Goal: Task Accomplishment & Management: Manage account settings

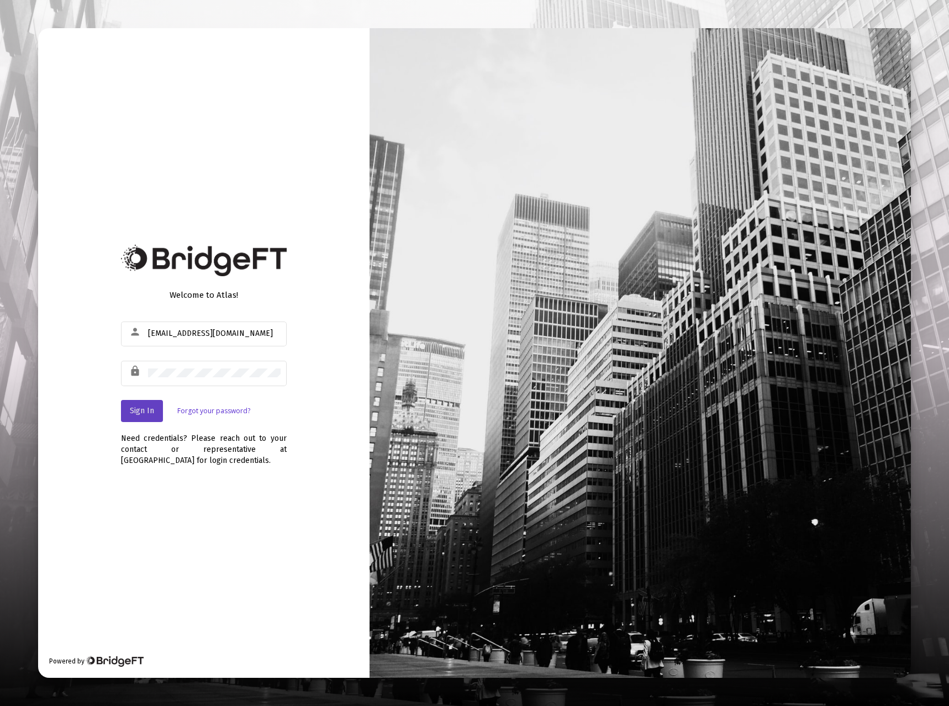
click at [141, 419] on button "Sign In" at bounding box center [142, 411] width 42 height 22
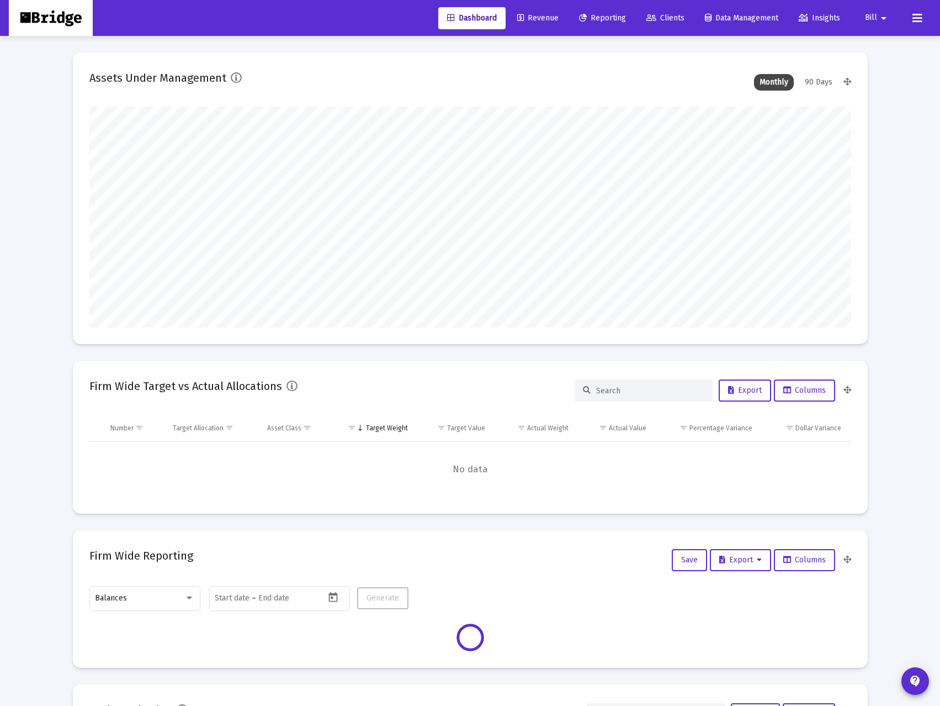
scroll to position [221, 410]
type input "2025-08-29"
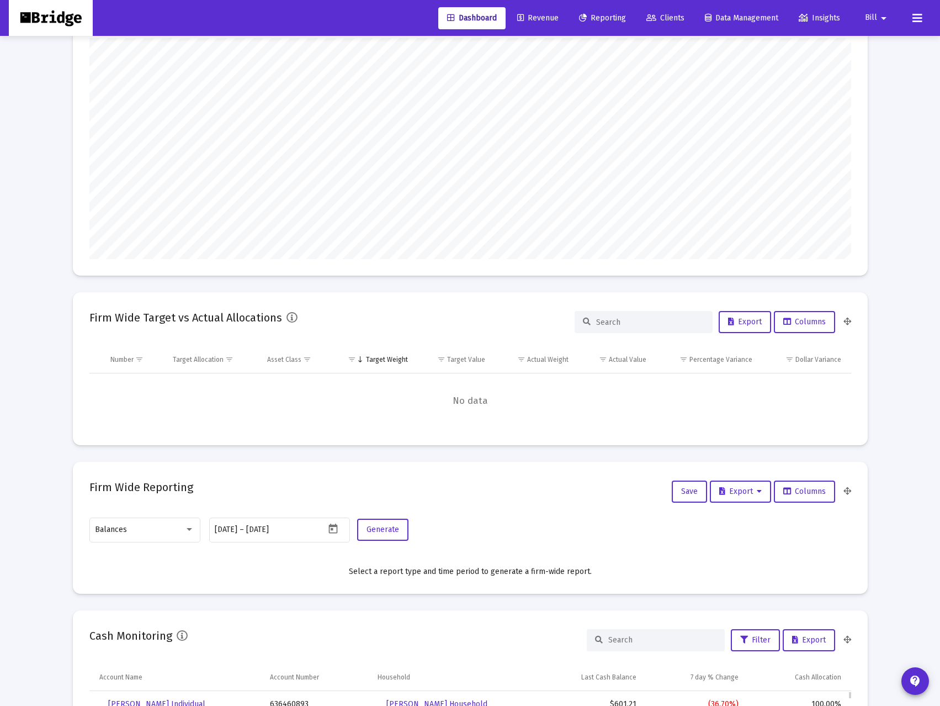
scroll to position [55, 0]
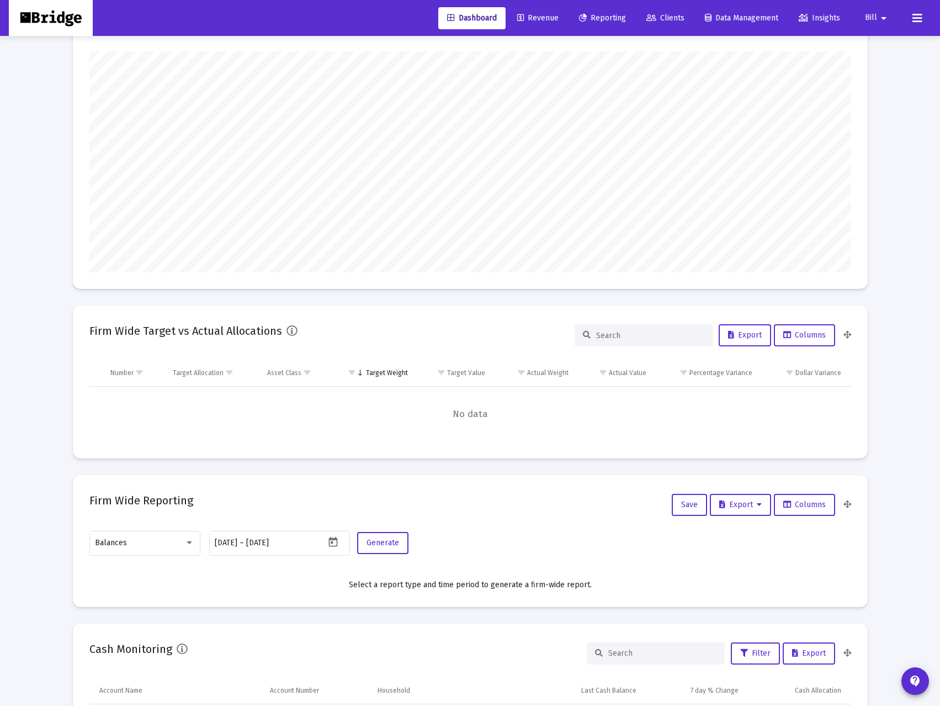
click at [537, 15] on span "Revenue" at bounding box center [537, 17] width 41 height 9
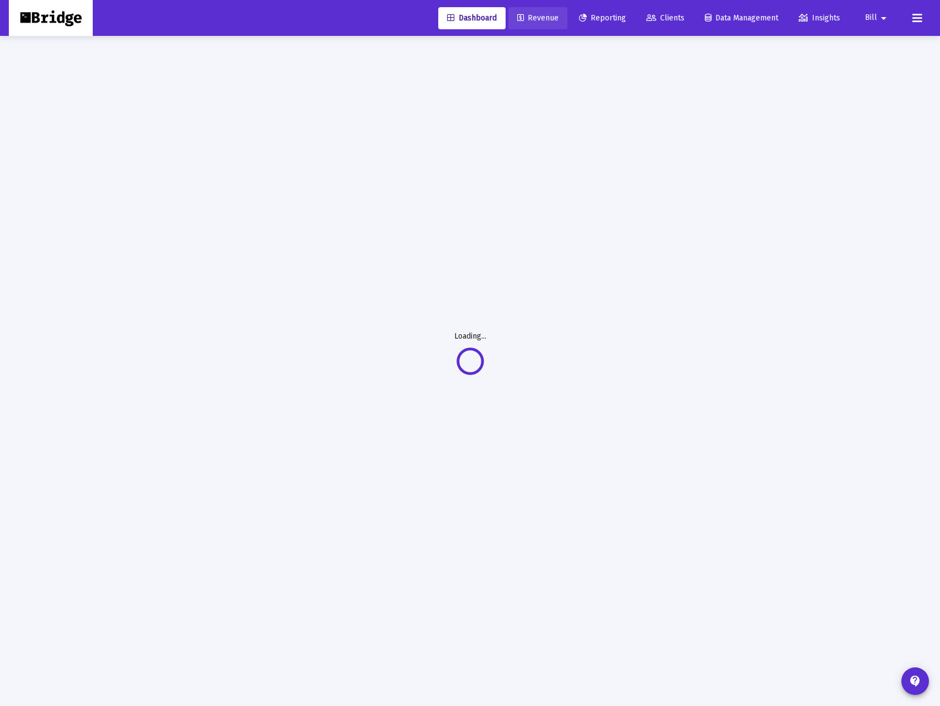
scroll to position [36, 0]
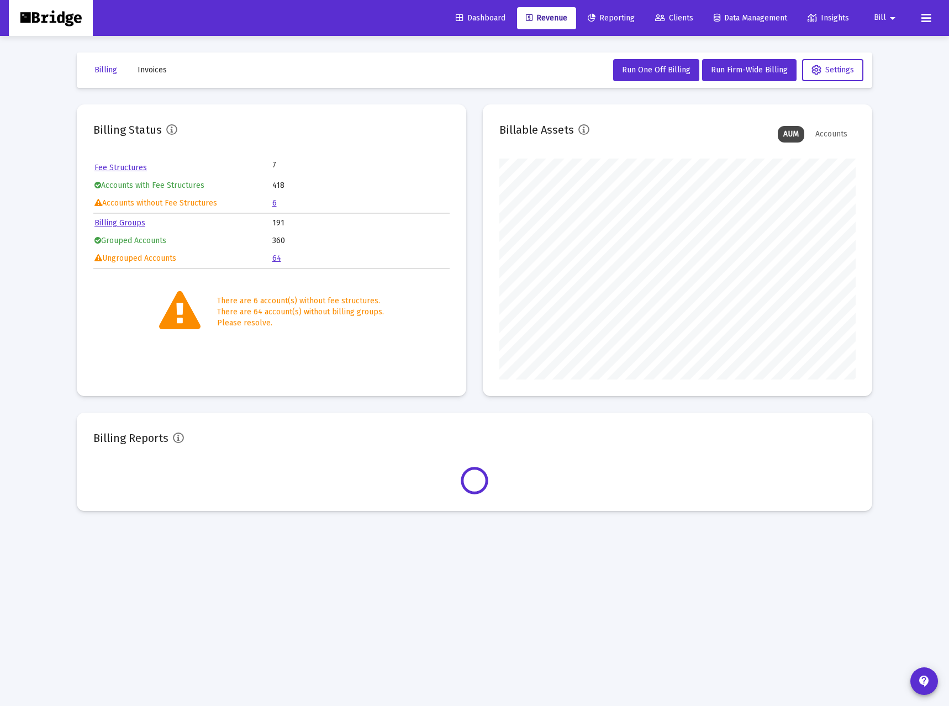
scroll to position [221, 356]
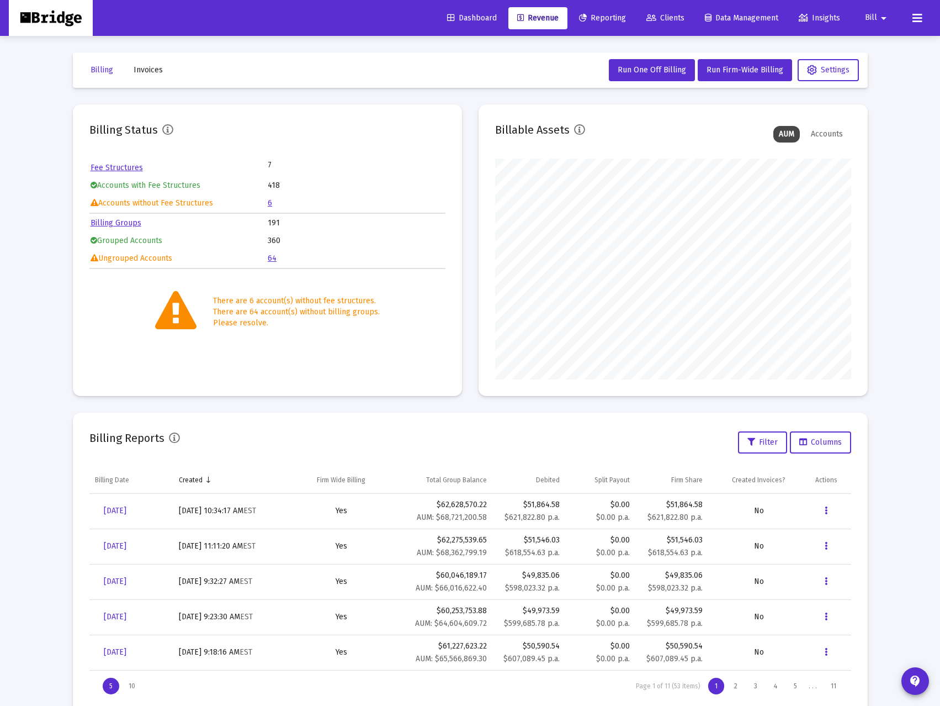
click at [271, 203] on link "6" at bounding box center [270, 202] width 4 height 9
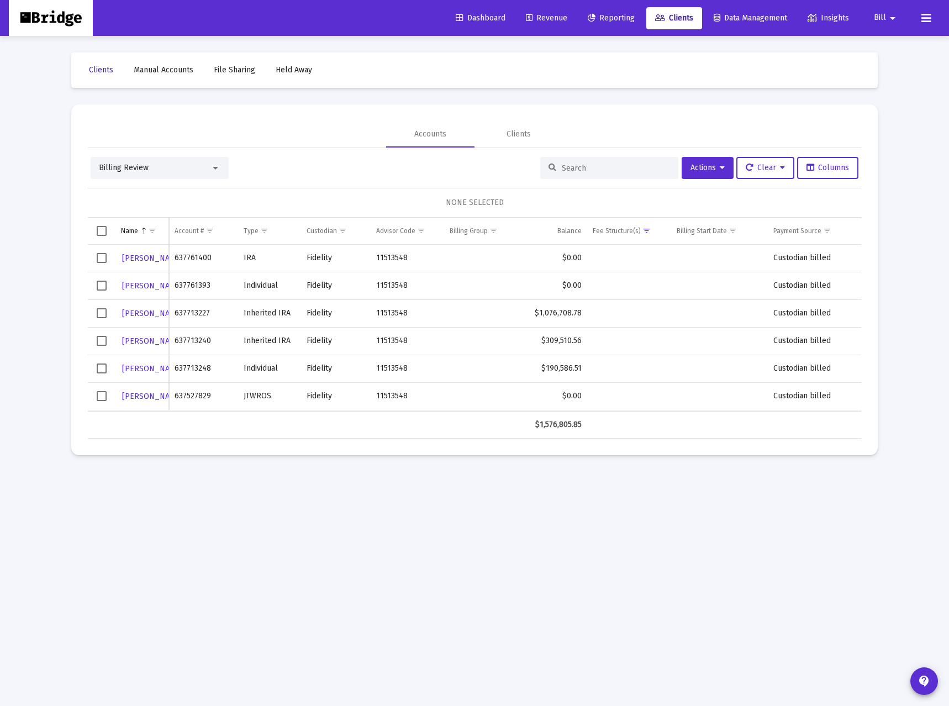
click at [103, 72] on span "Clients" at bounding box center [101, 69] width 24 height 9
click at [101, 76] on link "Clients" at bounding box center [101, 70] width 42 height 22
click at [530, 14] on span "Revenue" at bounding box center [546, 17] width 41 height 9
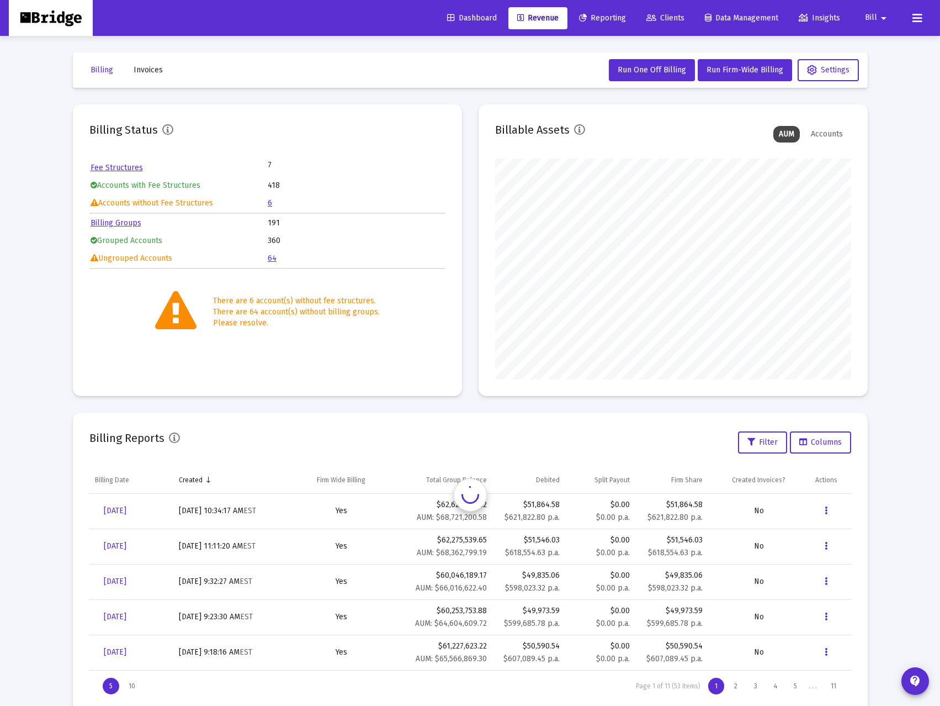
scroll to position [221, 356]
click at [273, 261] on link "64" at bounding box center [272, 257] width 9 height 9
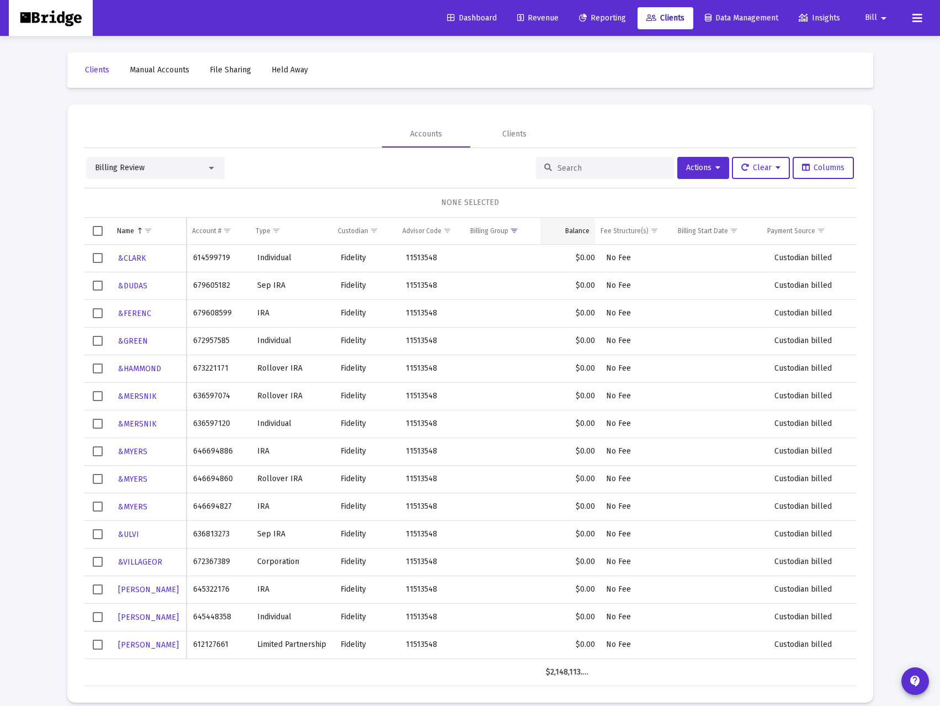
click at [578, 226] on div "Balance" at bounding box center [577, 230] width 24 height 9
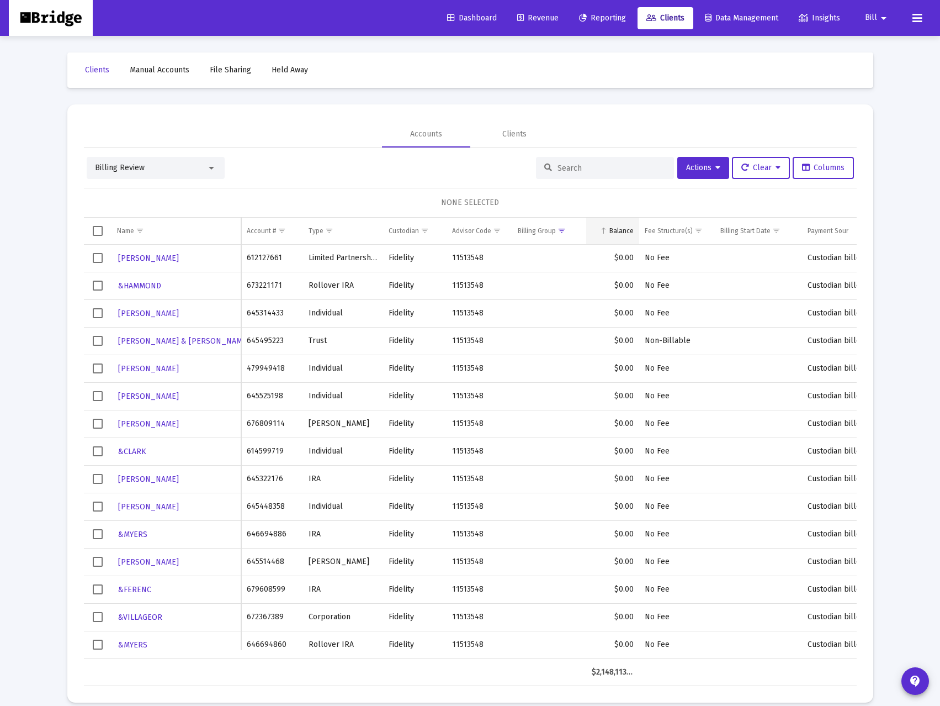
click at [631, 229] on div "Balance" at bounding box center [622, 230] width 24 height 9
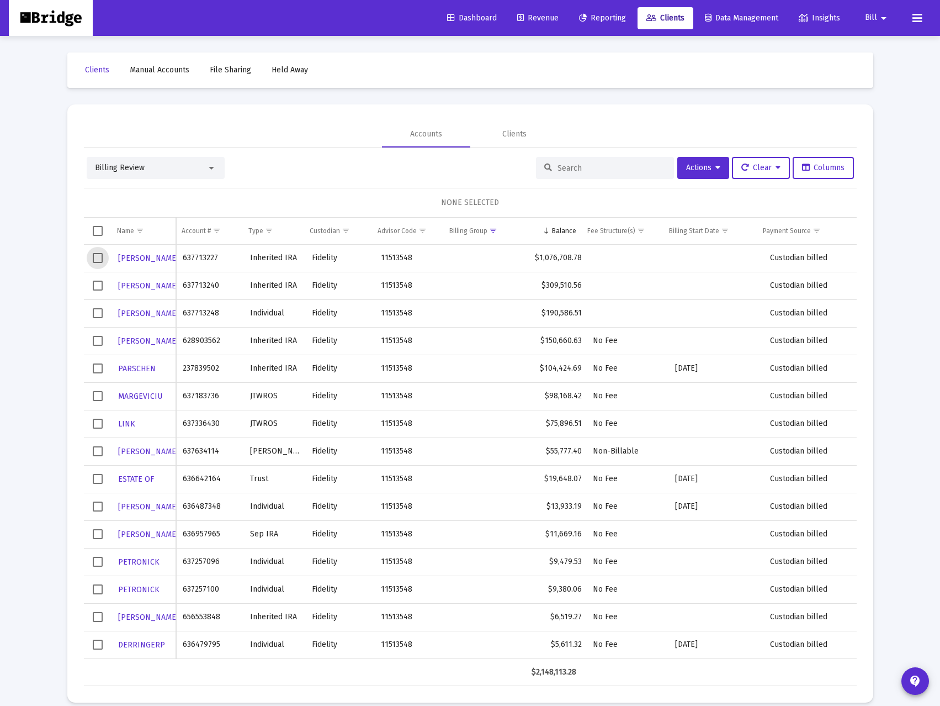
click at [96, 256] on span "Select row" at bounding box center [98, 258] width 10 height 10
click at [98, 287] on span "Select row" at bounding box center [98, 286] width 10 height 10
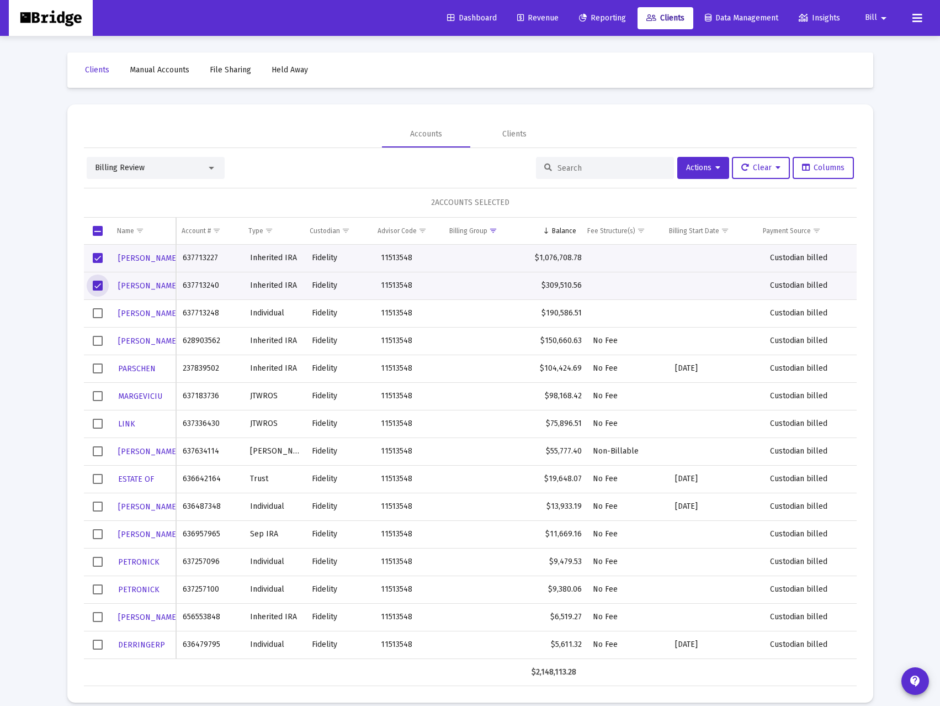
click at [98, 308] on span "Select row" at bounding box center [98, 313] width 10 height 10
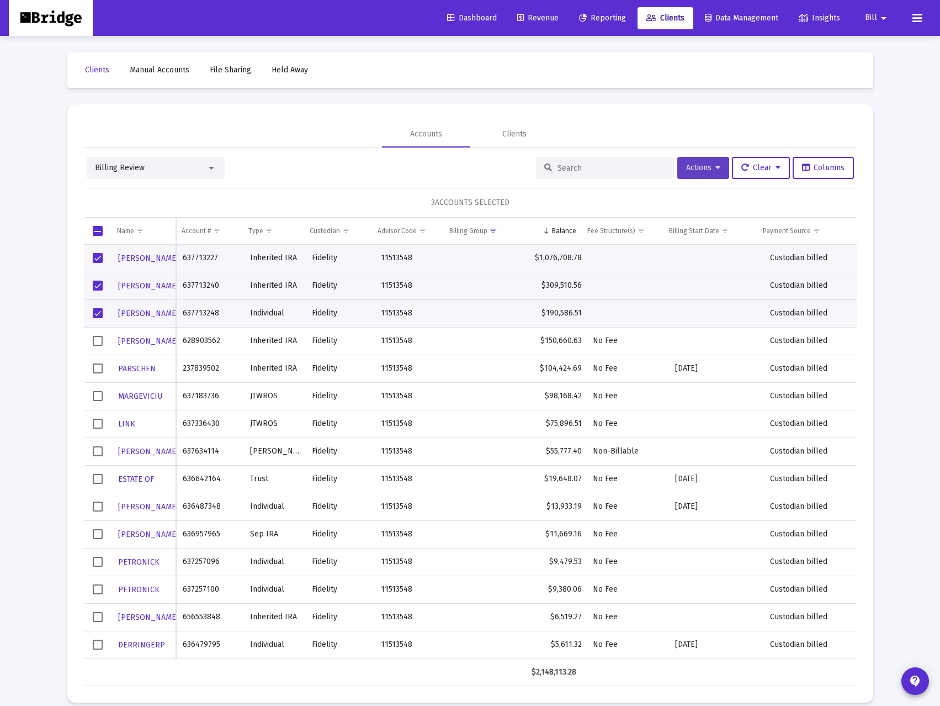
click at [710, 173] on button "Actions" at bounding box center [704, 168] width 52 height 22
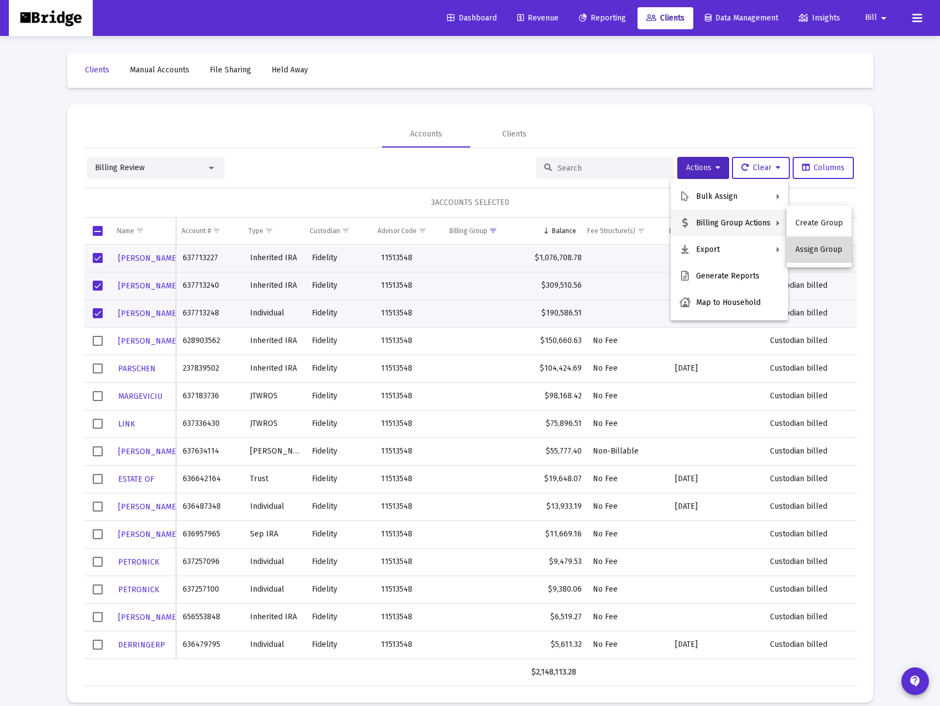
click at [827, 251] on button "Assign Group" at bounding box center [819, 249] width 65 height 27
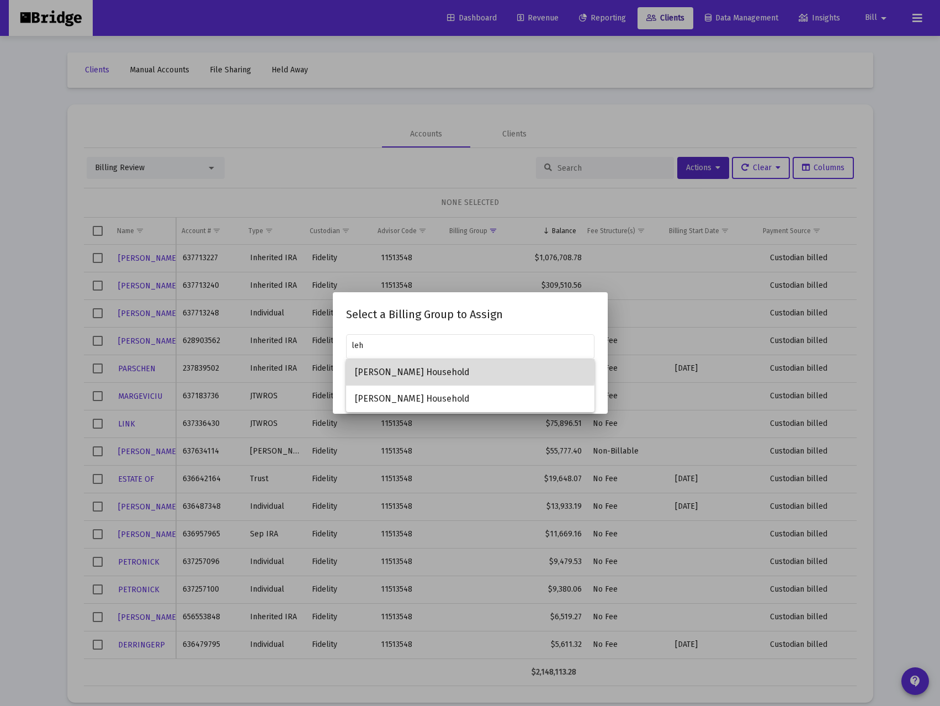
click at [420, 367] on span "Lehman Household" at bounding box center [470, 372] width 231 height 27
type input "Lehman Household"
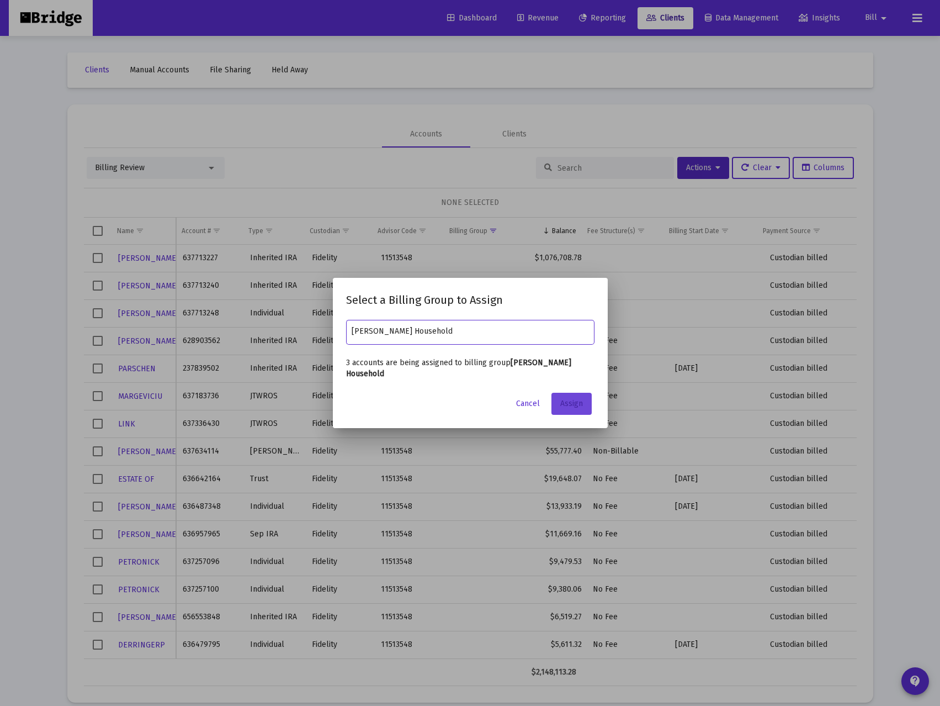
click at [573, 399] on span "Assign" at bounding box center [572, 403] width 23 height 9
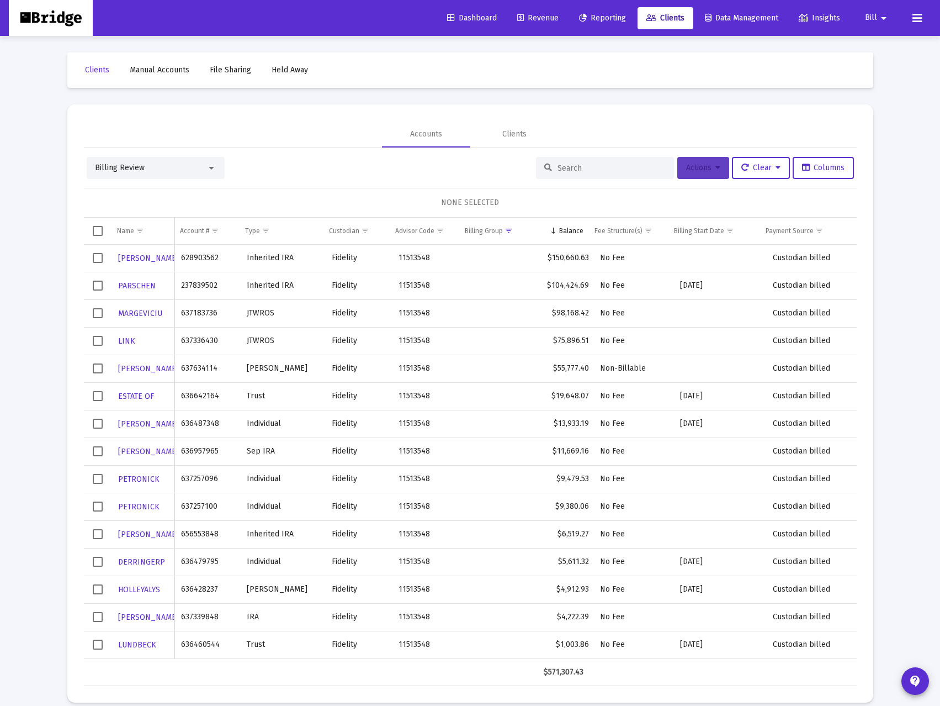
click at [716, 172] on button "Actions" at bounding box center [704, 168] width 52 height 22
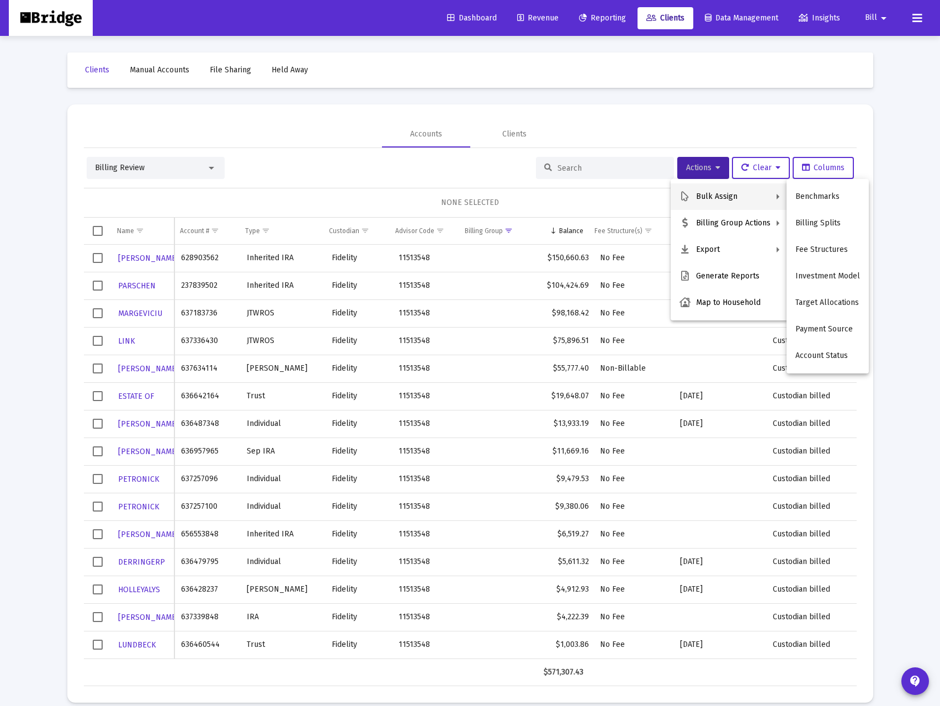
click at [419, 170] on div at bounding box center [470, 353] width 940 height 706
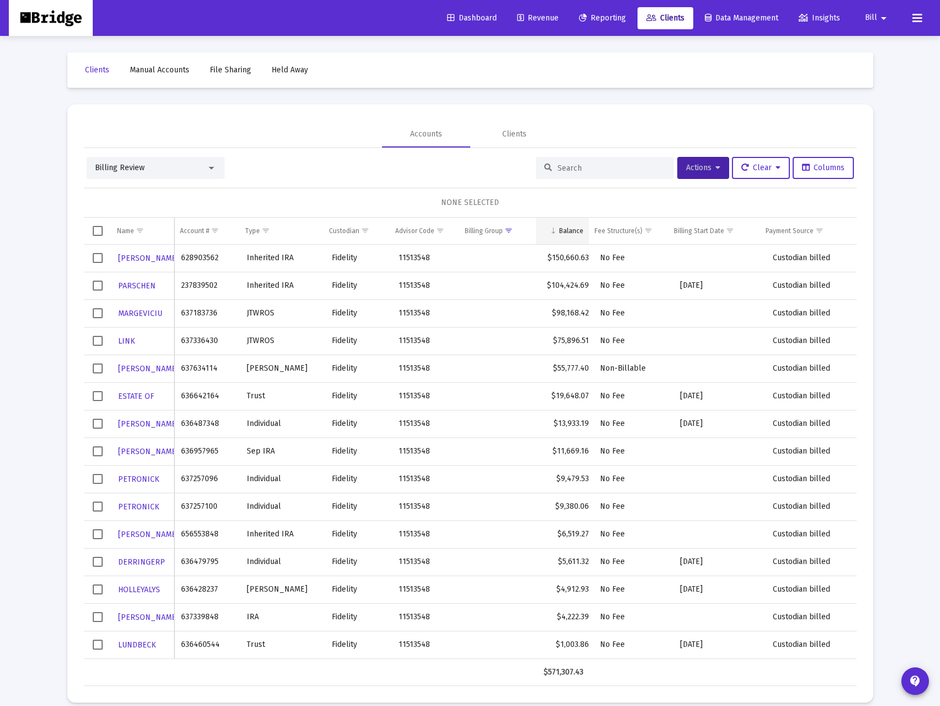
click at [565, 228] on div "Balance" at bounding box center [571, 230] width 24 height 9
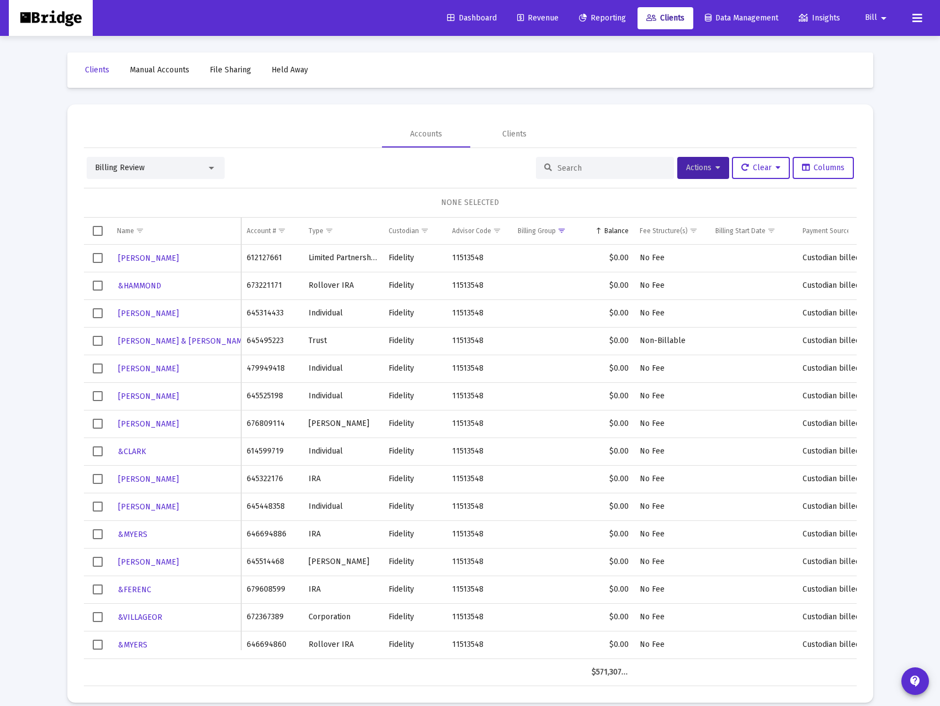
click at [565, 228] on span "Show filter options for column 'Billing Group'" at bounding box center [562, 230] width 8 height 8
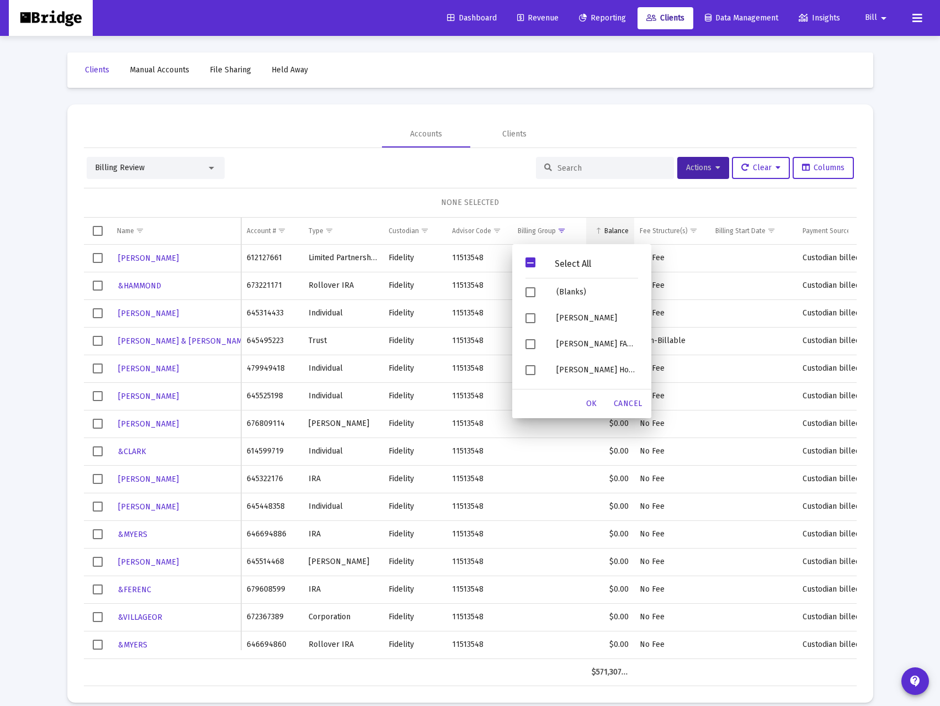
click at [619, 225] on td "Balance" at bounding box center [610, 231] width 48 height 27
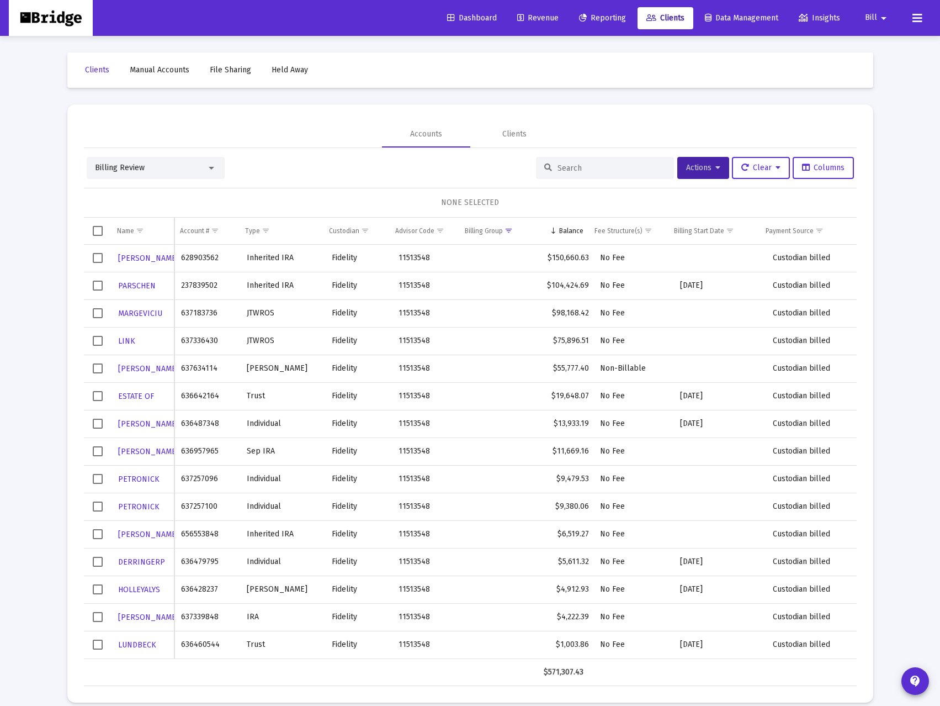
click at [545, 14] on span "Revenue" at bounding box center [537, 17] width 41 height 9
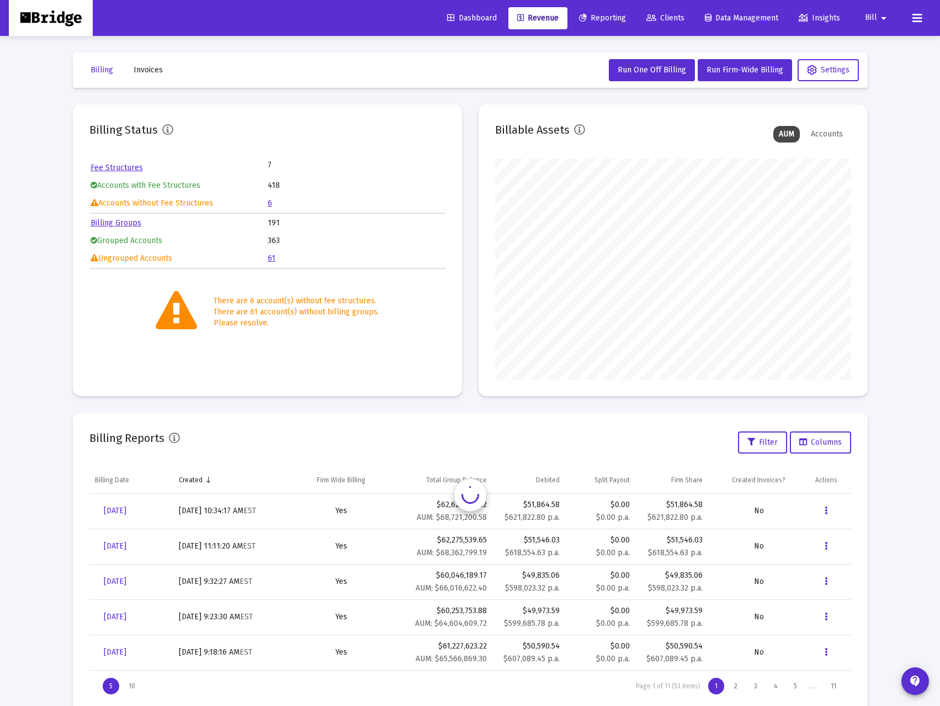
scroll to position [221, 356]
click at [271, 205] on link "6" at bounding box center [270, 202] width 4 height 9
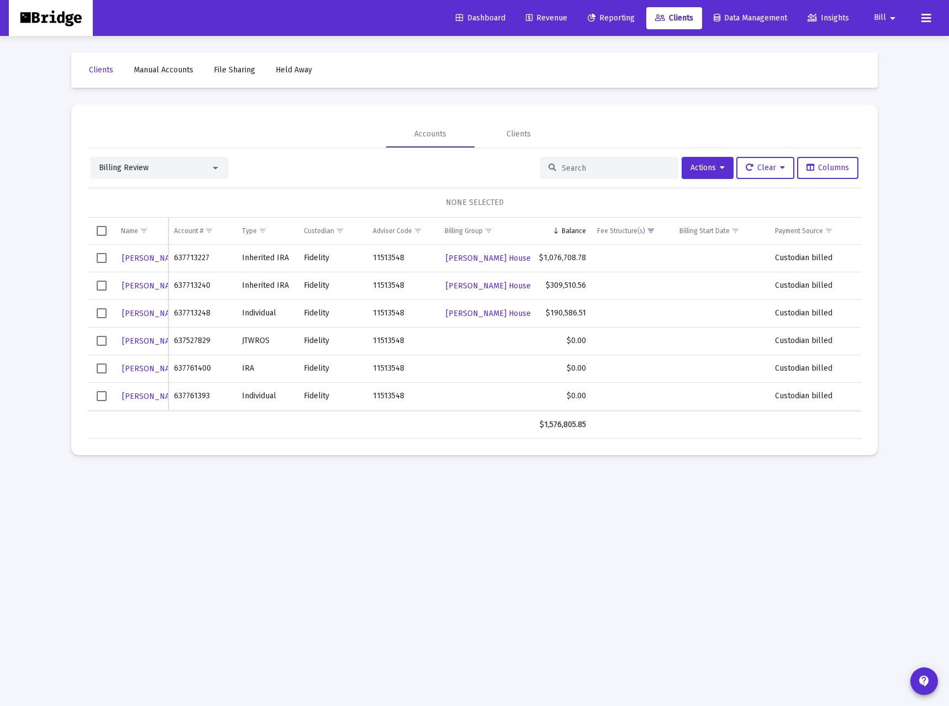
click at [103, 257] on span "Select row" at bounding box center [102, 258] width 10 height 10
click at [100, 285] on span "Select row" at bounding box center [102, 286] width 10 height 10
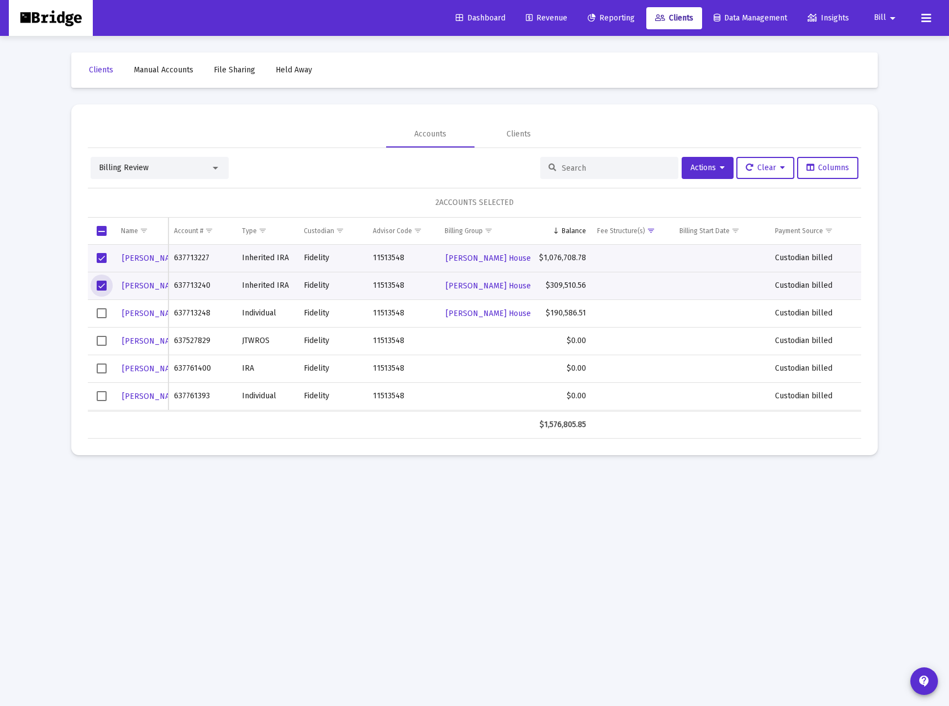
click at [101, 311] on span "Select row" at bounding box center [102, 313] width 10 height 10
click at [721, 165] on button "Actions" at bounding box center [707, 168] width 52 height 22
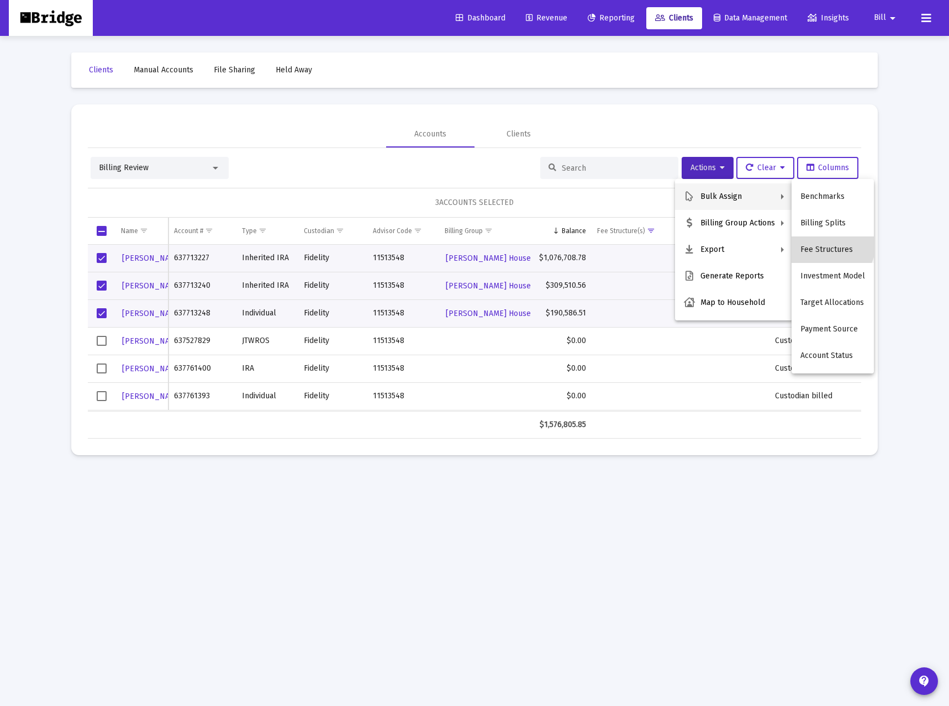
click at [831, 245] on button "Fee Structures" at bounding box center [832, 249] width 82 height 27
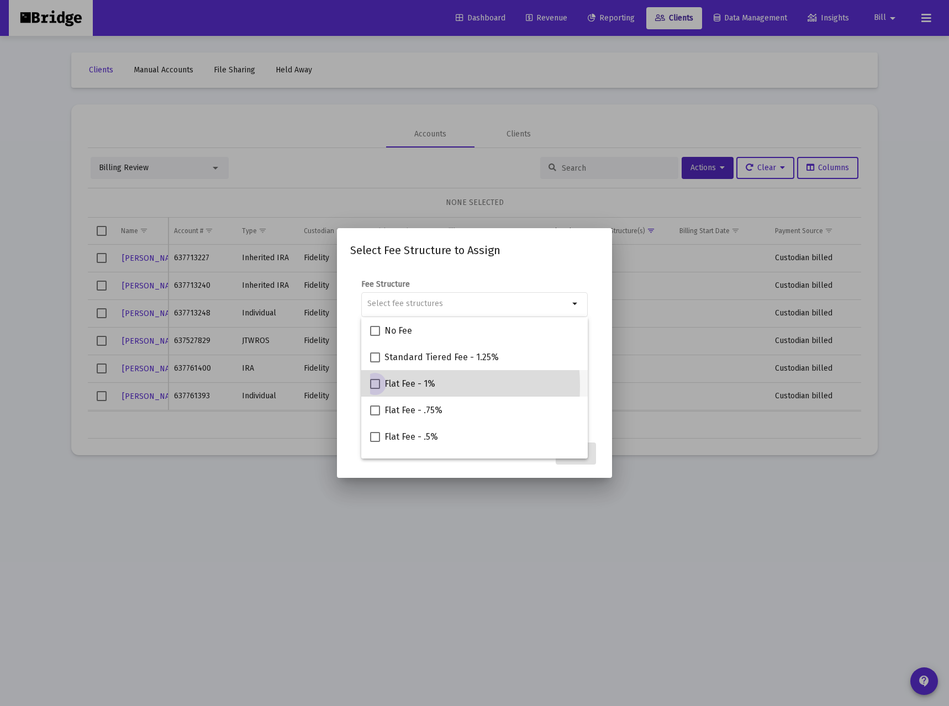
click at [375, 386] on span at bounding box center [375, 384] width 10 height 10
click at [375, 389] on input "Flat Fee - 1%" at bounding box center [374, 389] width 1 height 1
checkbox input "true"
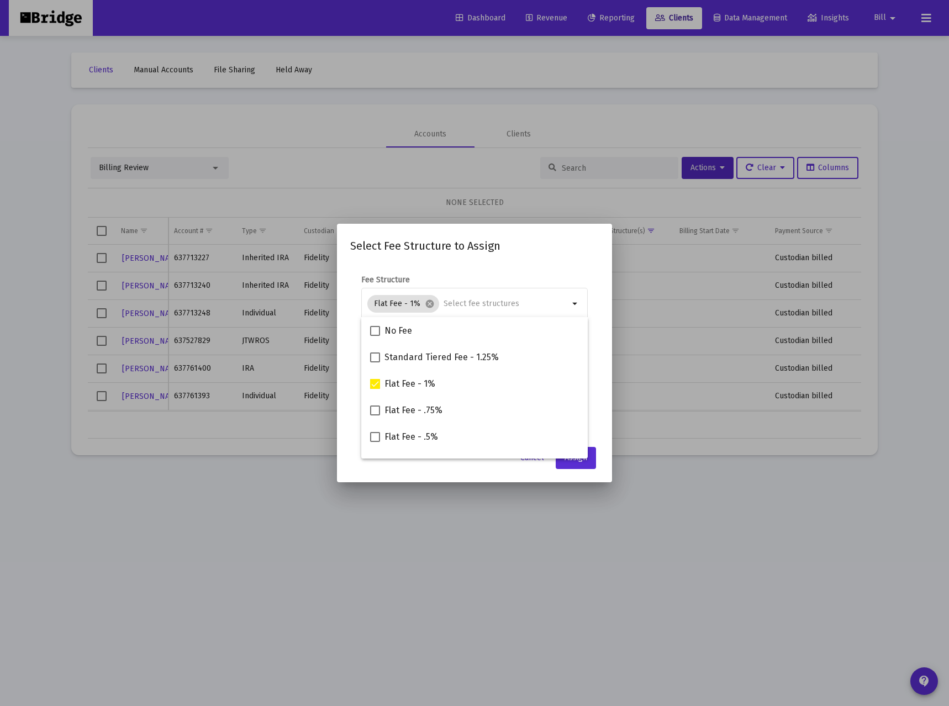
click at [602, 398] on mat-dialog-content "Fee Structure Flat Fee - 1% cancel arrow_drop_down Notes You are assigning 3 ac…" at bounding box center [474, 351] width 275 height 176
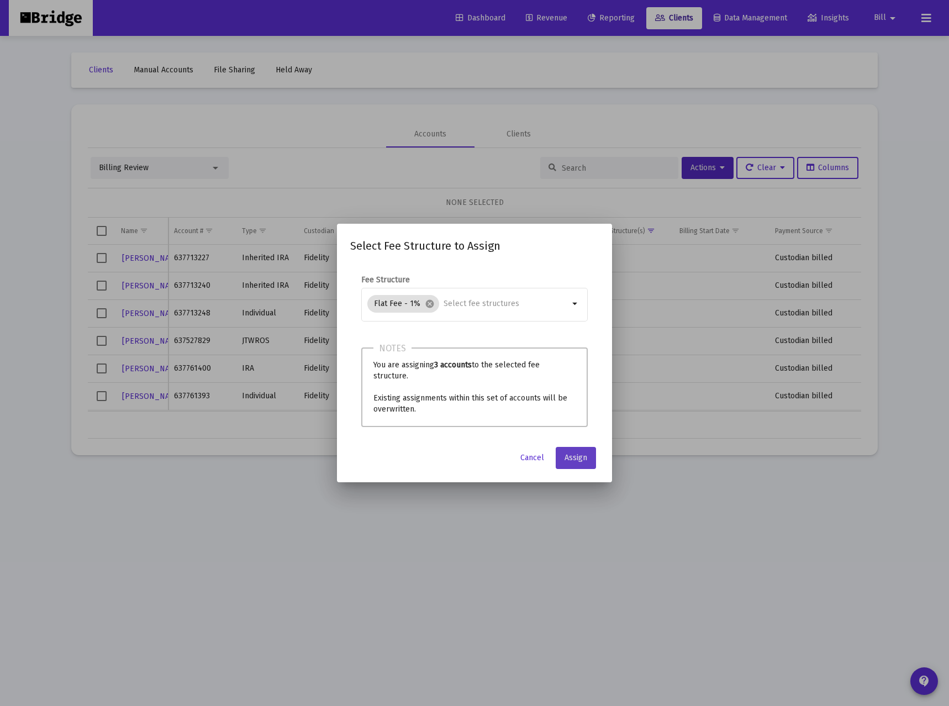
click at [570, 456] on span "Assign" at bounding box center [575, 457] width 23 height 9
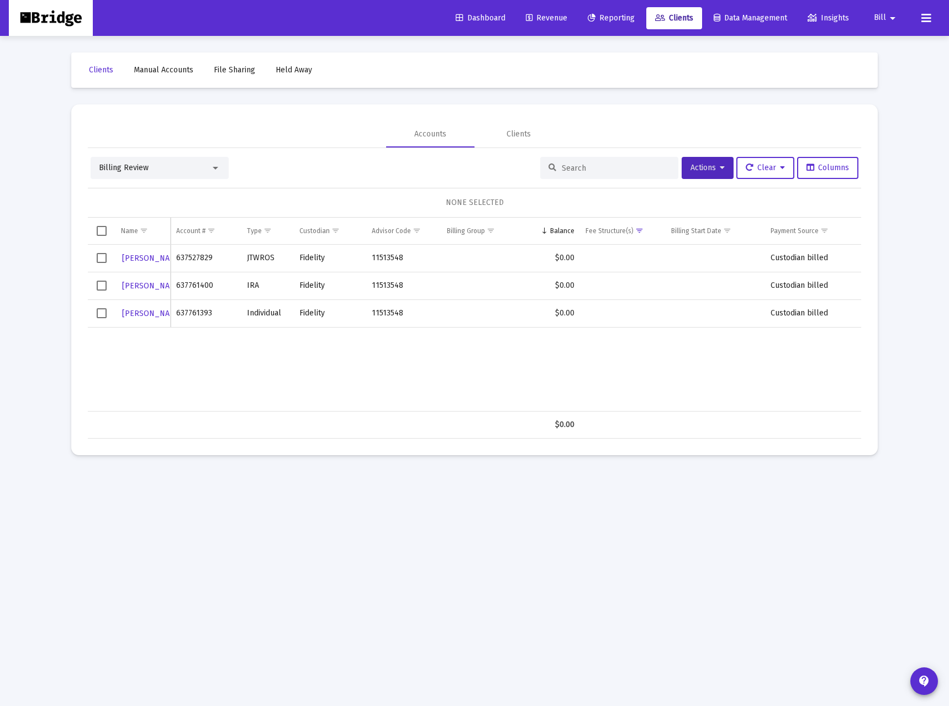
click at [544, 19] on span "Revenue" at bounding box center [546, 17] width 41 height 9
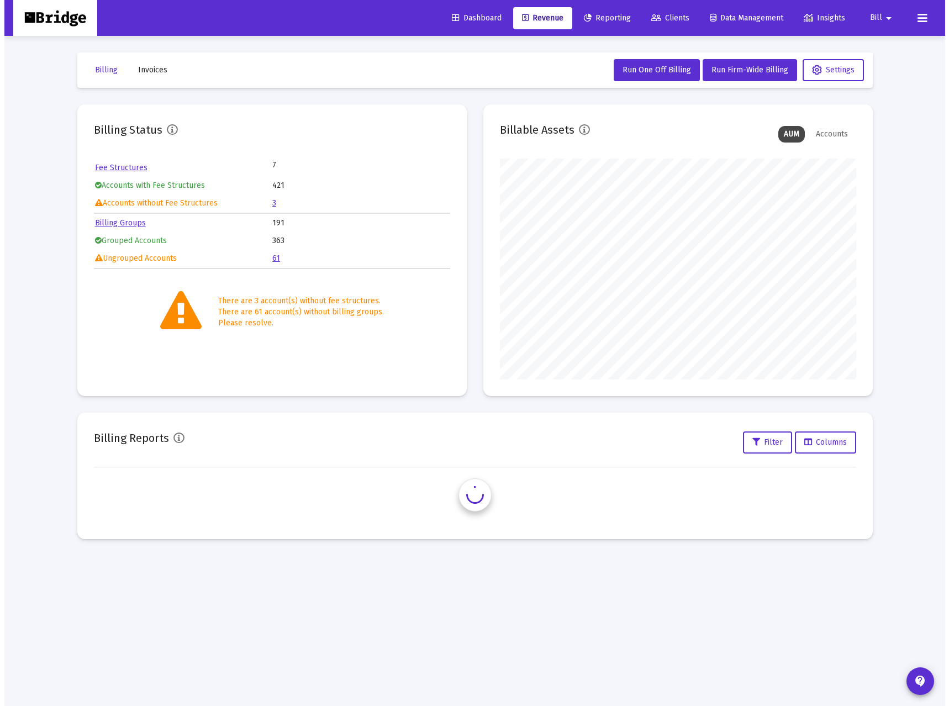
scroll to position [221, 356]
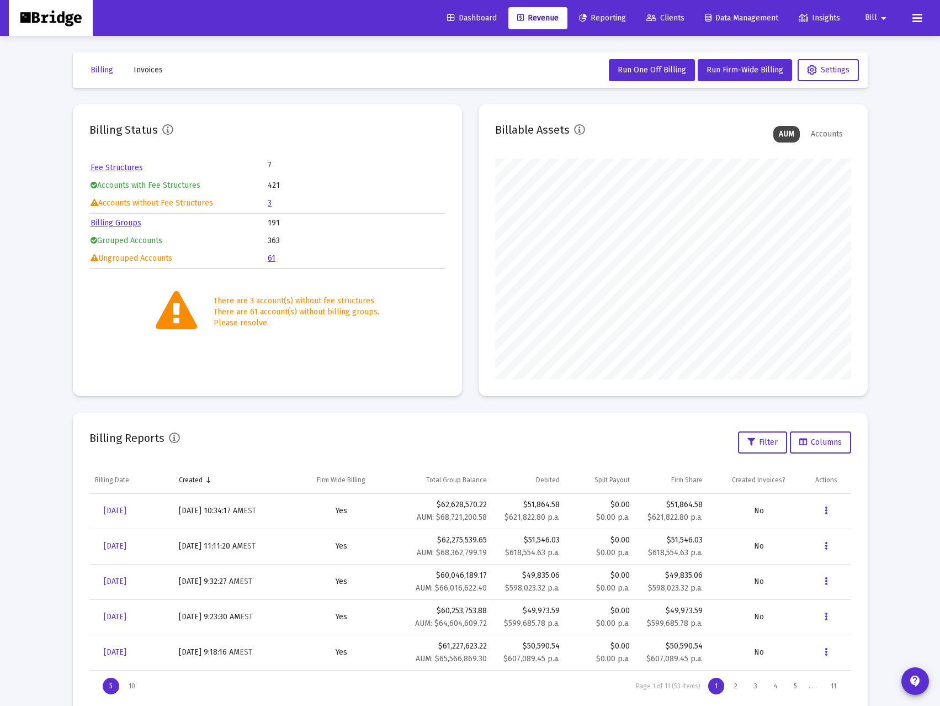
click at [269, 204] on link "3" at bounding box center [270, 202] width 4 height 9
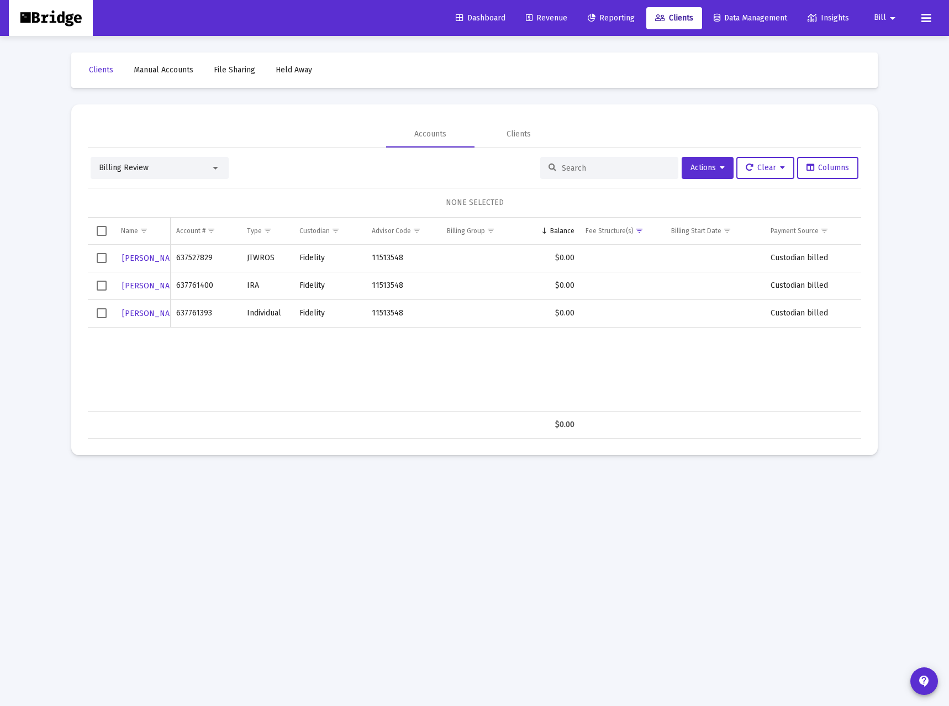
click at [542, 17] on span "Revenue" at bounding box center [546, 17] width 41 height 9
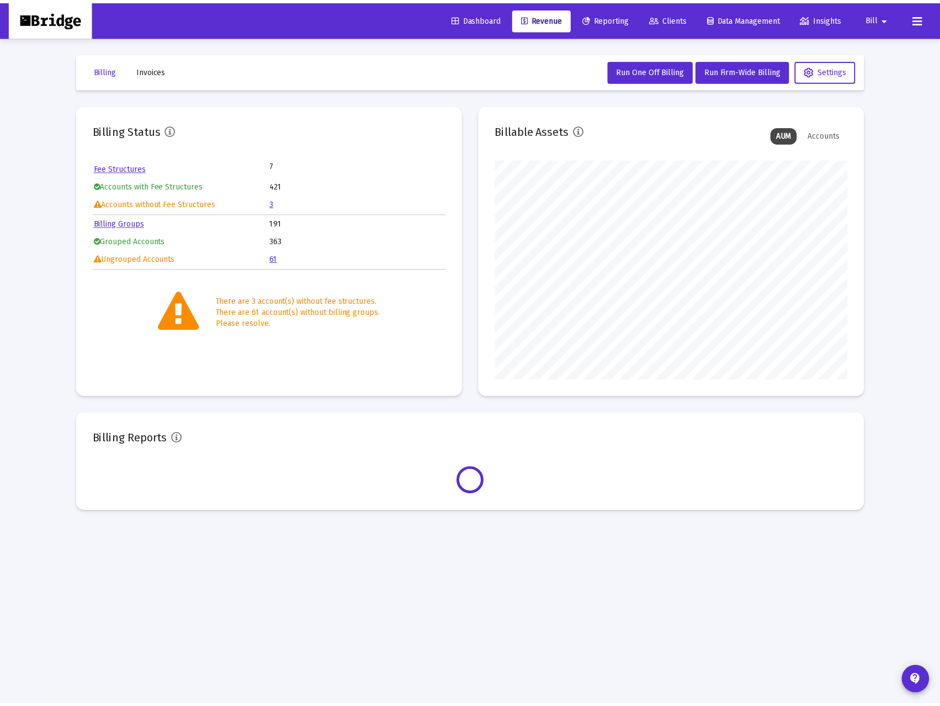
scroll to position [221, 356]
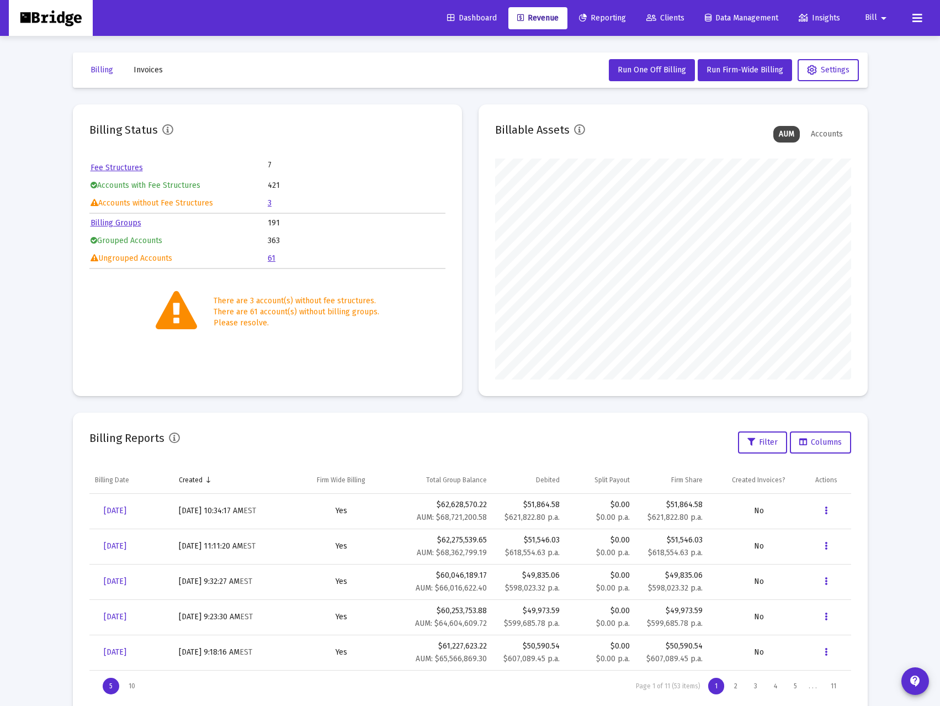
click at [270, 260] on link "61" at bounding box center [272, 257] width 8 height 9
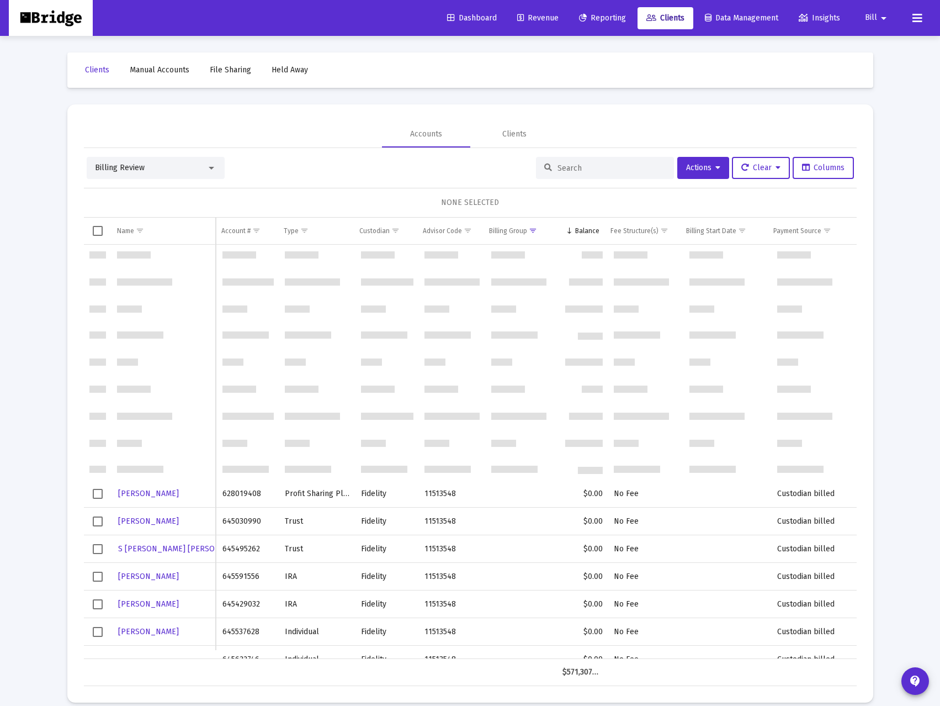
scroll to position [1118, 0]
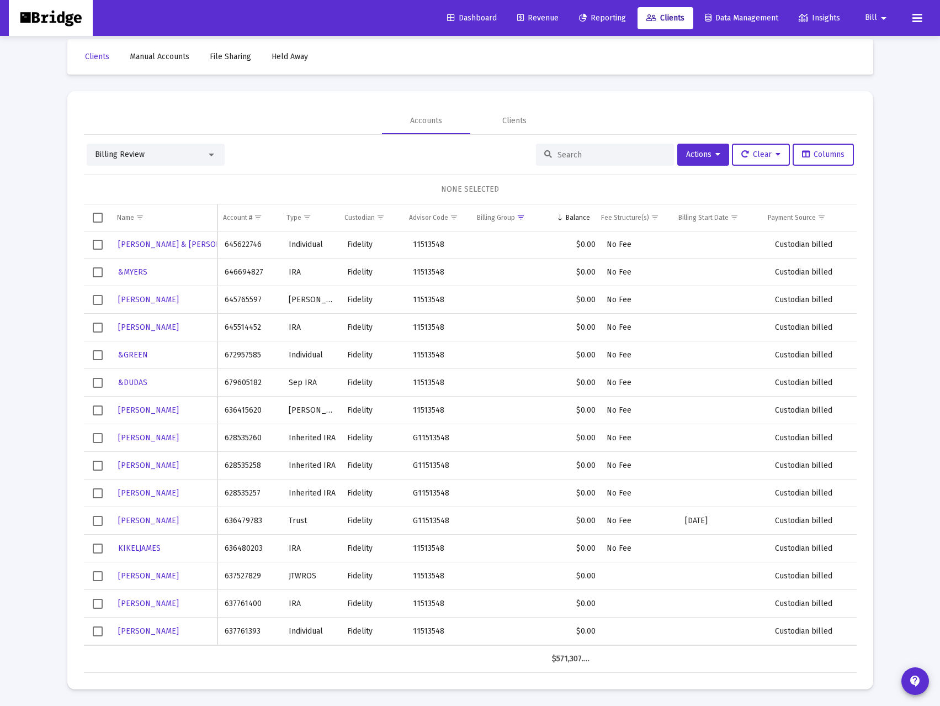
click at [98, 579] on span "Select row" at bounding box center [98, 576] width 10 height 10
click at [98, 605] on span "Select row" at bounding box center [98, 604] width 10 height 10
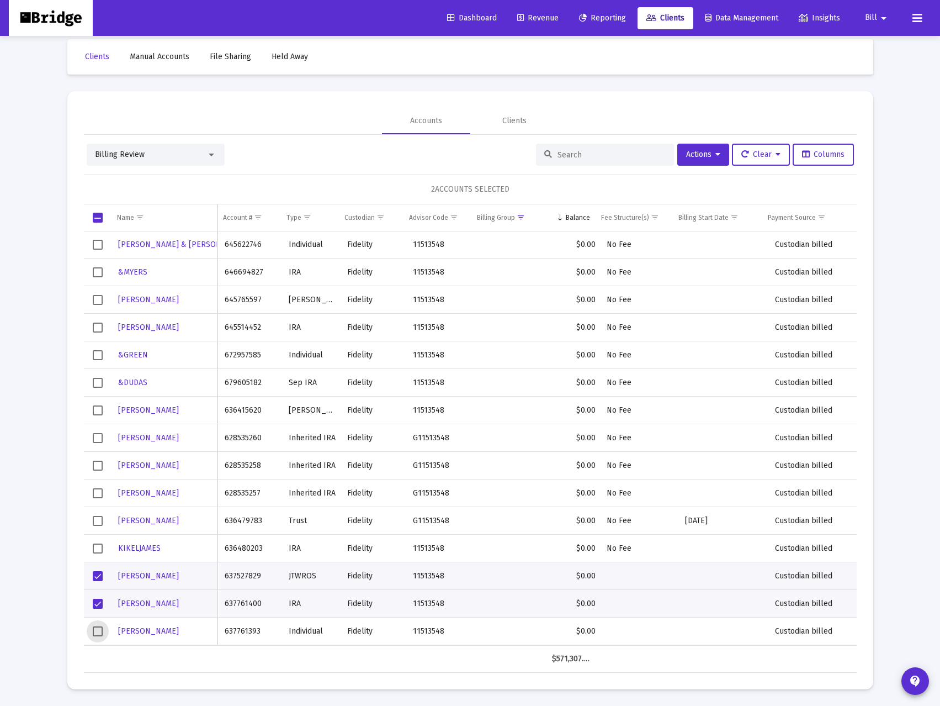
click at [96, 632] on span "Select row" at bounding box center [98, 631] width 10 height 10
click at [719, 154] on button "Actions" at bounding box center [704, 155] width 52 height 22
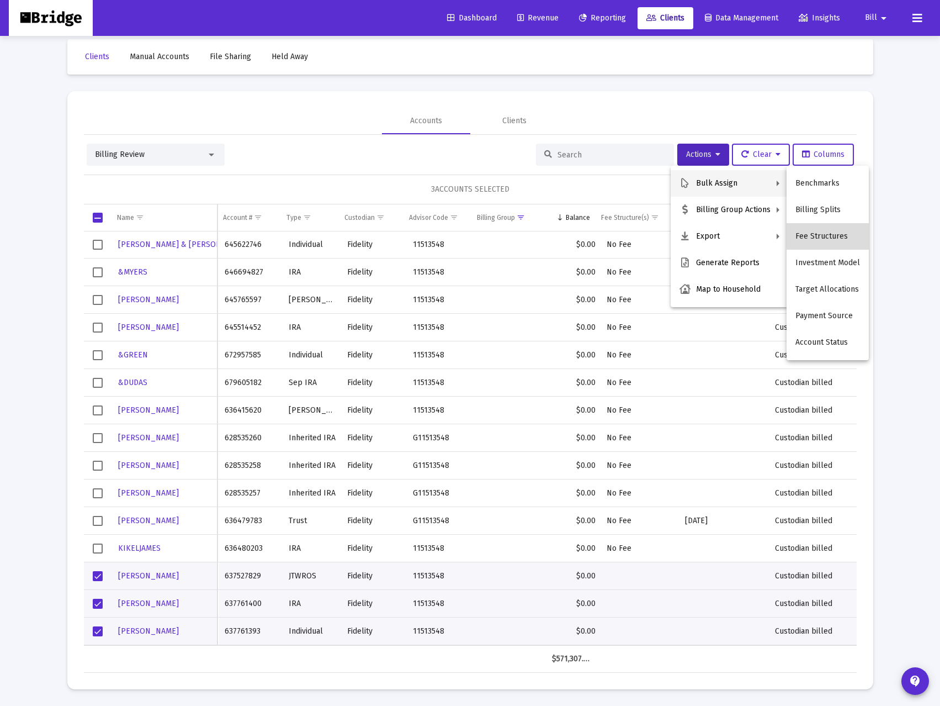
click at [831, 229] on button "Fee Structures" at bounding box center [828, 236] width 82 height 27
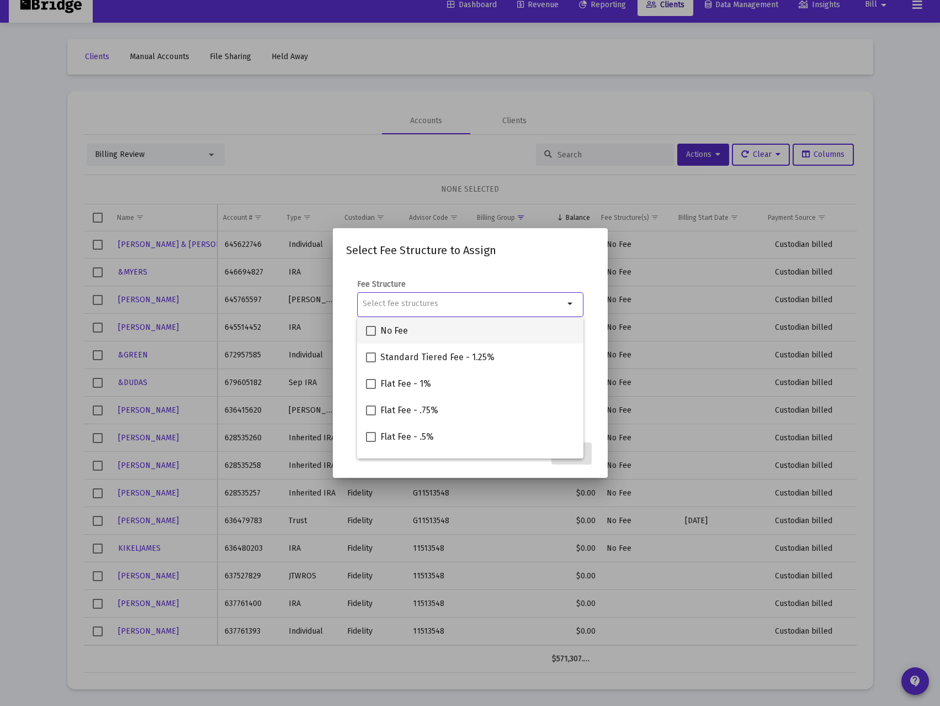
click at [395, 332] on span "No Fee" at bounding box center [394, 330] width 28 height 13
click at [371, 336] on input "No Fee" at bounding box center [371, 336] width 1 height 1
checkbox input "true"
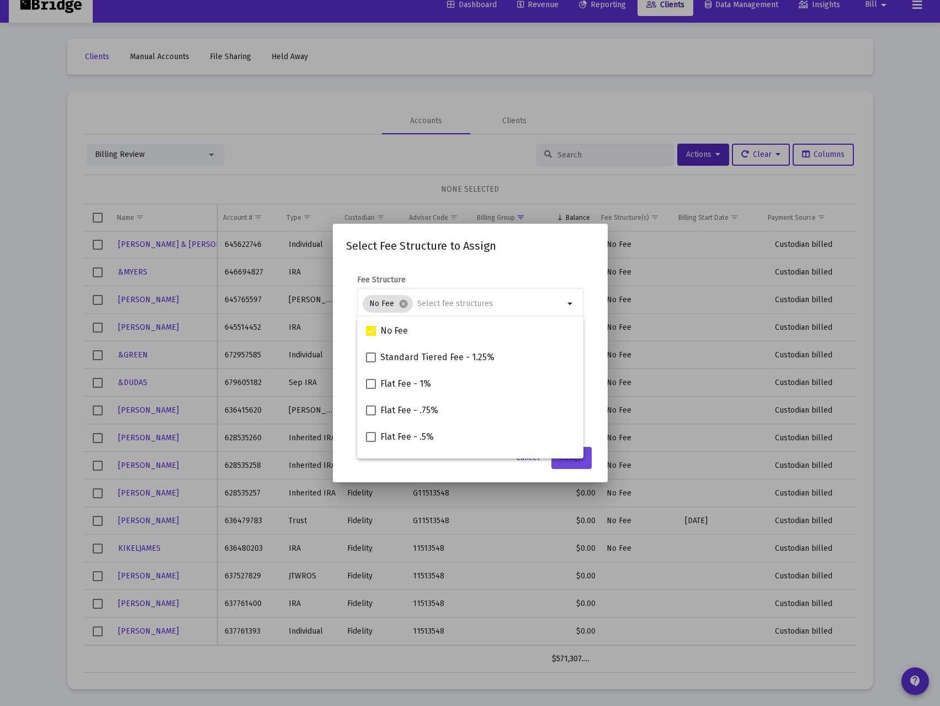
click at [581, 468] on button "Assign" at bounding box center [572, 458] width 40 height 22
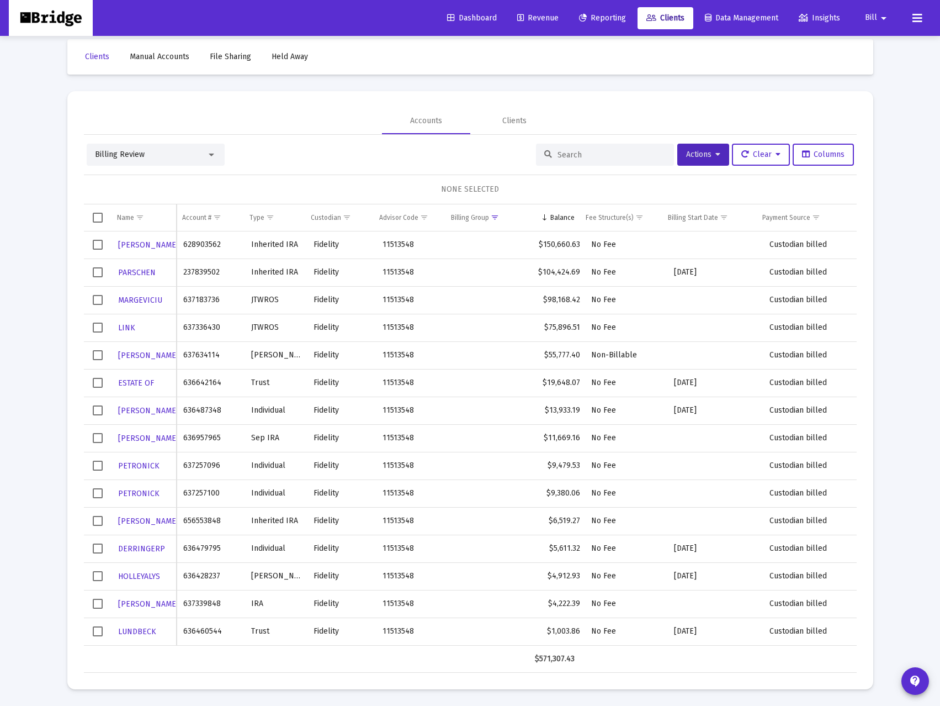
click at [96, 357] on span "Select row" at bounding box center [98, 355] width 10 height 10
click at [716, 156] on button "Actions" at bounding box center [704, 155] width 52 height 22
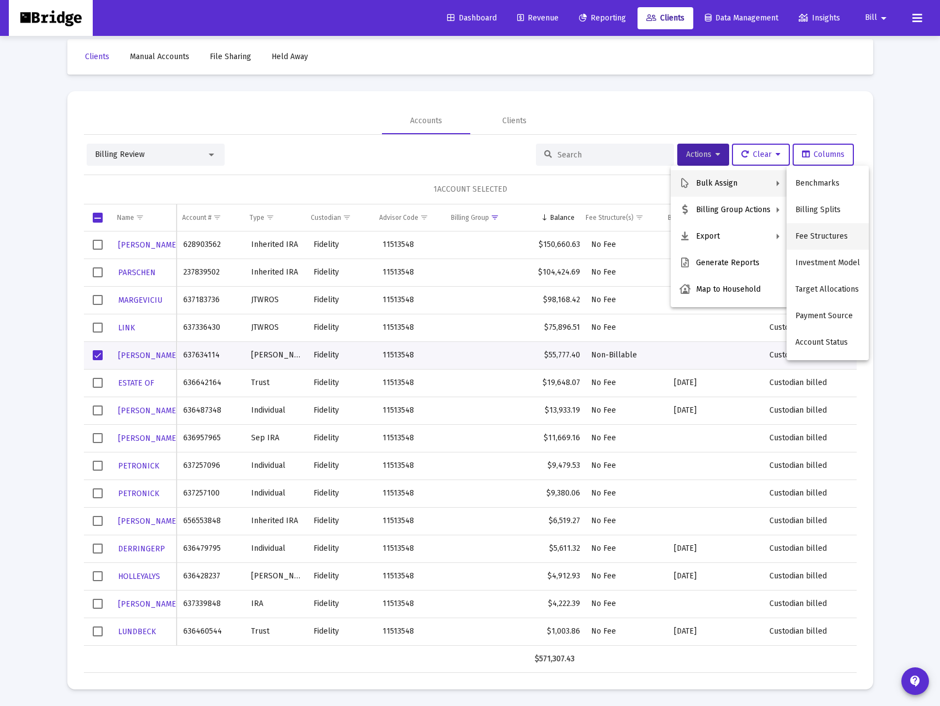
click at [824, 230] on button "Fee Structures" at bounding box center [828, 236] width 82 height 27
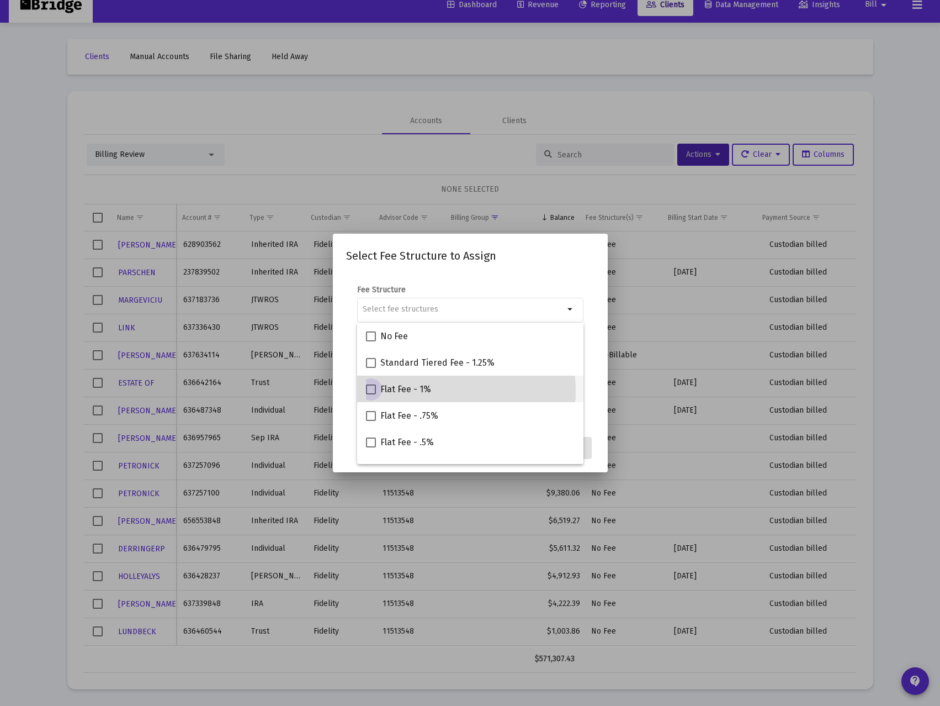
click at [426, 391] on span "Flat Fee - 1%" at bounding box center [405, 389] width 51 height 13
click at [371, 394] on input "Flat Fee - 1%" at bounding box center [371, 394] width 1 height 1
checkbox input "true"
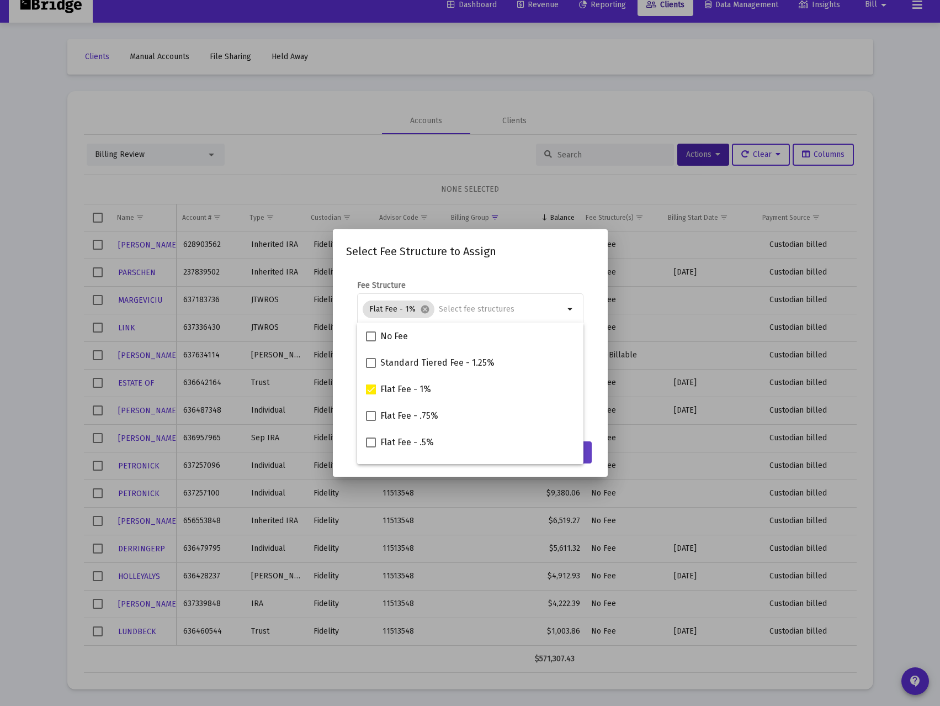
click at [589, 451] on button "Assign" at bounding box center [572, 452] width 40 height 22
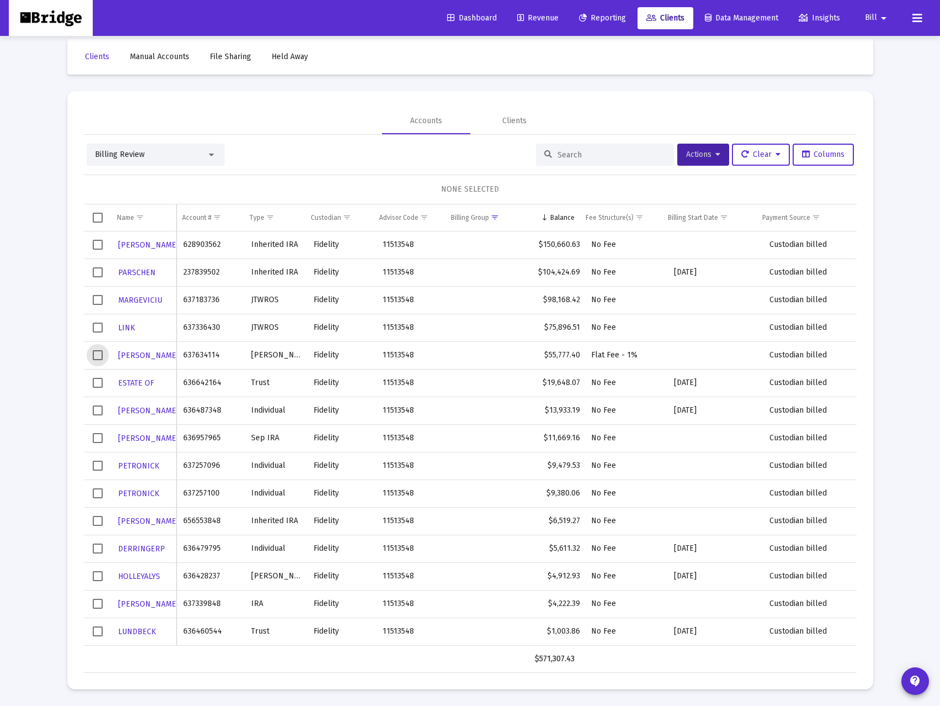
click at [98, 353] on span "Select row" at bounding box center [98, 355] width 10 height 10
click at [716, 157] on icon at bounding box center [718, 155] width 5 height 8
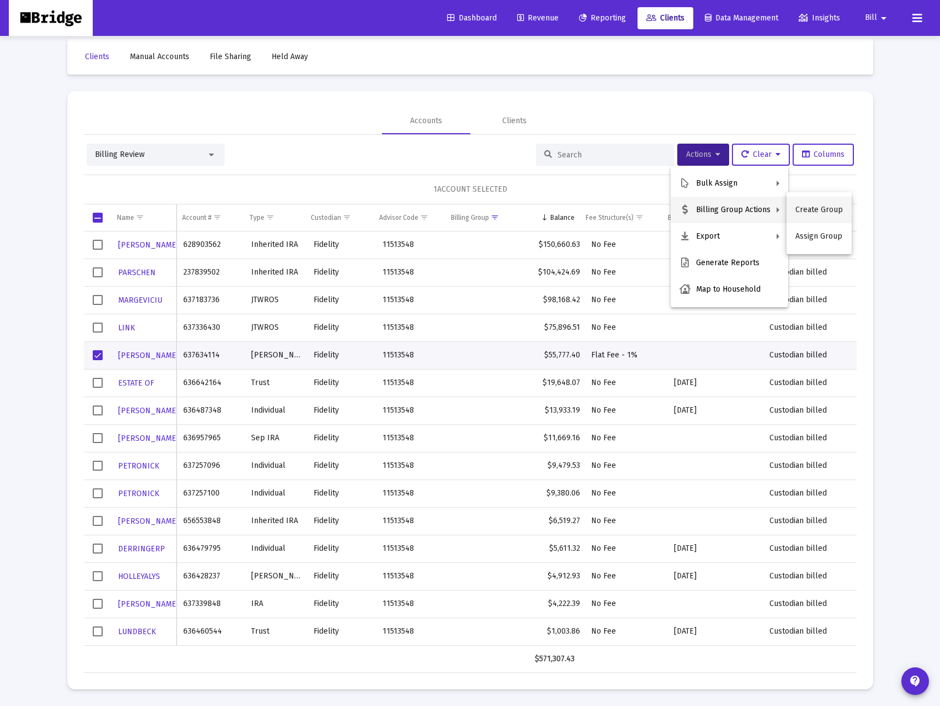
click at [819, 203] on button "Create Group" at bounding box center [819, 210] width 65 height 27
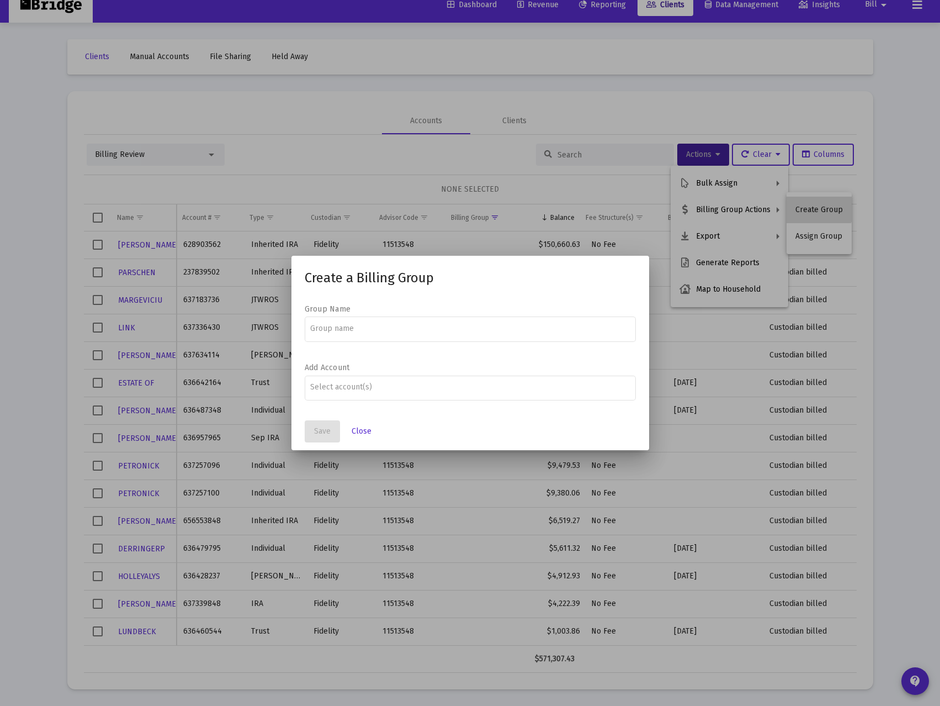
scroll to position [0, 0]
click at [357, 324] on input at bounding box center [470, 328] width 320 height 9
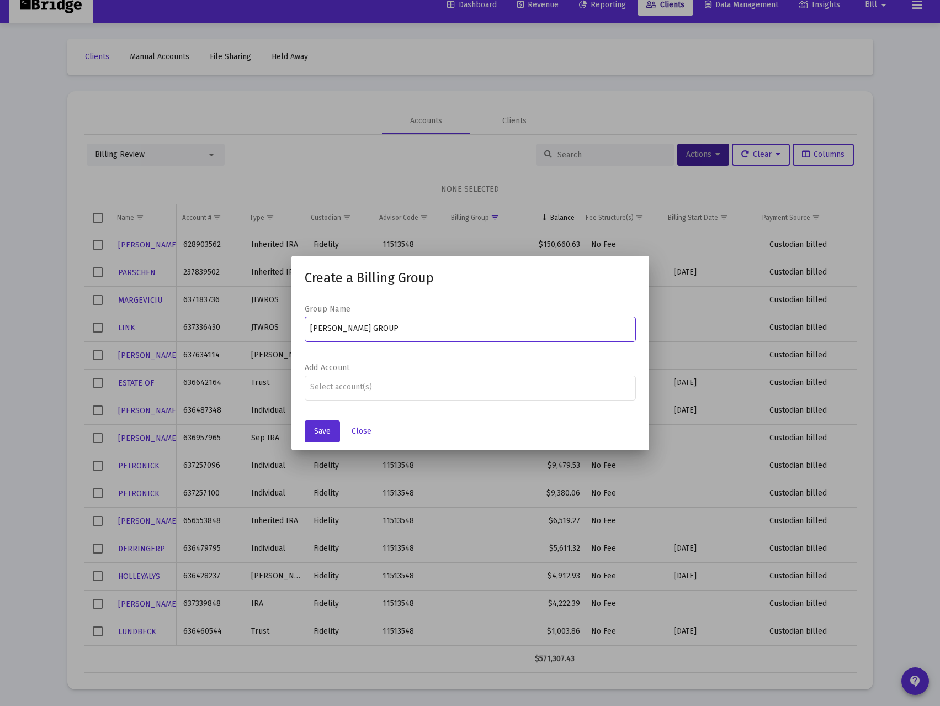
type input "DAVID STEWART GROUP"
click at [474, 453] on div at bounding box center [470, 353] width 940 height 706
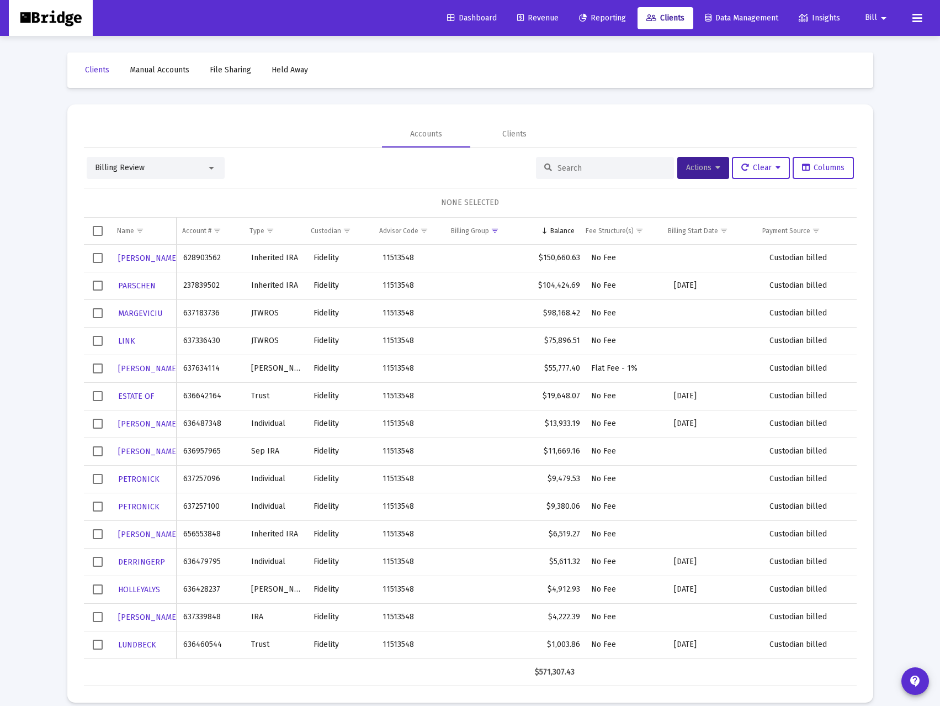
scroll to position [13, 0]
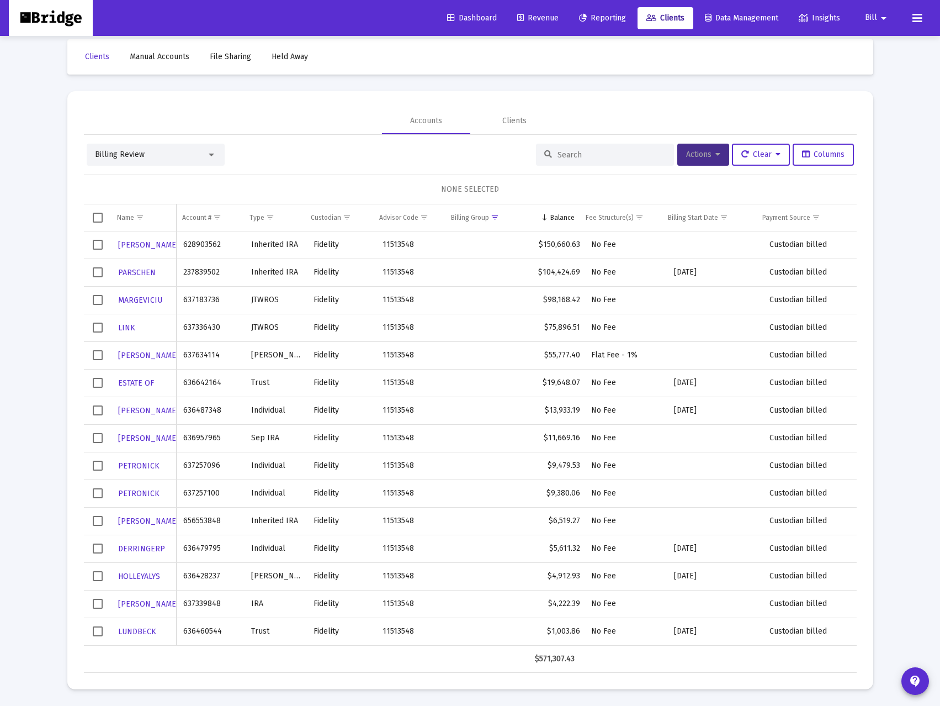
click at [706, 155] on span "Actions" at bounding box center [703, 154] width 34 height 9
click at [653, 113] on div at bounding box center [470, 353] width 940 height 706
click at [511, 119] on div "Clients" at bounding box center [515, 120] width 24 height 11
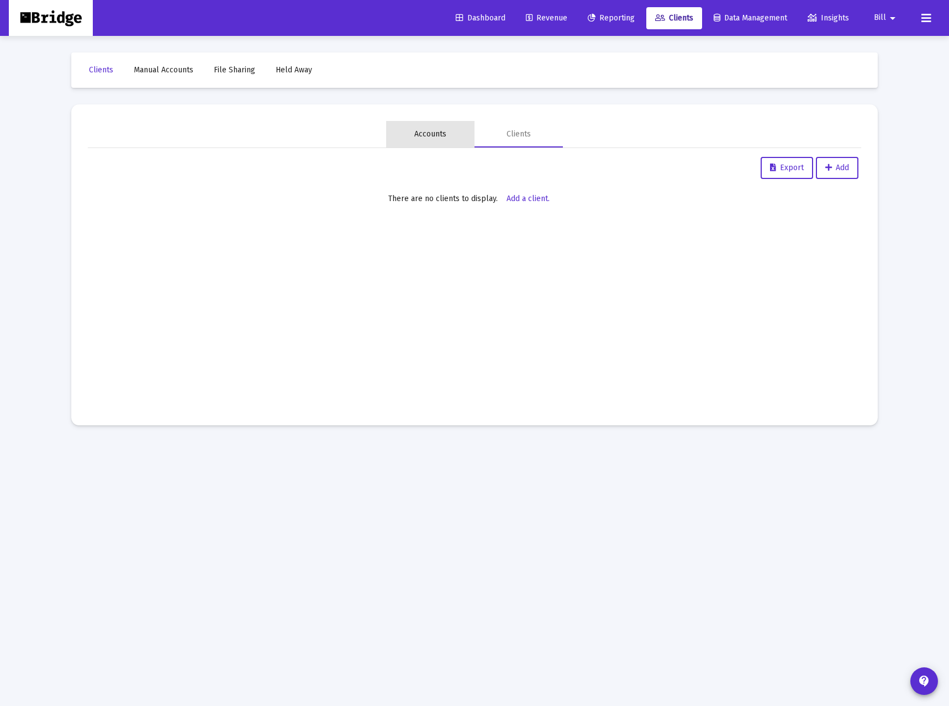
click at [434, 135] on div "Accounts" at bounding box center [430, 134] width 32 height 11
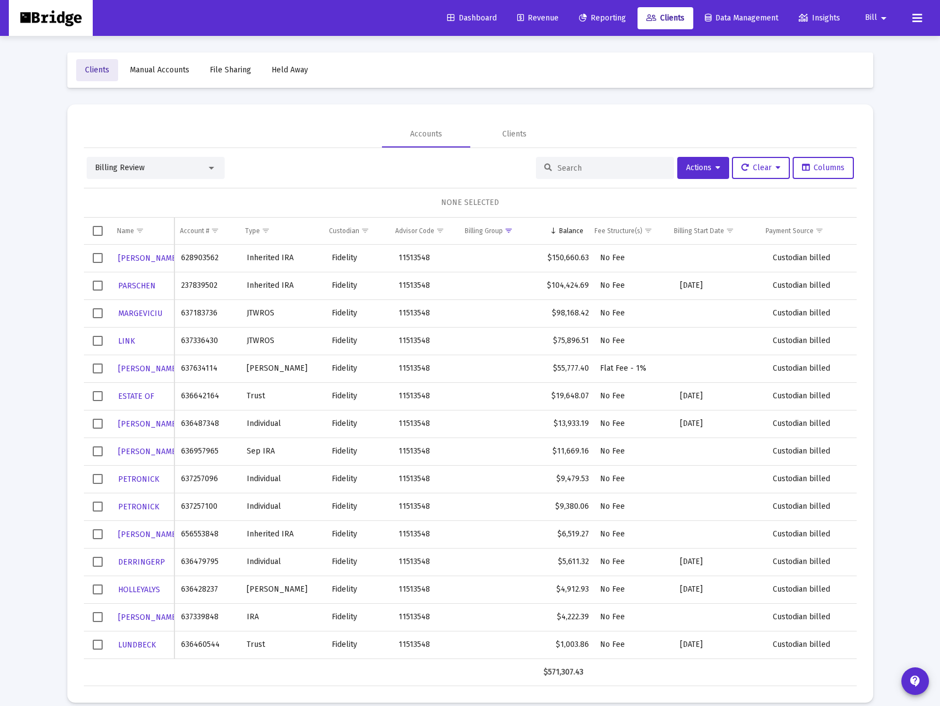
click at [100, 73] on span "Clients" at bounding box center [97, 69] width 24 height 9
click at [121, 221] on td "Name" at bounding box center [143, 231] width 63 height 27
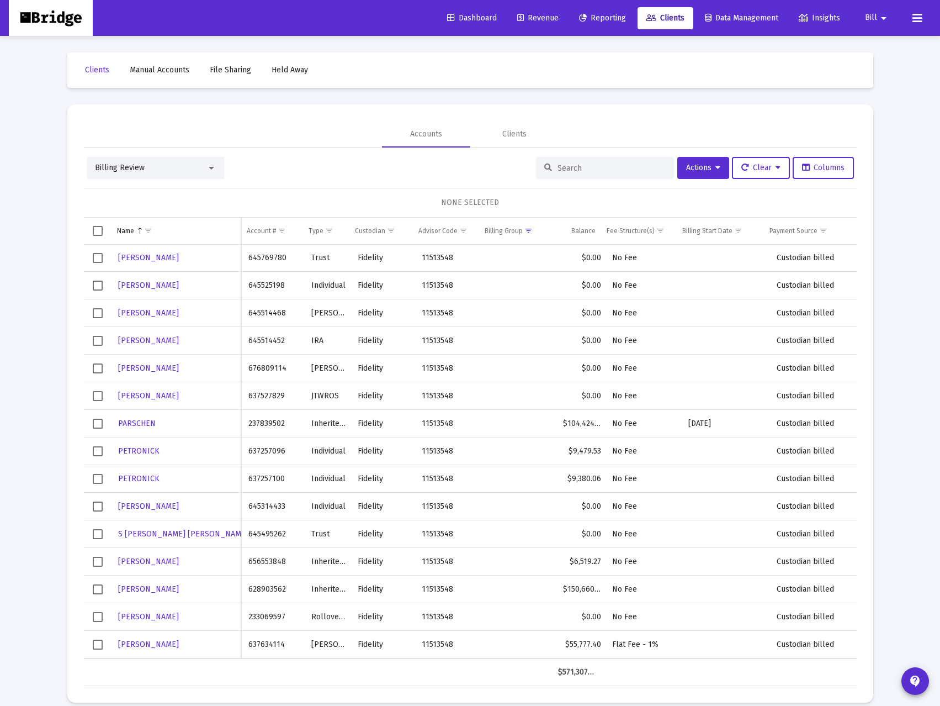
scroll to position [1270, 0]
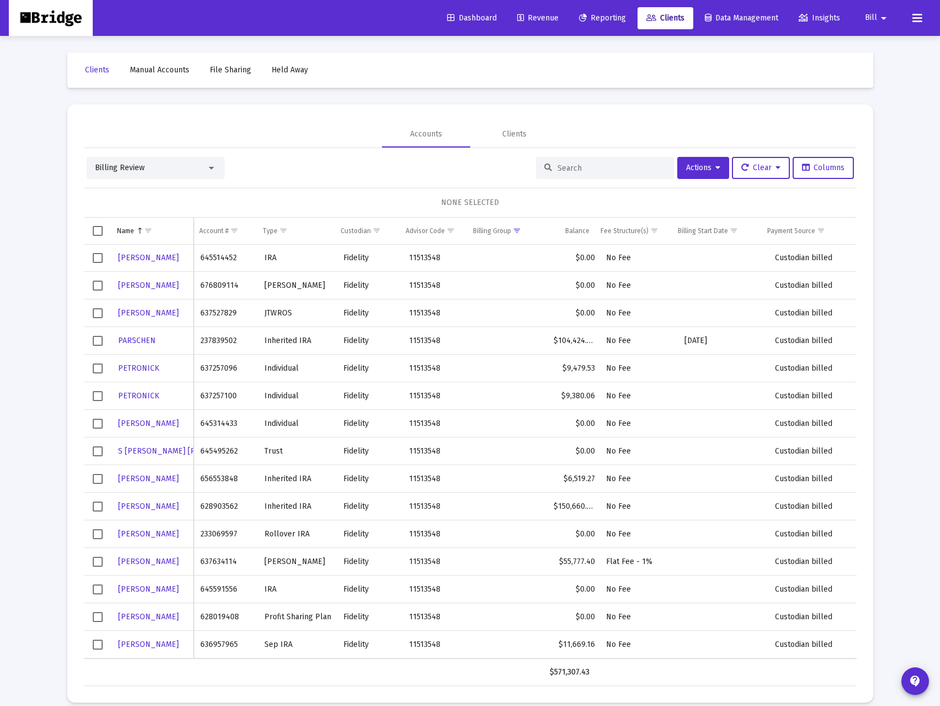
click at [97, 560] on span "Select row" at bounding box center [98, 562] width 10 height 10
click at [140, 561] on span "STEWART" at bounding box center [148, 561] width 61 height 9
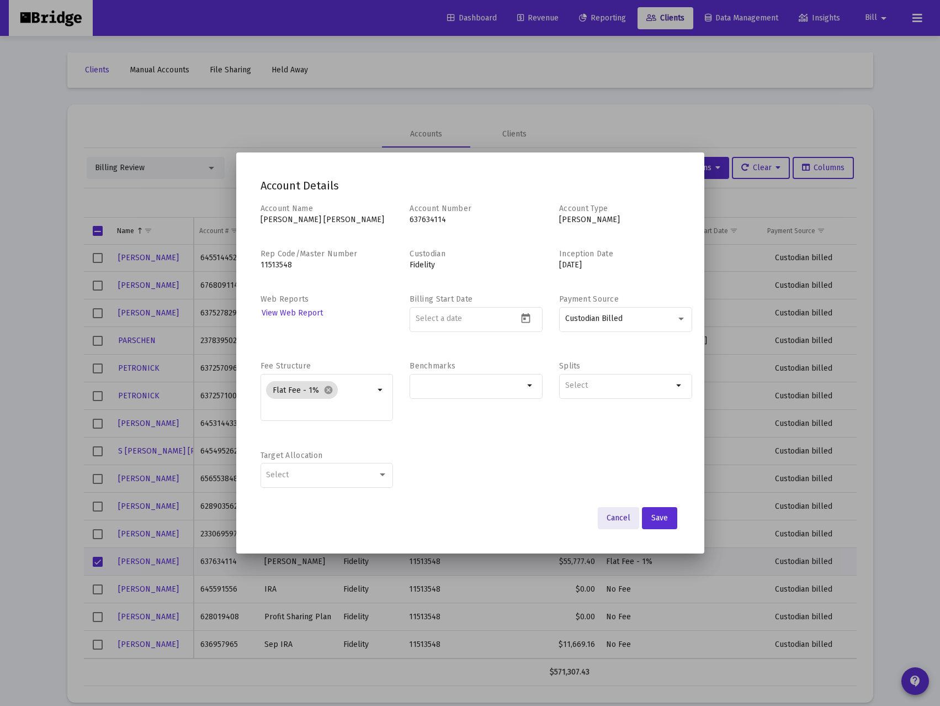
click at [614, 514] on span "Cancel" at bounding box center [619, 517] width 24 height 9
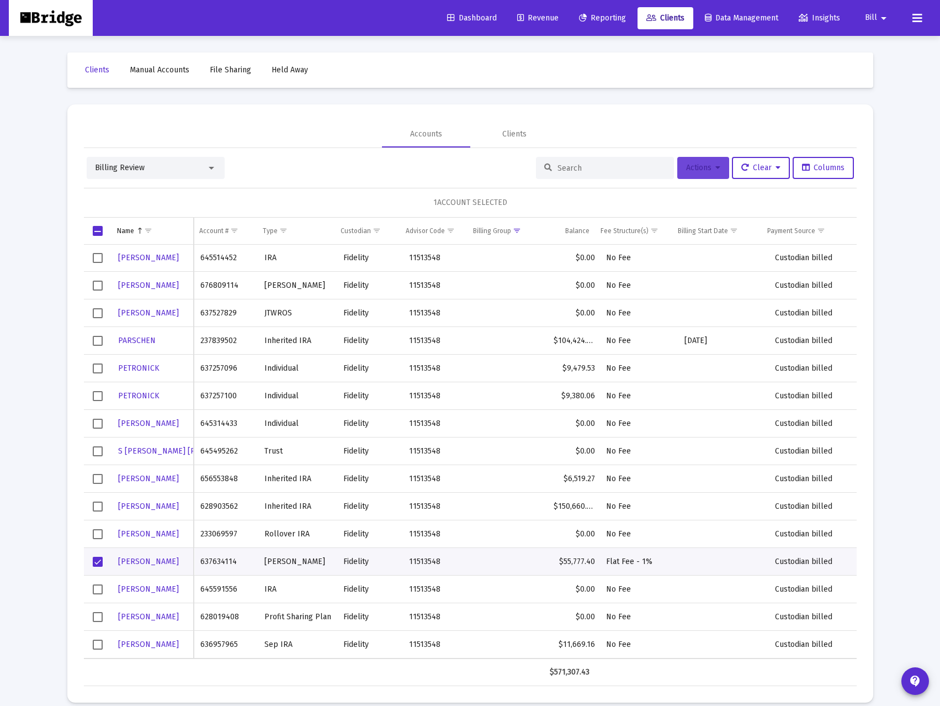
click at [716, 170] on button "Actions" at bounding box center [704, 168] width 52 height 22
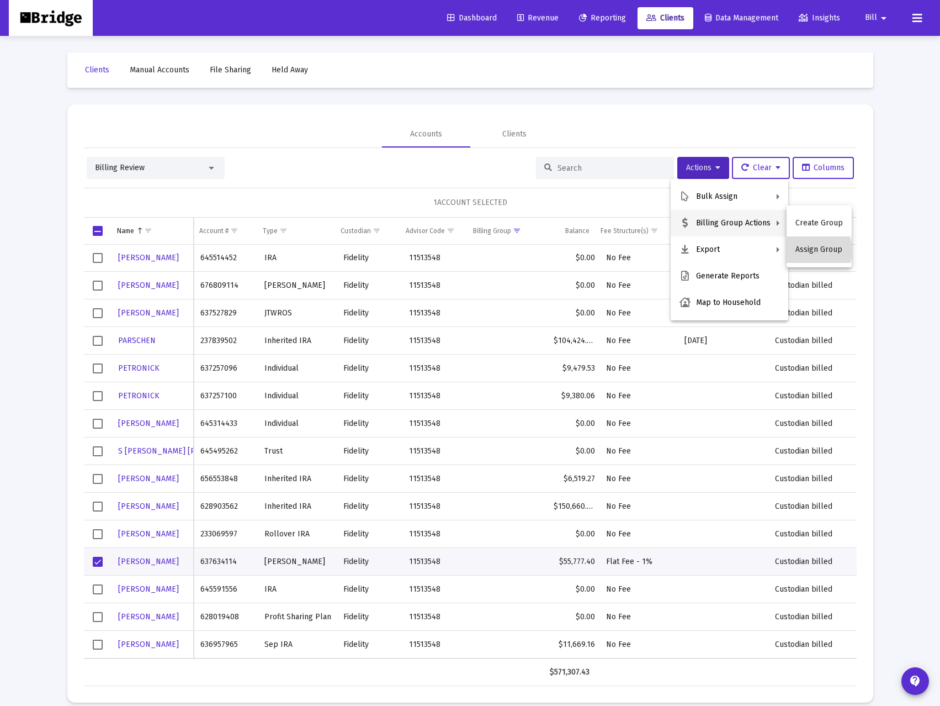
click at [813, 250] on button "Assign Group" at bounding box center [819, 249] width 65 height 27
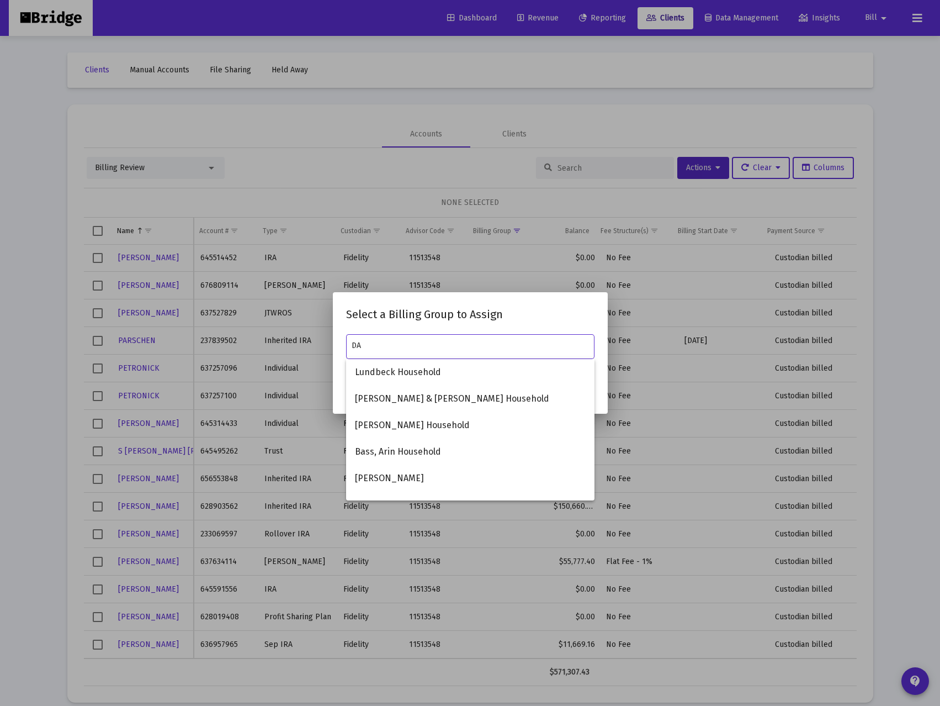
type input "D"
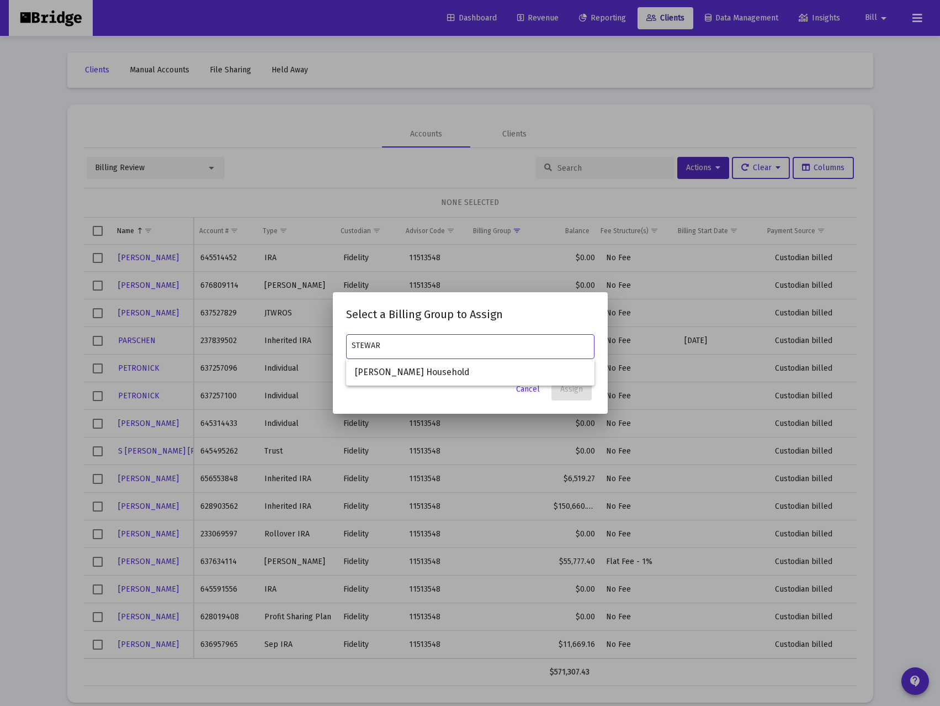
type input "STEWAR"
click at [467, 399] on div "Cancel Assign" at bounding box center [470, 389] width 248 height 22
click at [523, 392] on span "Cancel" at bounding box center [528, 388] width 24 height 9
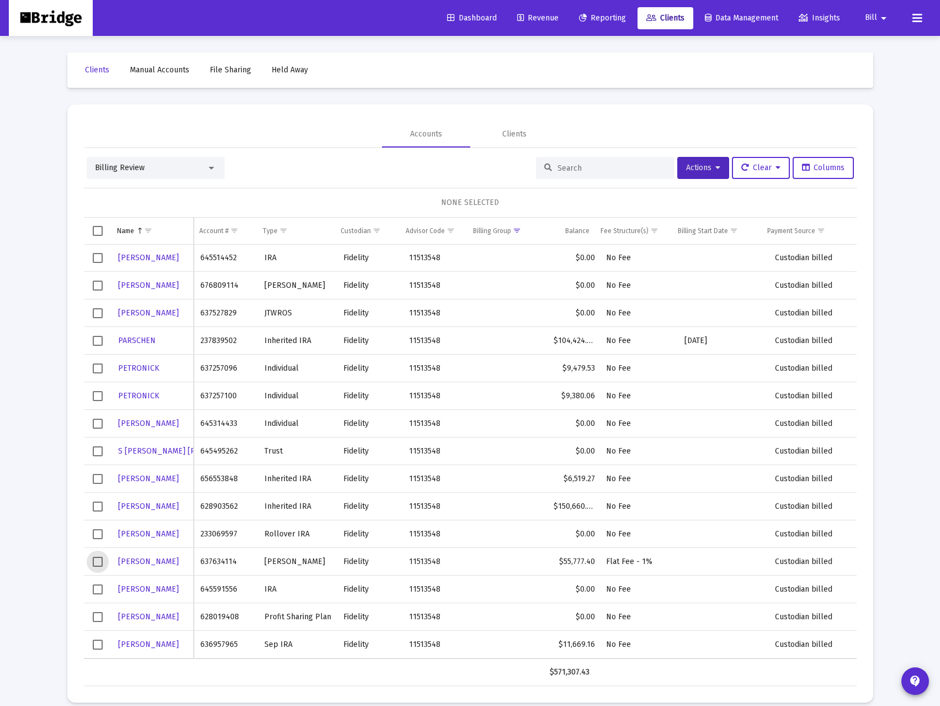
click at [95, 559] on span "Select row" at bounding box center [98, 562] width 10 height 10
click at [717, 166] on button "Actions" at bounding box center [704, 168] width 52 height 22
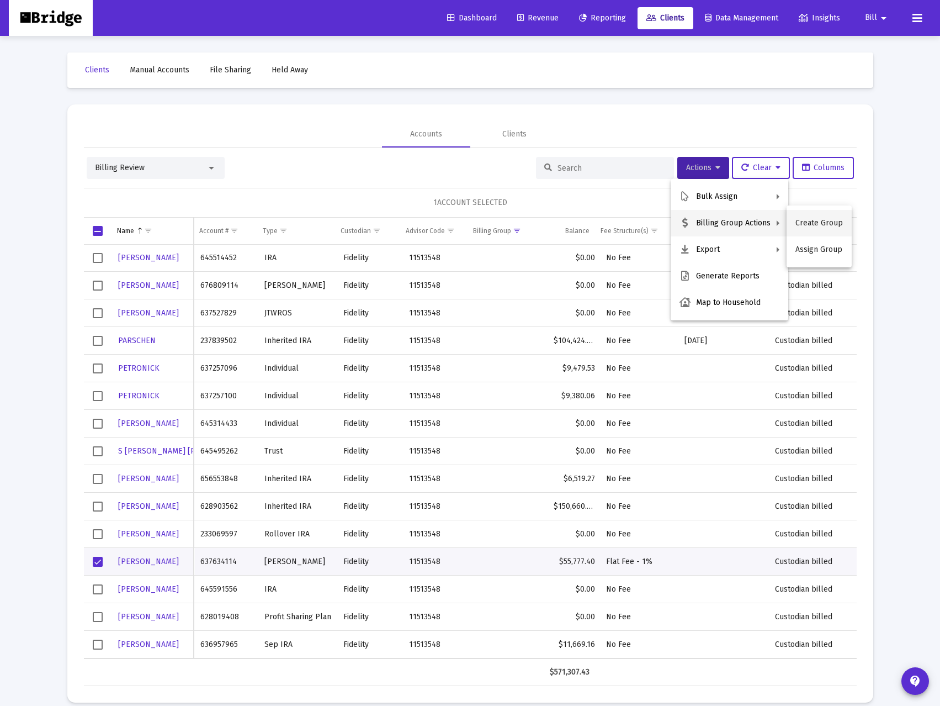
click at [802, 227] on button "Create Group" at bounding box center [819, 223] width 65 height 27
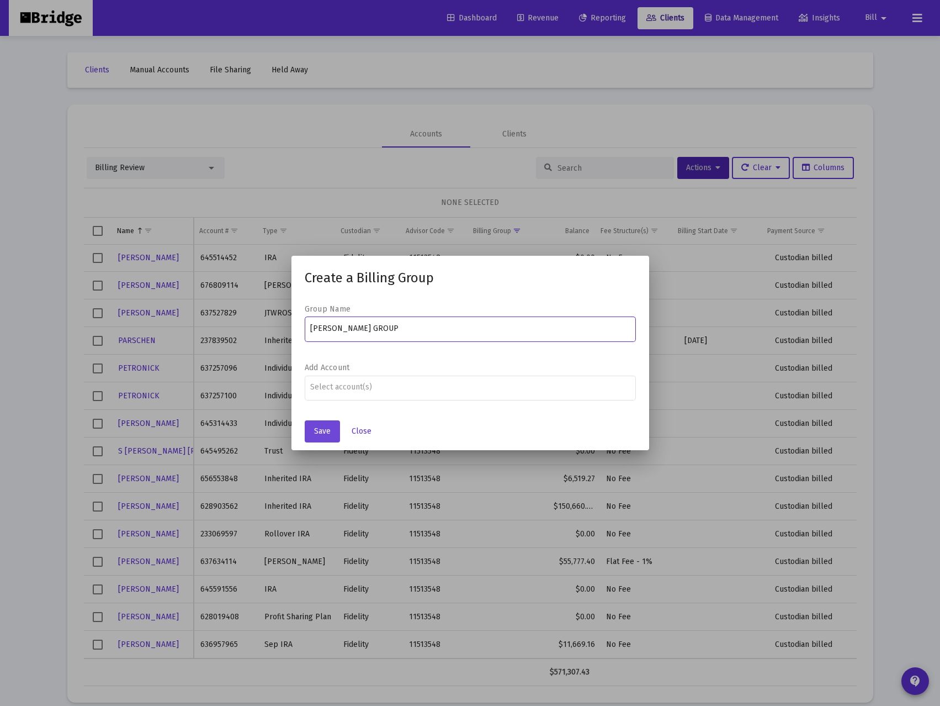
type input "DAVID STEWART GROUP"
click at [320, 427] on span "Save" at bounding box center [322, 430] width 17 height 9
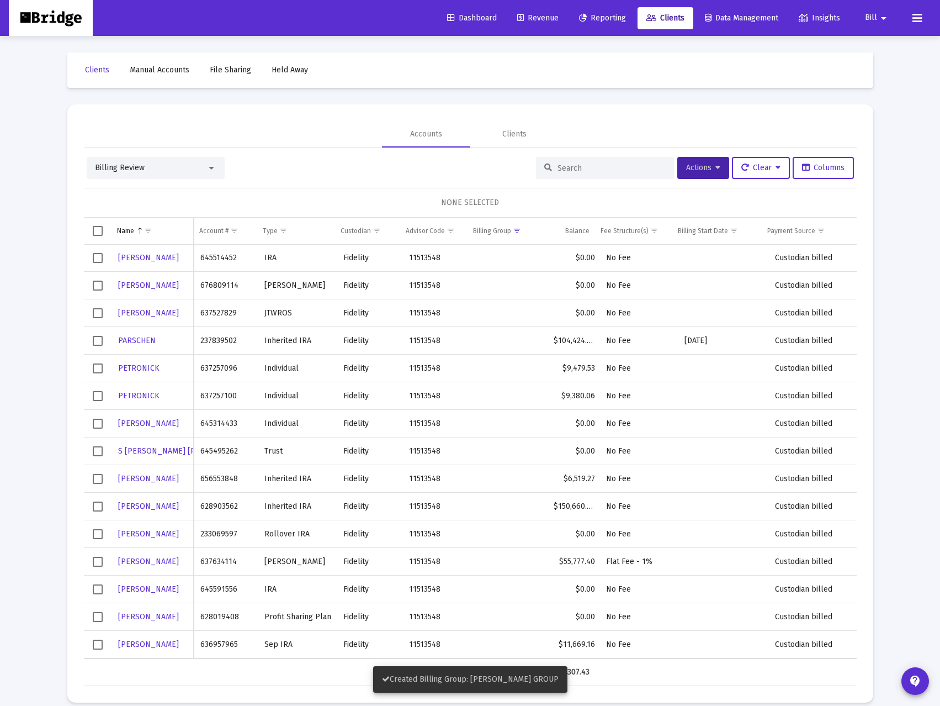
click at [96, 562] on span "Select row" at bounding box center [98, 562] width 10 height 10
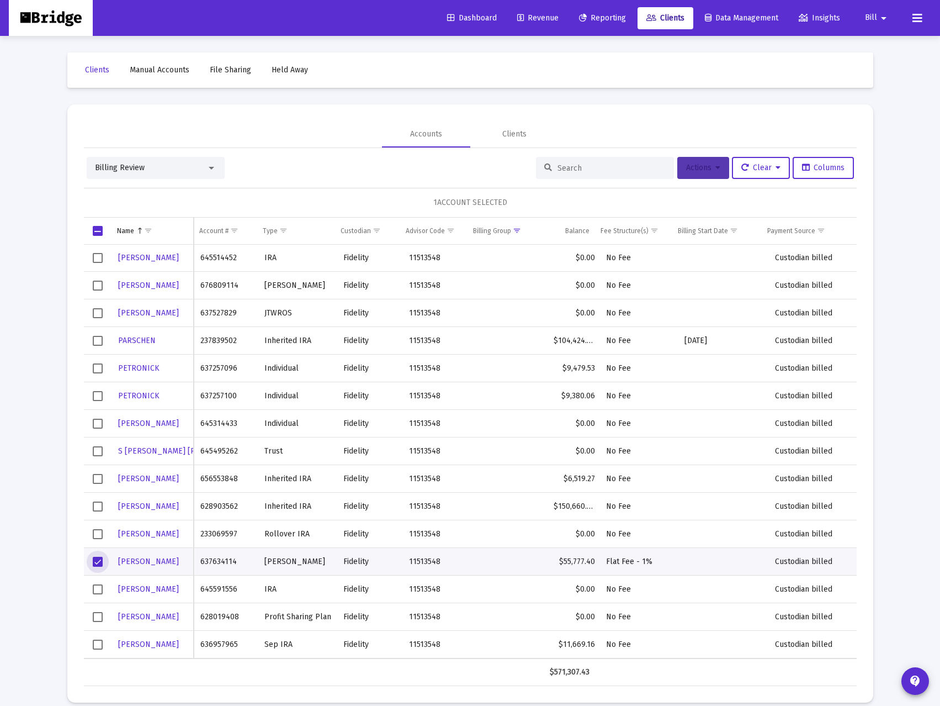
click at [716, 170] on icon at bounding box center [718, 168] width 5 height 8
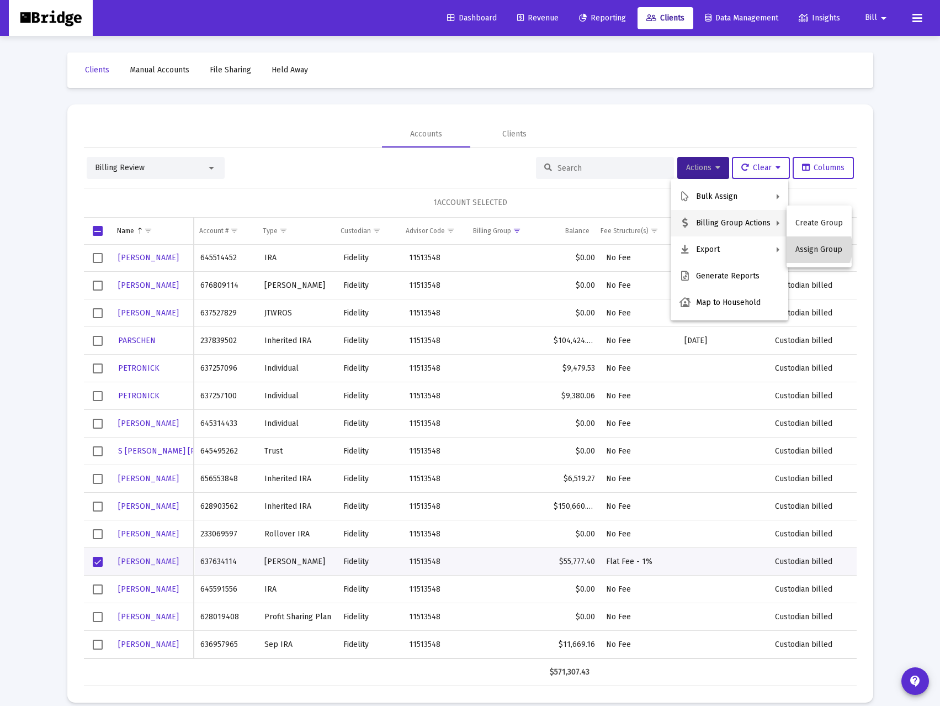
click at [817, 248] on button "Assign Group" at bounding box center [819, 249] width 65 height 27
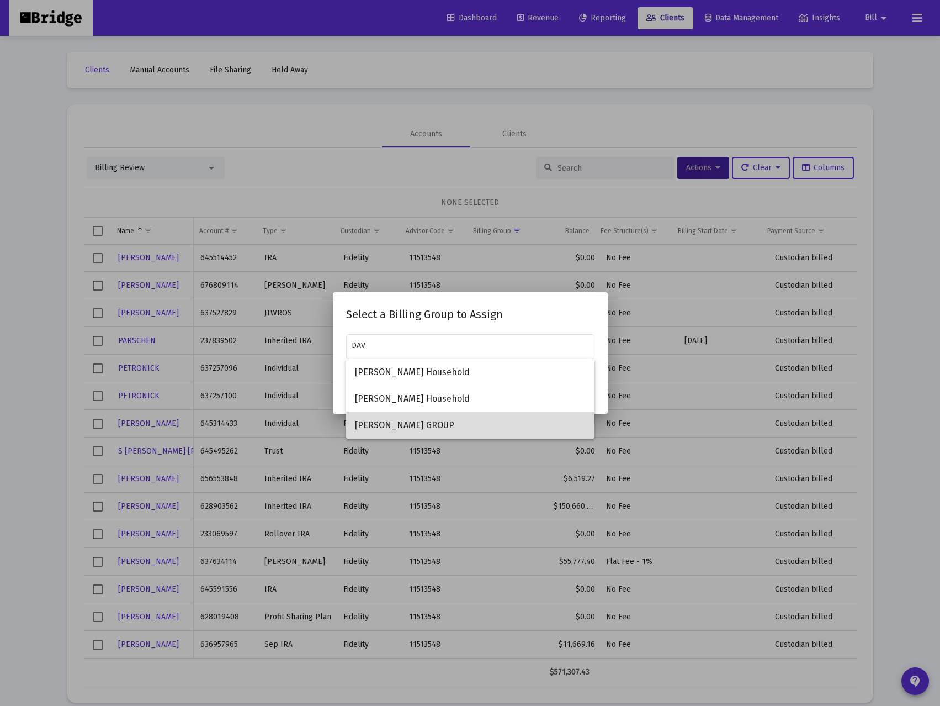
click at [406, 420] on span "DAVID STEWART GROUP" at bounding box center [470, 425] width 231 height 27
type input "DAVID STEWART GROUP"
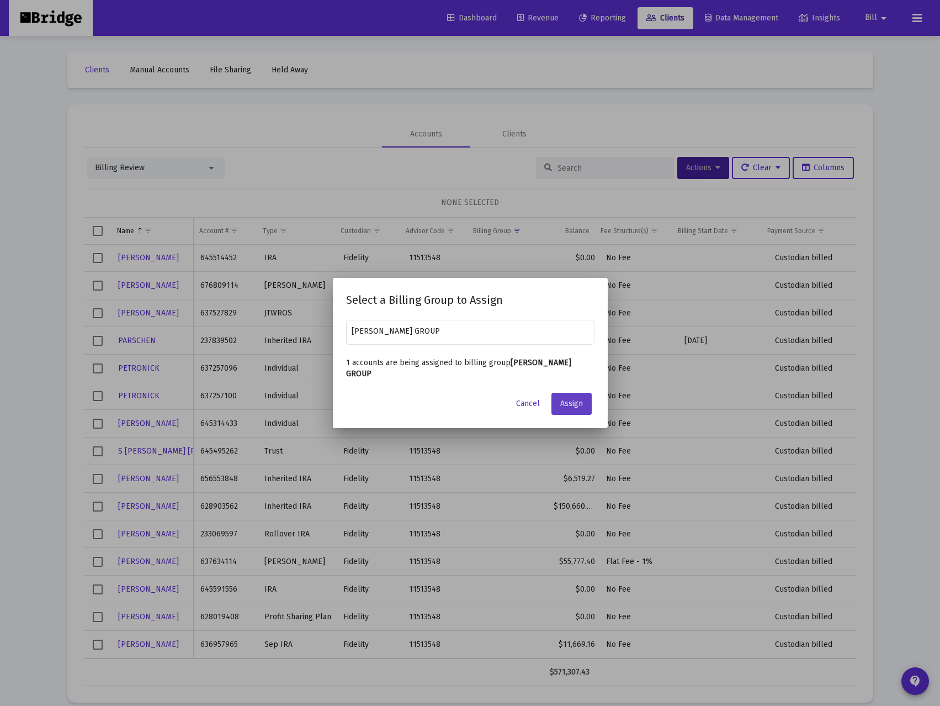
click at [573, 399] on span "Assign" at bounding box center [572, 403] width 23 height 9
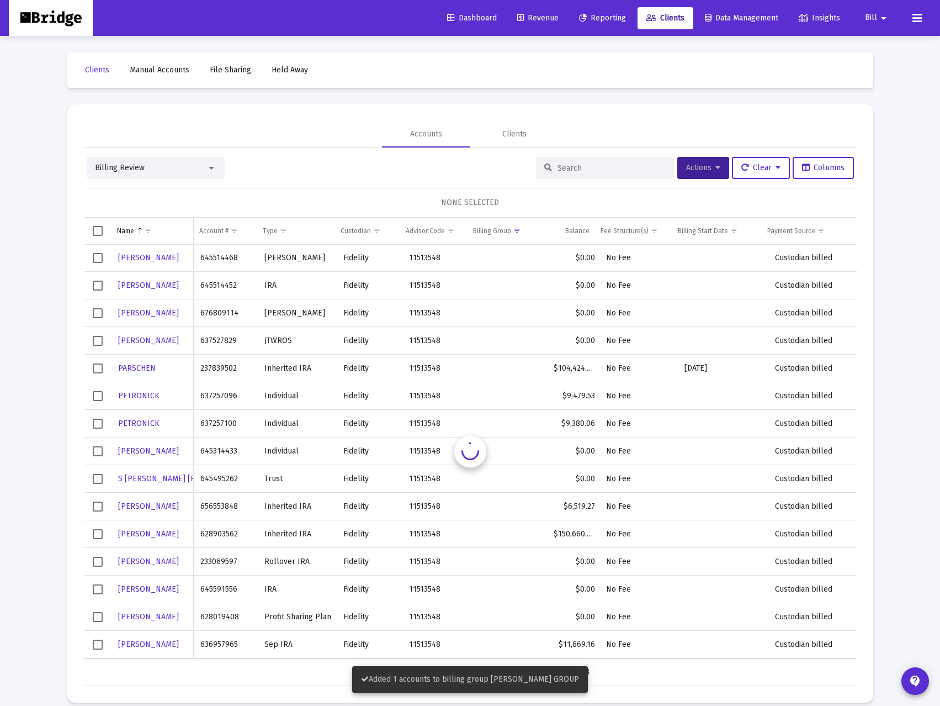
scroll to position [1242, 0]
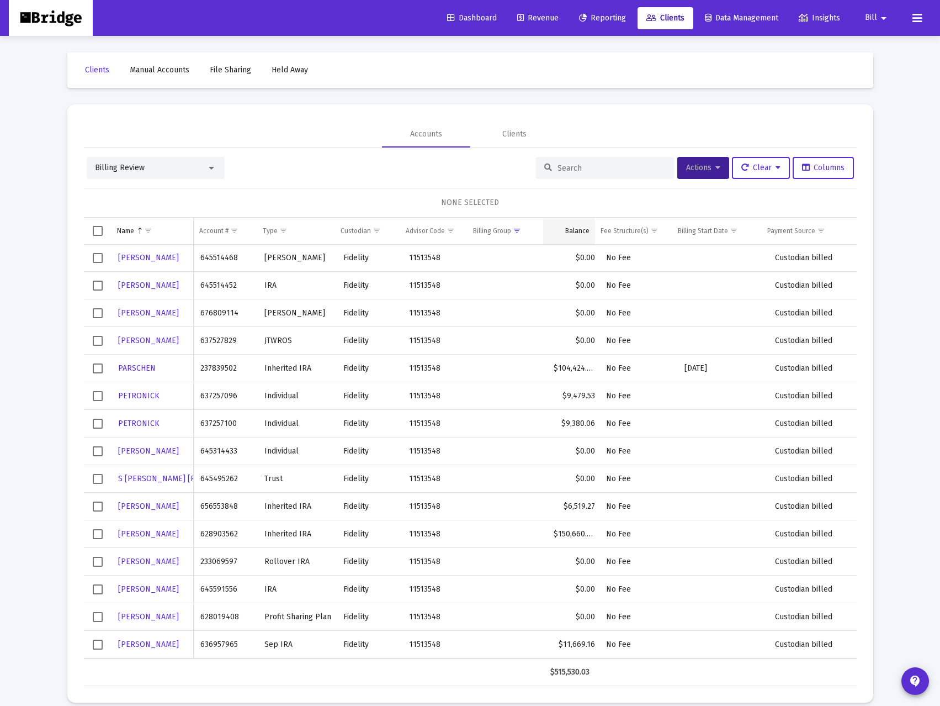
click at [585, 232] on div "Balance" at bounding box center [577, 230] width 24 height 9
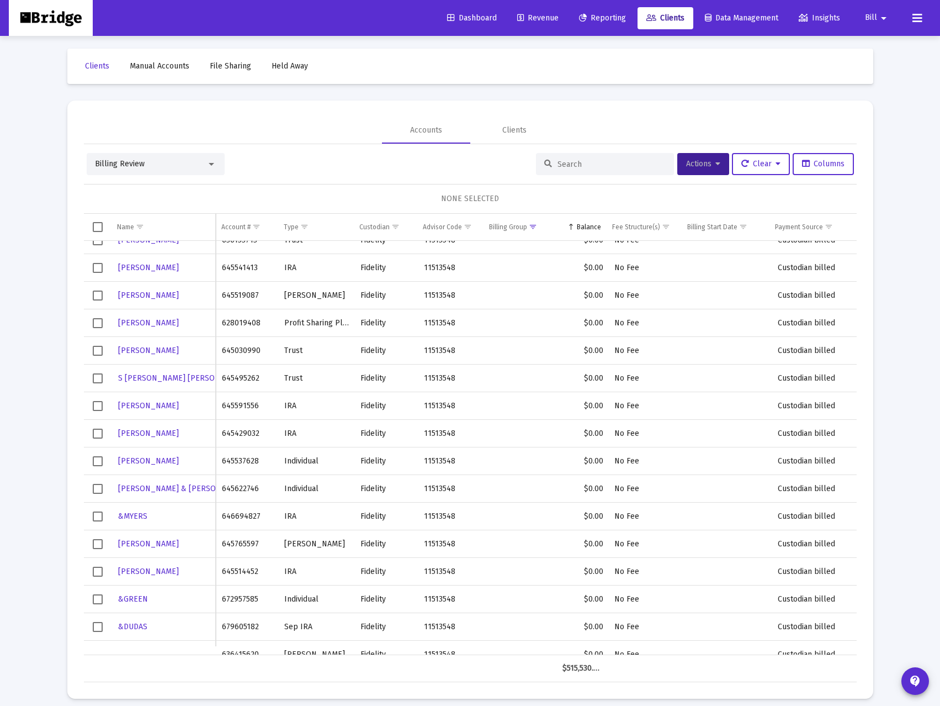
scroll to position [0, 0]
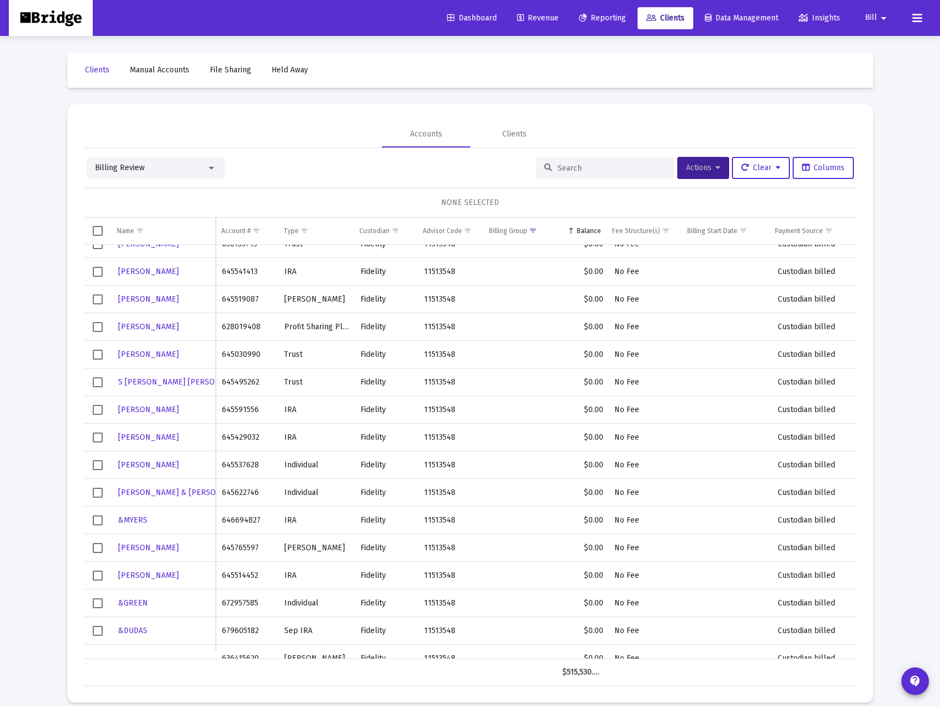
click at [542, 18] on span "Revenue" at bounding box center [537, 17] width 41 height 9
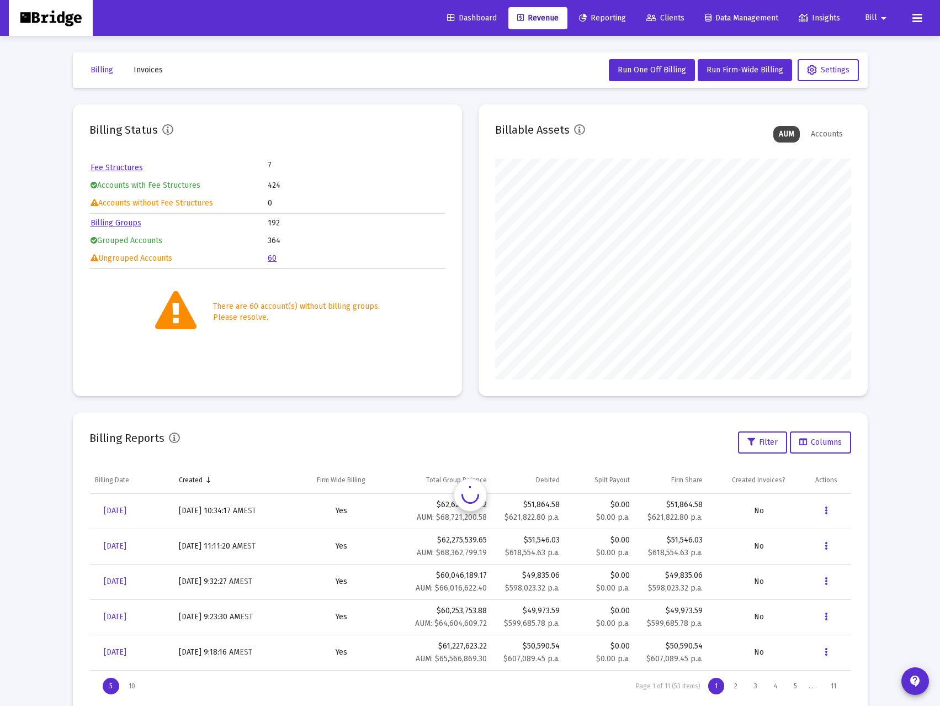
scroll to position [221, 356]
click at [269, 203] on td "0" at bounding box center [356, 203] width 177 height 17
click at [271, 258] on link "60" at bounding box center [272, 257] width 9 height 9
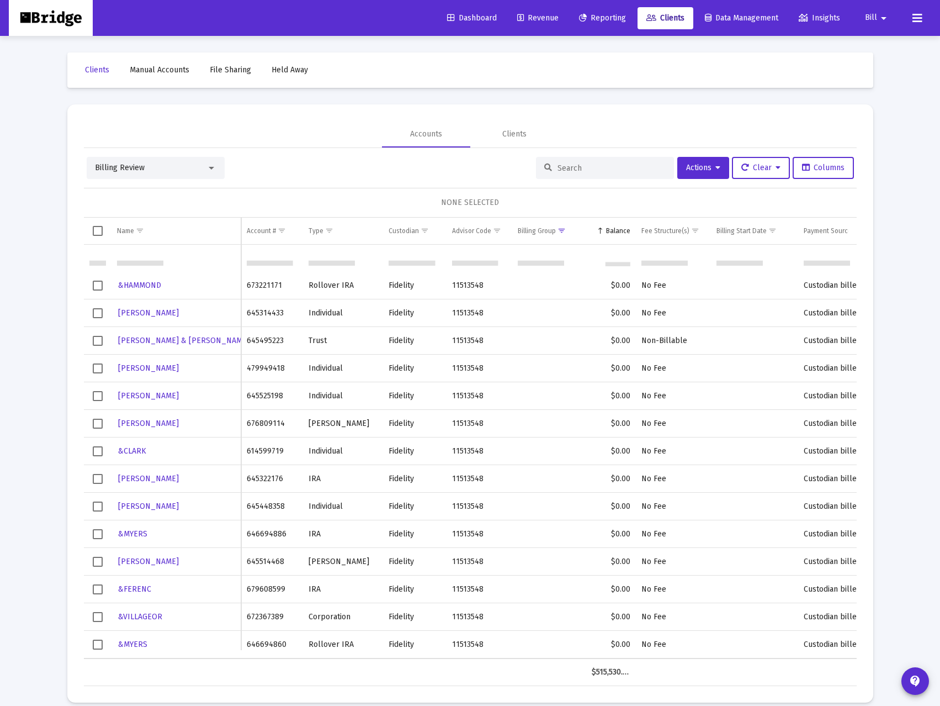
scroll to position [153, 0]
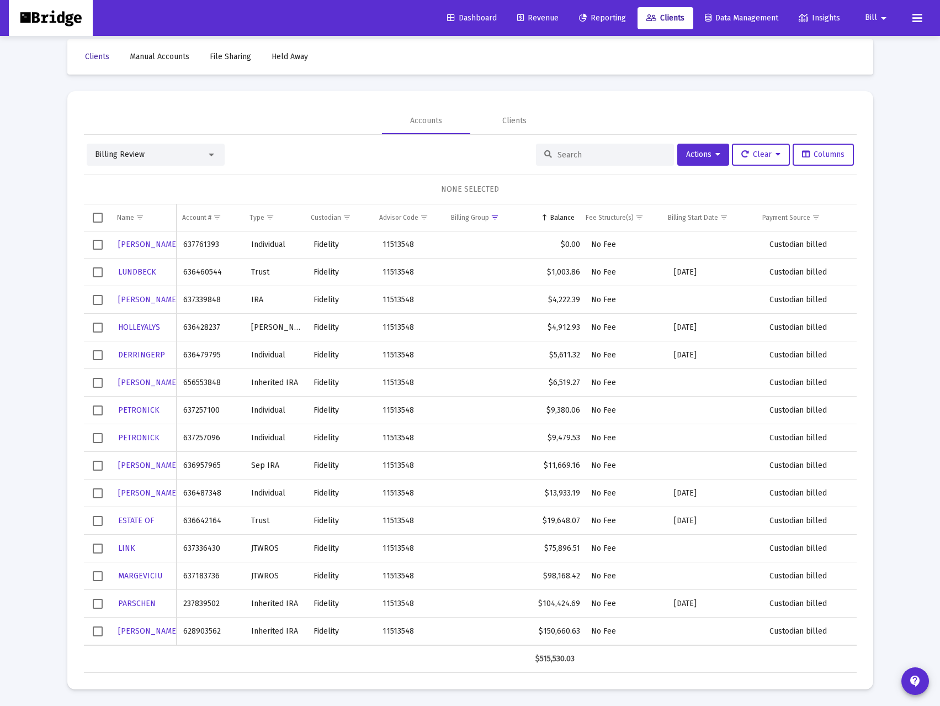
click at [104, 56] on span "Clients" at bounding box center [97, 56] width 24 height 9
click at [627, 151] on input at bounding box center [612, 154] width 108 height 9
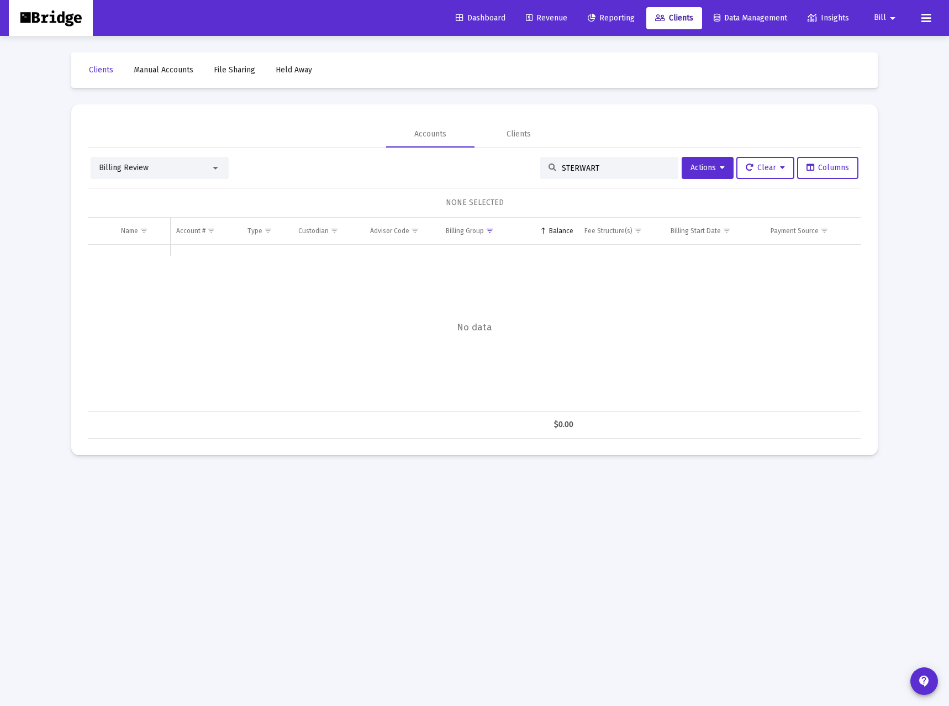
click at [567, 163] on input "STERWART" at bounding box center [616, 167] width 108 height 9
type input "STEWART"
click at [635, 167] on input "STEWART" at bounding box center [616, 167] width 108 height 9
click at [526, 130] on div "Clients" at bounding box center [518, 134] width 24 height 11
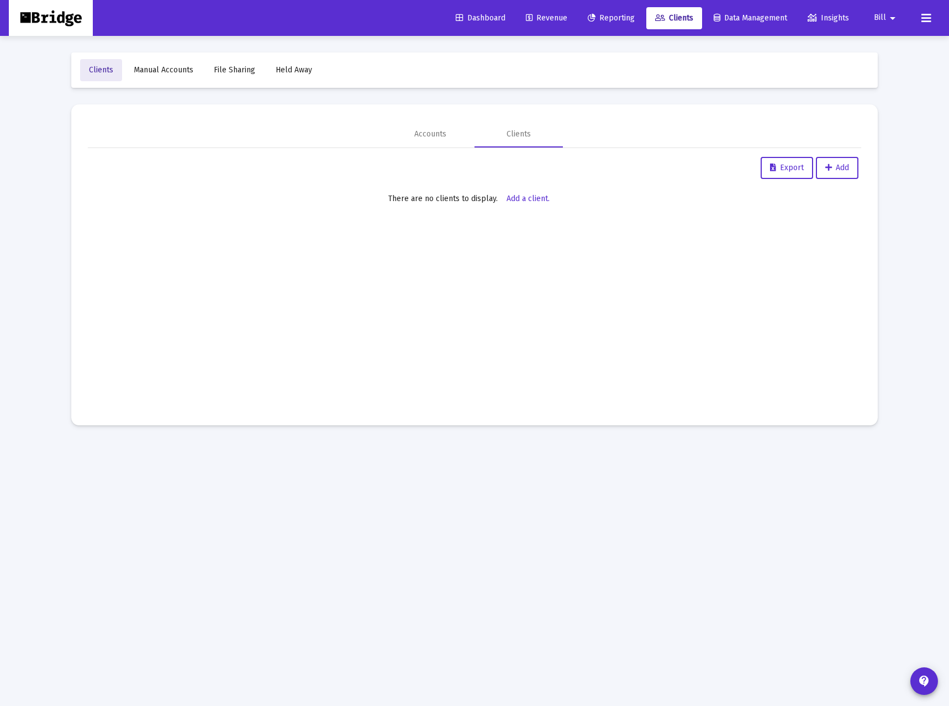
click at [104, 68] on span "Clients" at bounding box center [101, 69] width 24 height 9
click at [534, 15] on span "Revenue" at bounding box center [546, 17] width 41 height 9
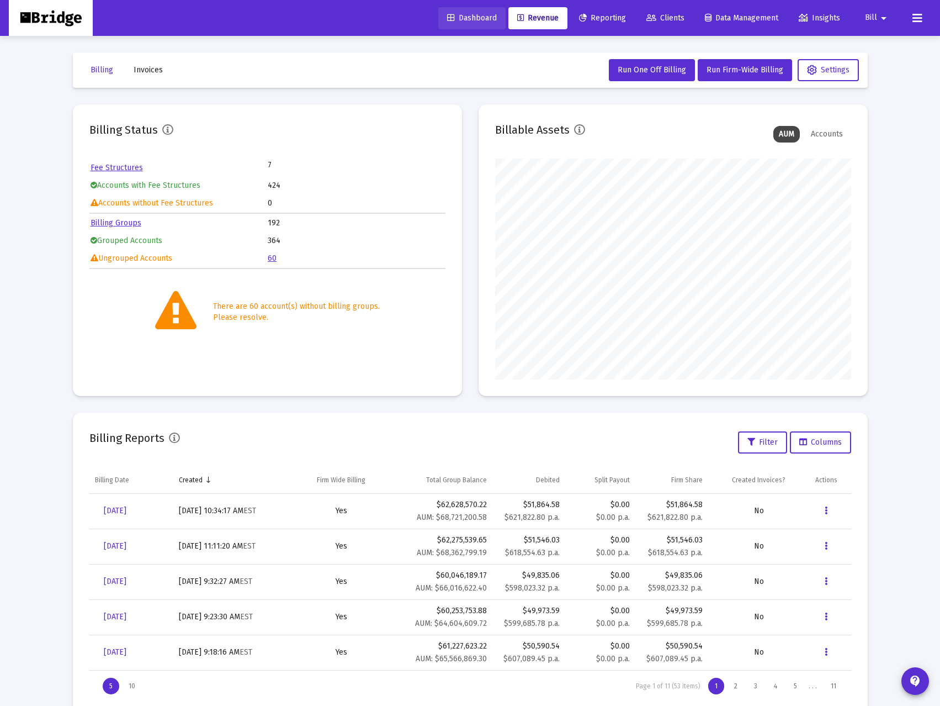
click at [467, 16] on span "Dashboard" at bounding box center [472, 17] width 50 height 9
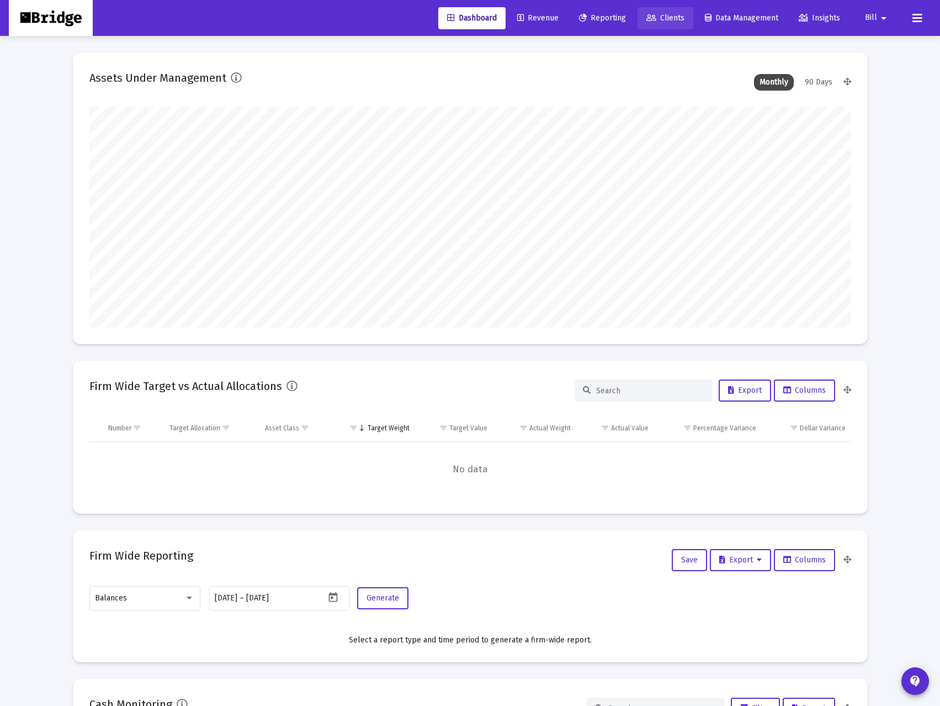
click at [663, 17] on span "Clients" at bounding box center [666, 17] width 38 height 9
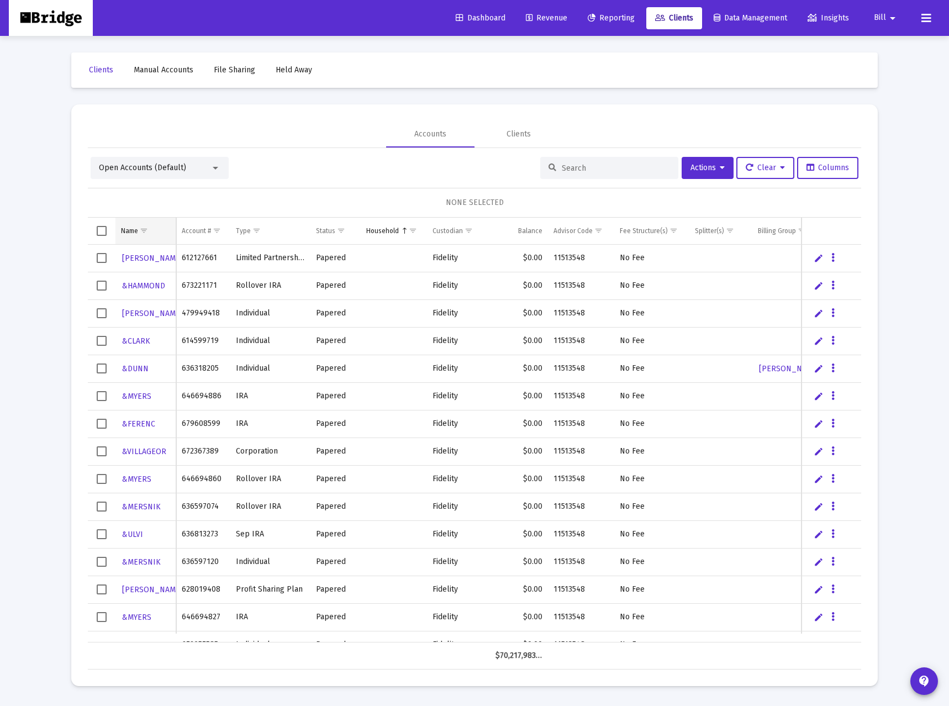
click at [131, 233] on div "Name" at bounding box center [129, 230] width 17 height 9
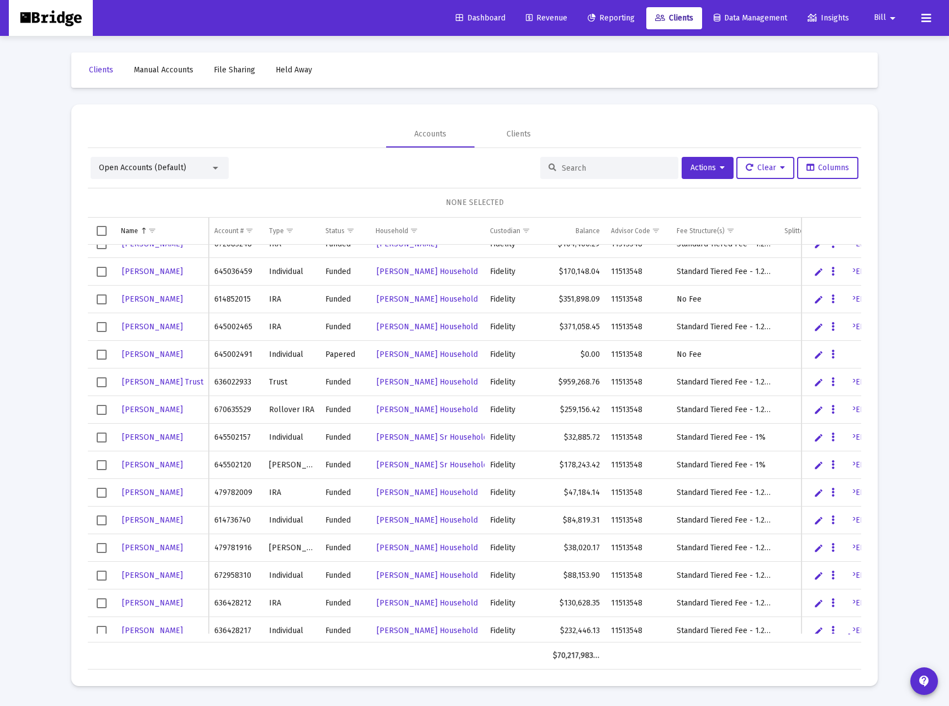
click at [601, 165] on input at bounding box center [616, 167] width 108 height 9
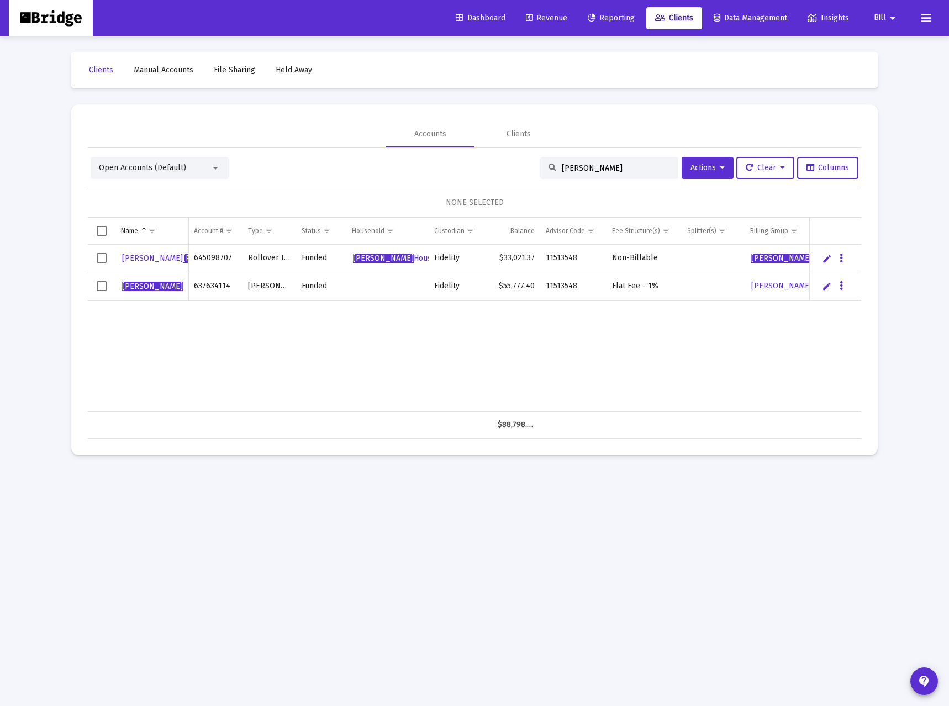
type input "STEWART"
click at [841, 286] on icon "Data grid" at bounding box center [840, 285] width 3 height 13
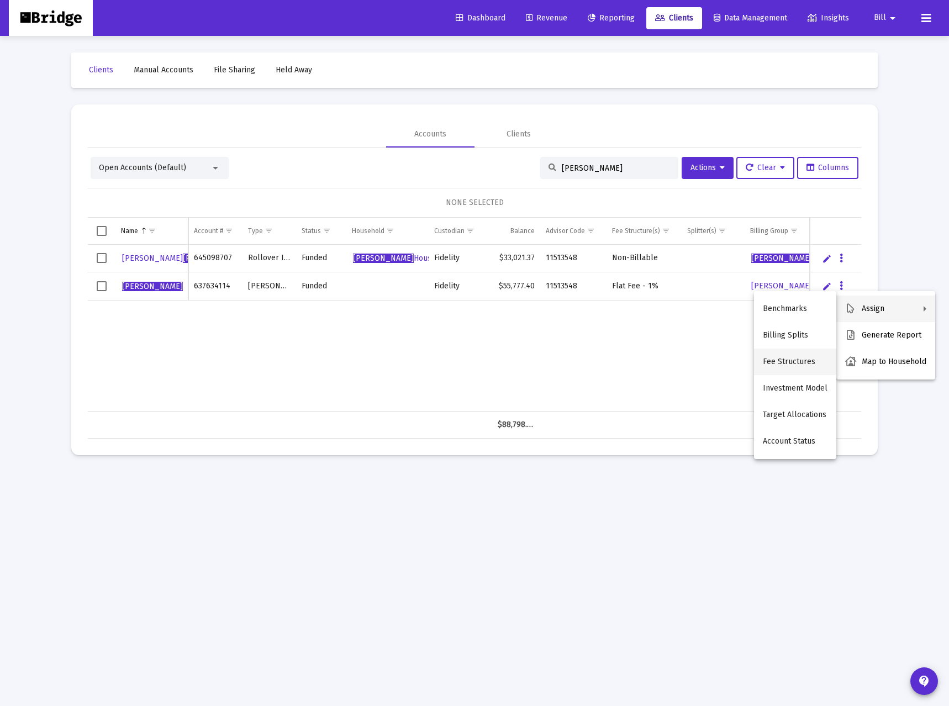
click at [786, 368] on button "Fee Structures" at bounding box center [795, 361] width 82 height 27
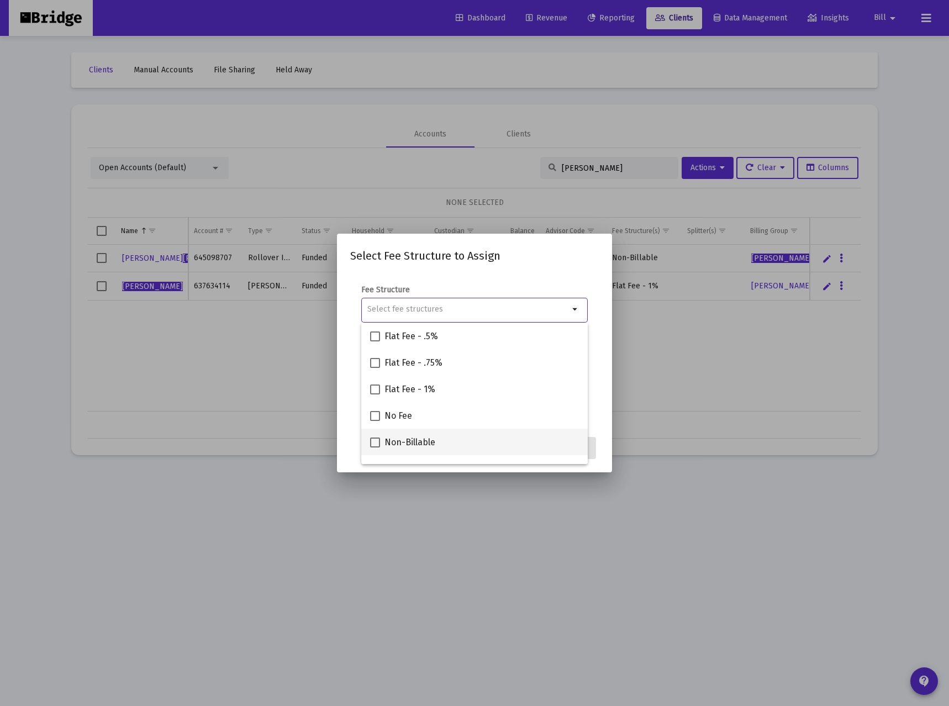
click at [399, 443] on span "Non-Billable" at bounding box center [409, 442] width 51 height 13
click at [375, 447] on input "Non-Billable" at bounding box center [374, 447] width 1 height 1
checkbox input "true"
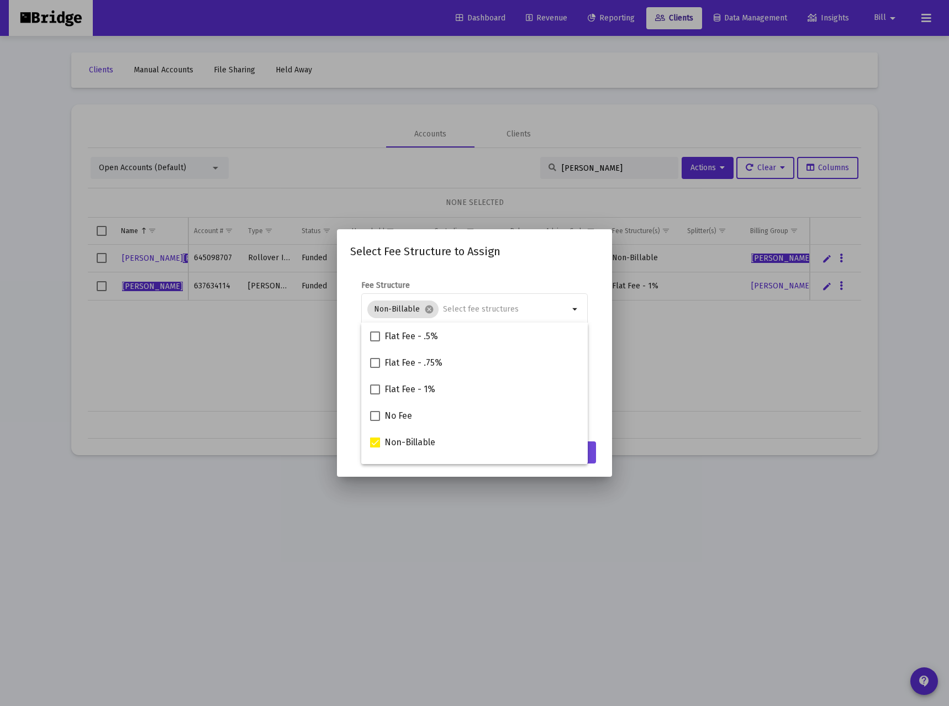
click at [595, 450] on button "Assign" at bounding box center [576, 452] width 40 height 22
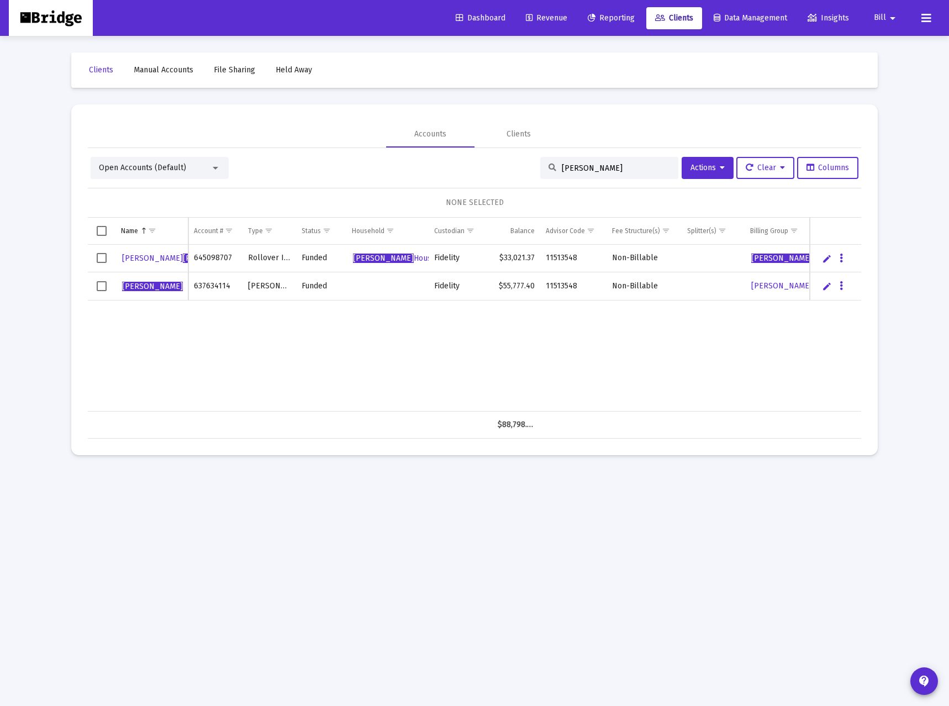
click at [351, 360] on div "Candice Stewart 645098707 Rollover IRA Funded Stewart Household Fidelity $33,02…" at bounding box center [532, 328] width 888 height 167
click at [543, 19] on span "Revenue" at bounding box center [546, 17] width 41 height 9
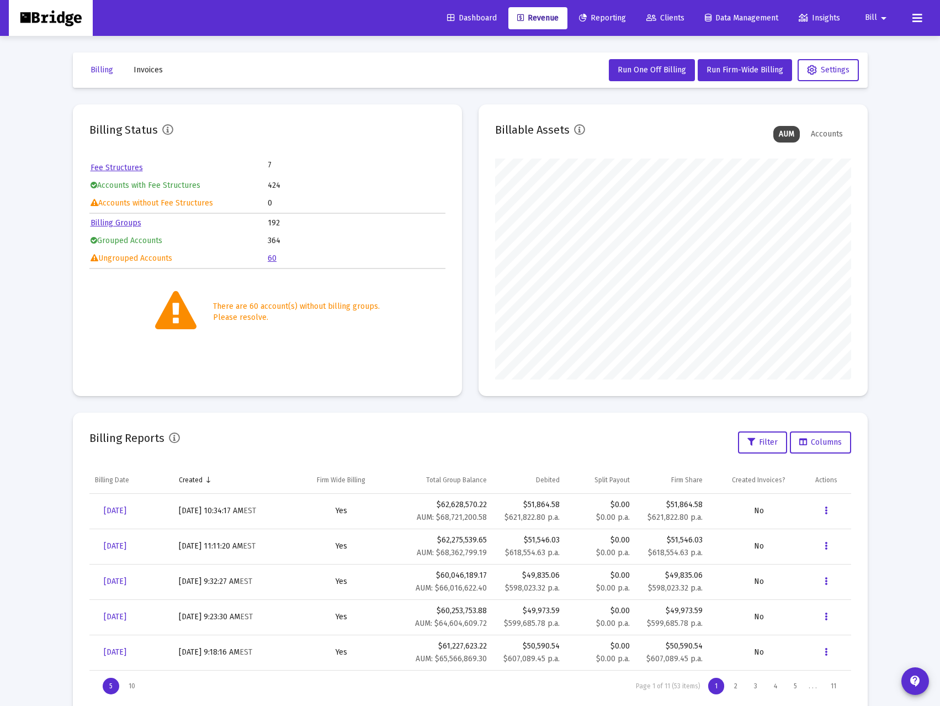
click at [276, 258] on link "60" at bounding box center [272, 257] width 9 height 9
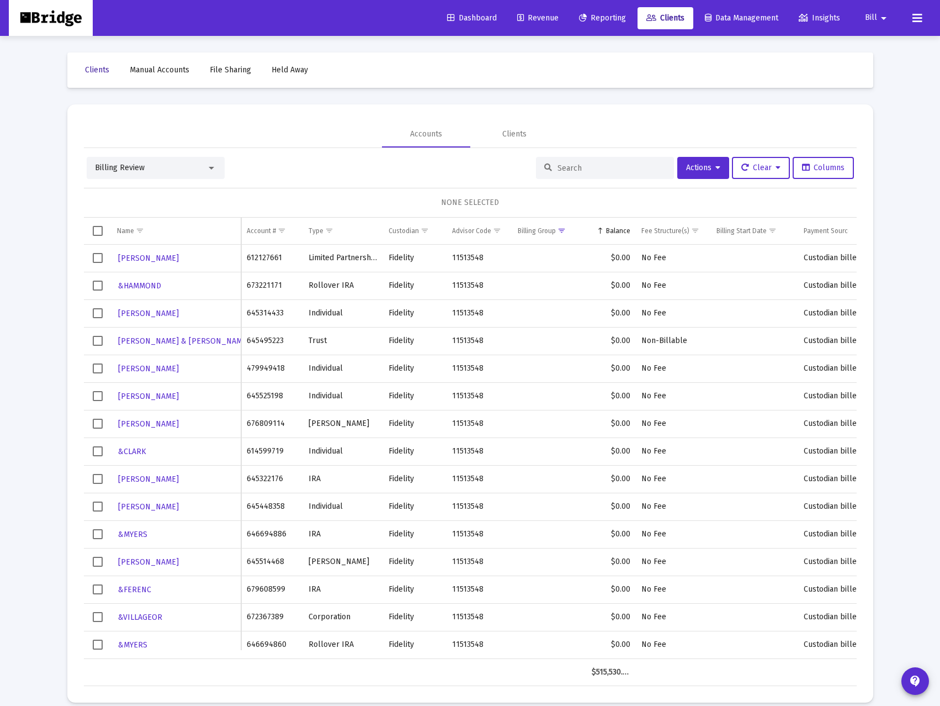
click at [91, 70] on span "Clients" at bounding box center [97, 69] width 24 height 9
click at [526, 15] on span "Revenue" at bounding box center [537, 17] width 41 height 9
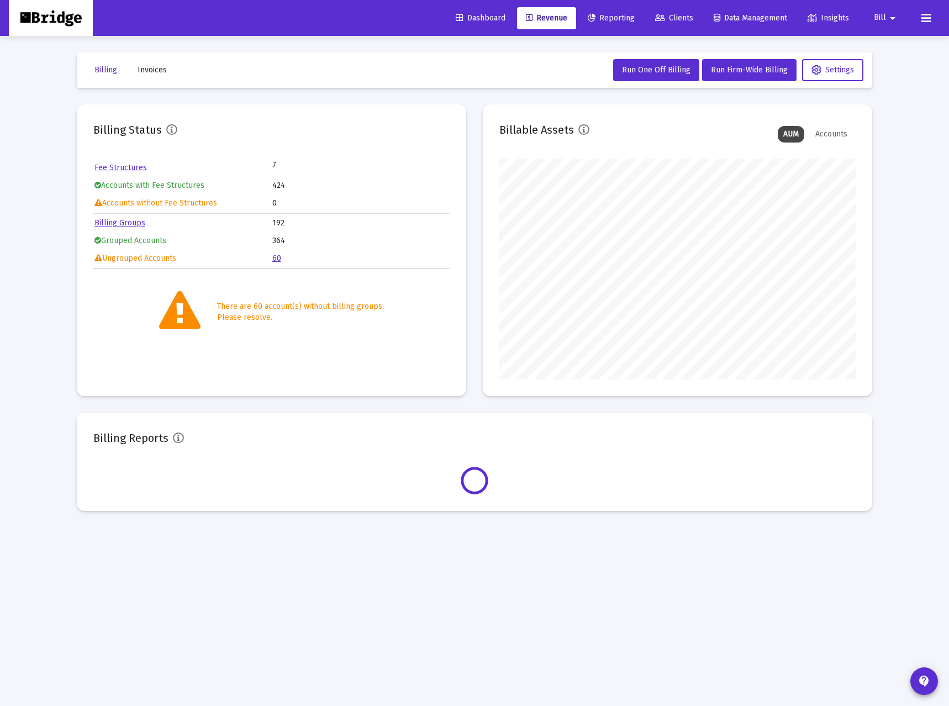
scroll to position [221, 356]
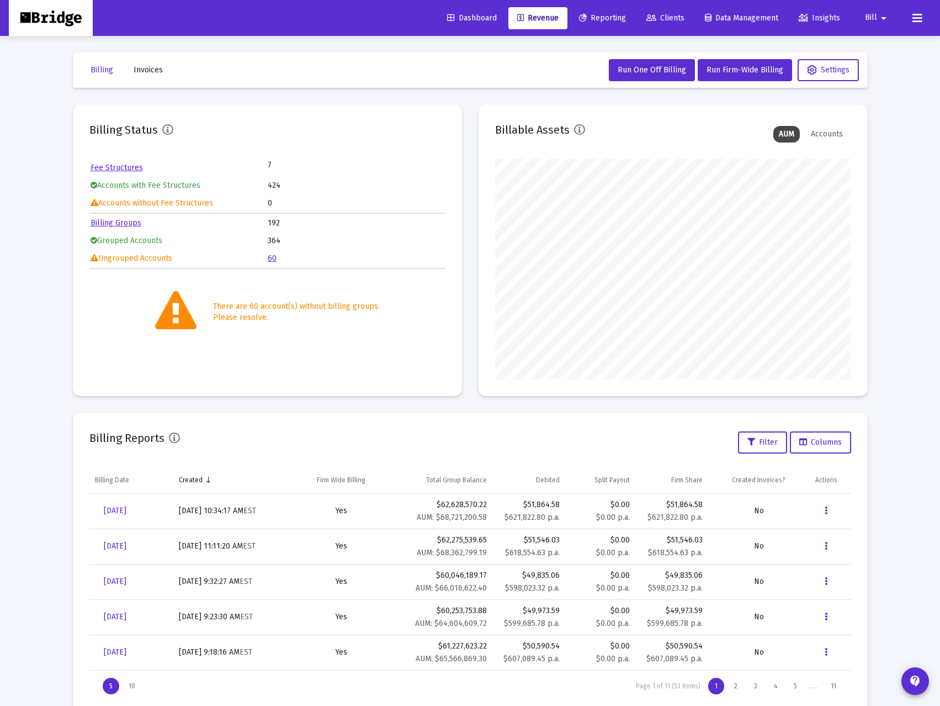
click at [275, 257] on link "60" at bounding box center [272, 257] width 9 height 9
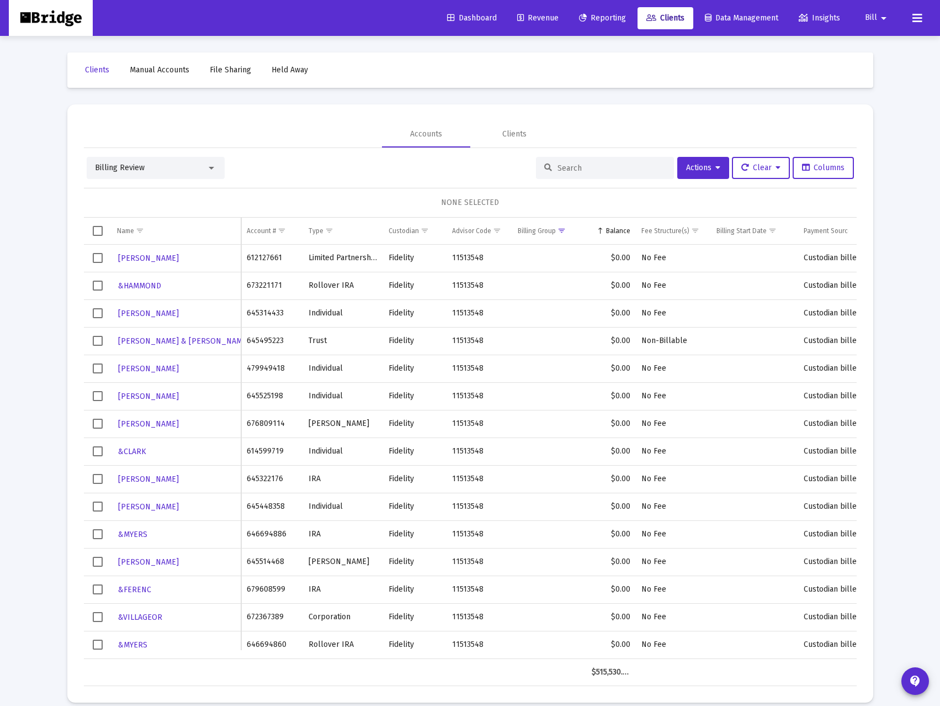
click at [601, 160] on div at bounding box center [605, 168] width 138 height 22
click at [570, 170] on input at bounding box center [612, 167] width 108 height 9
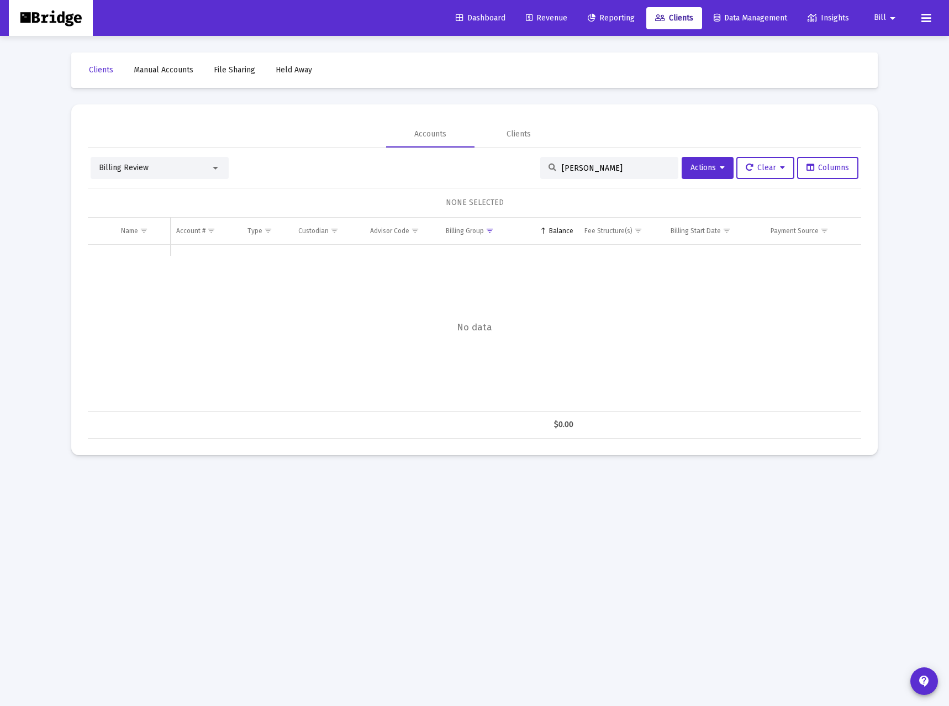
type input "STEWART"
click at [523, 131] on div "Clients" at bounding box center [518, 134] width 24 height 11
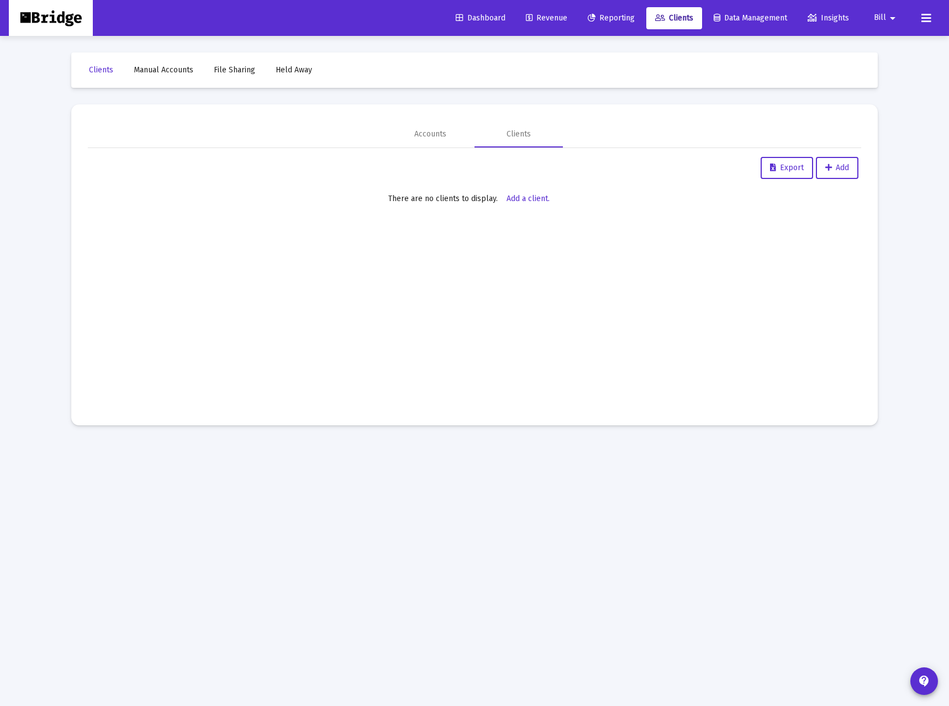
click at [688, 14] on span "Clients" at bounding box center [674, 17] width 38 height 9
click at [419, 132] on div "Accounts" at bounding box center [430, 134] width 32 height 11
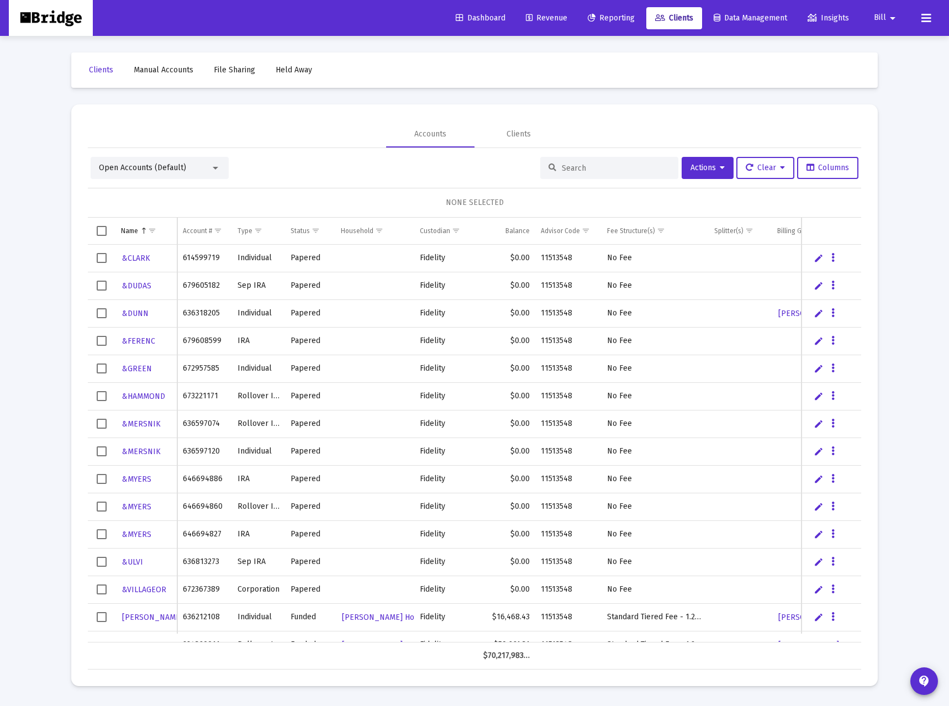
click at [594, 165] on input at bounding box center [616, 167] width 108 height 9
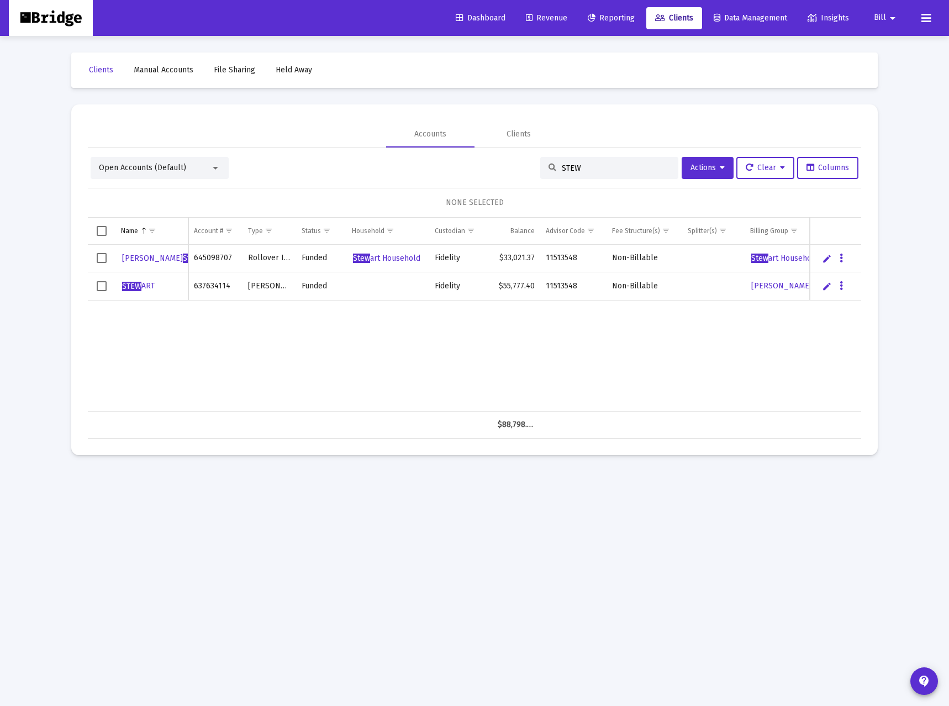
type input "STEW"
click at [842, 289] on icon "Data grid" at bounding box center [840, 285] width 3 height 13
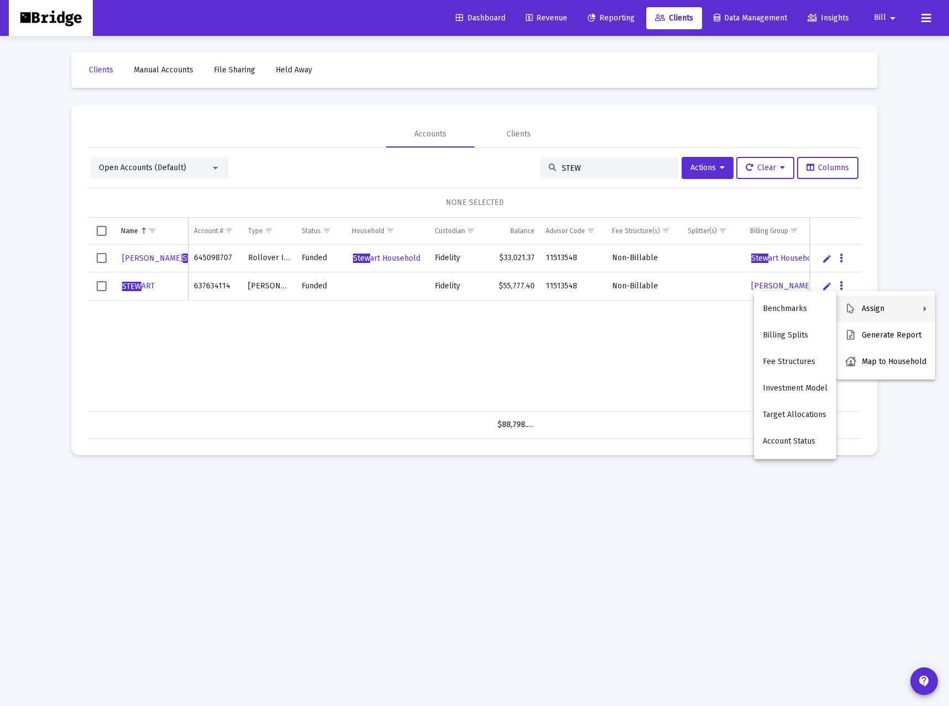
click at [319, 420] on div at bounding box center [474, 353] width 949 height 706
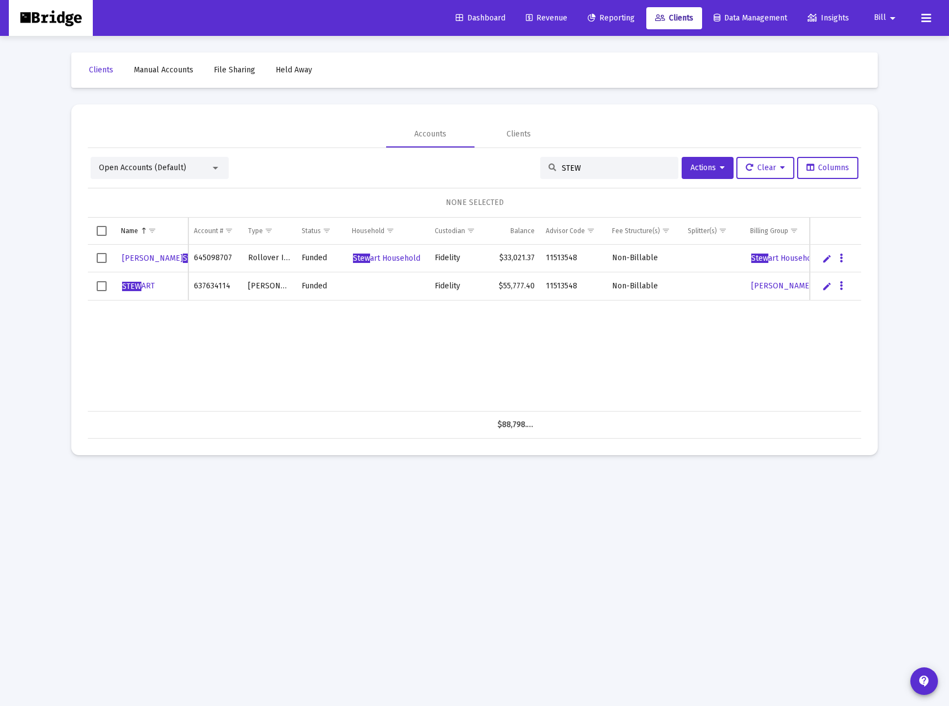
click at [930, 17] on icon at bounding box center [926, 18] width 10 height 13
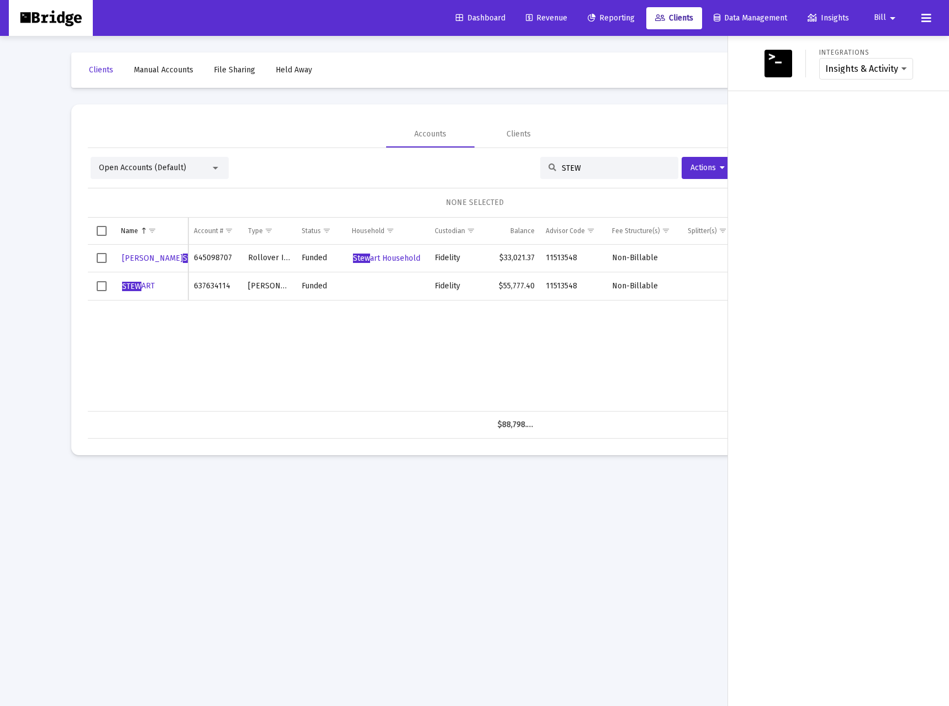
click at [879, 13] on span "Bill" at bounding box center [880, 17] width 12 height 9
click at [897, 77] on button "Logout" at bounding box center [894, 73] width 66 height 27
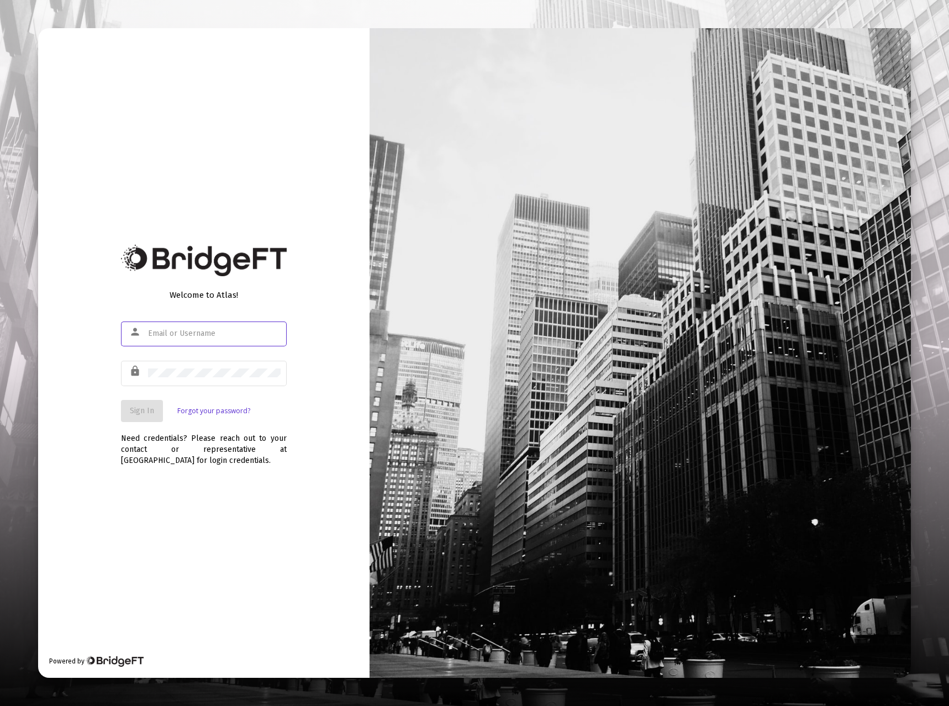
type input "bill@bullingtoncapital.com"
click at [134, 403] on button "Sign In" at bounding box center [142, 411] width 42 height 22
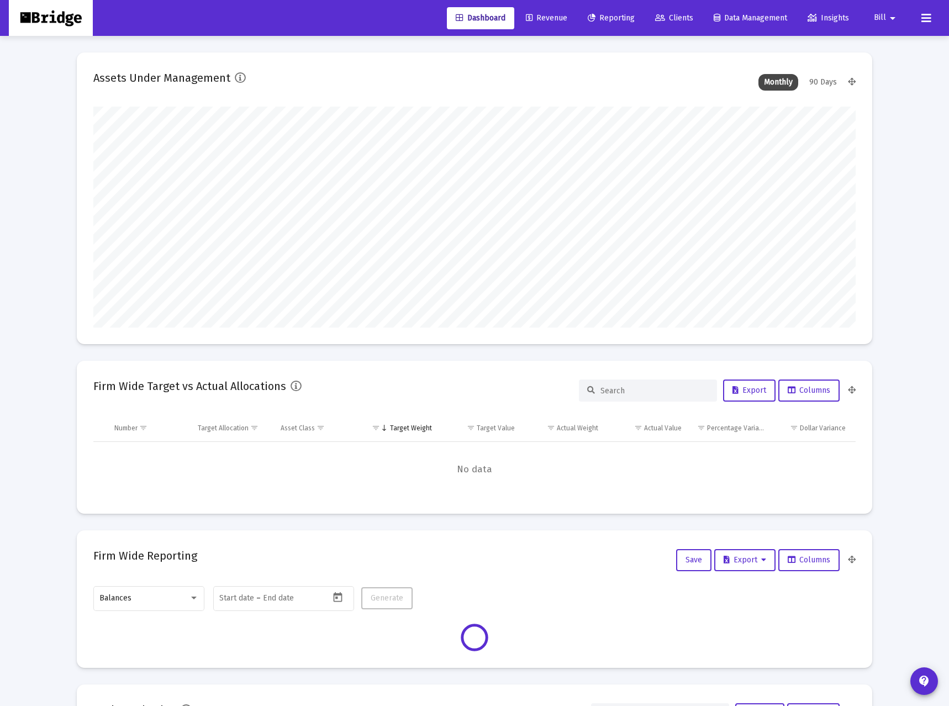
type input "[DATE]"
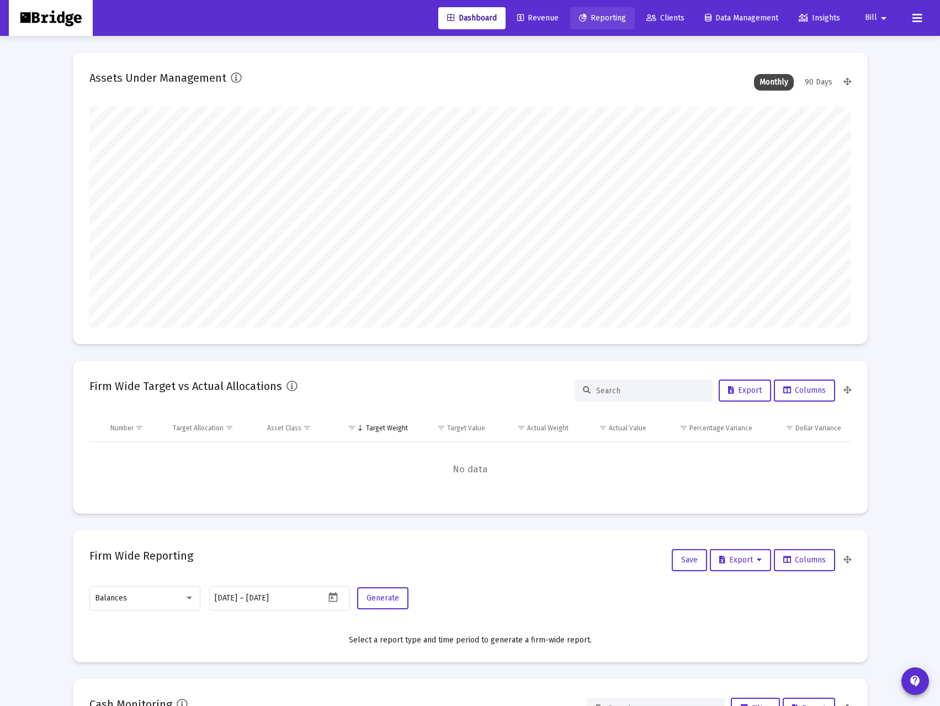
click at [587, 13] on link "Reporting" at bounding box center [602, 18] width 65 height 22
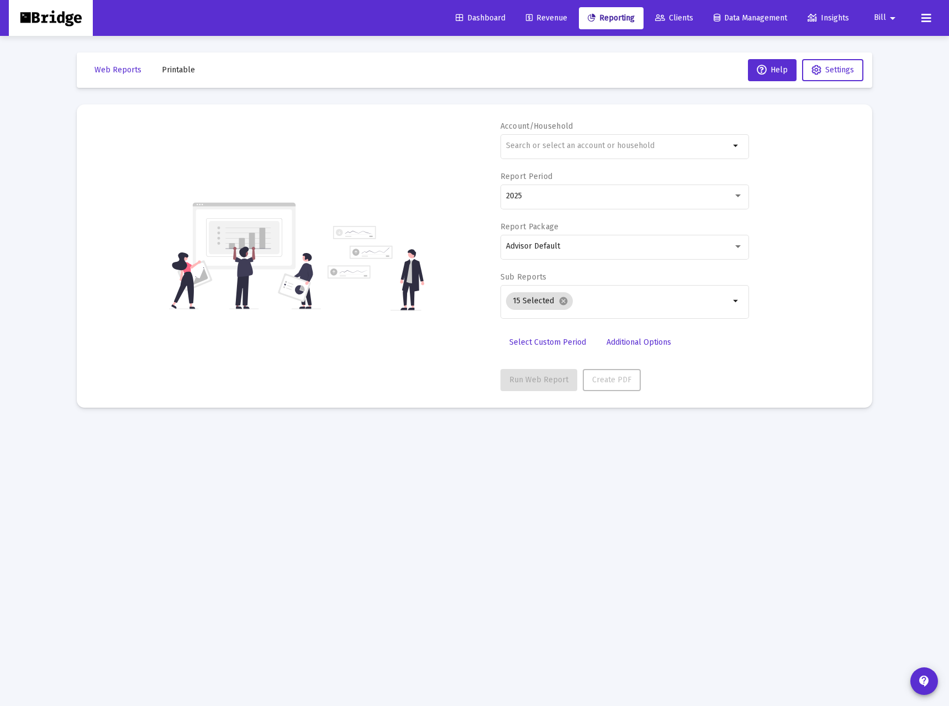
click at [682, 18] on span "Clients" at bounding box center [674, 17] width 38 height 9
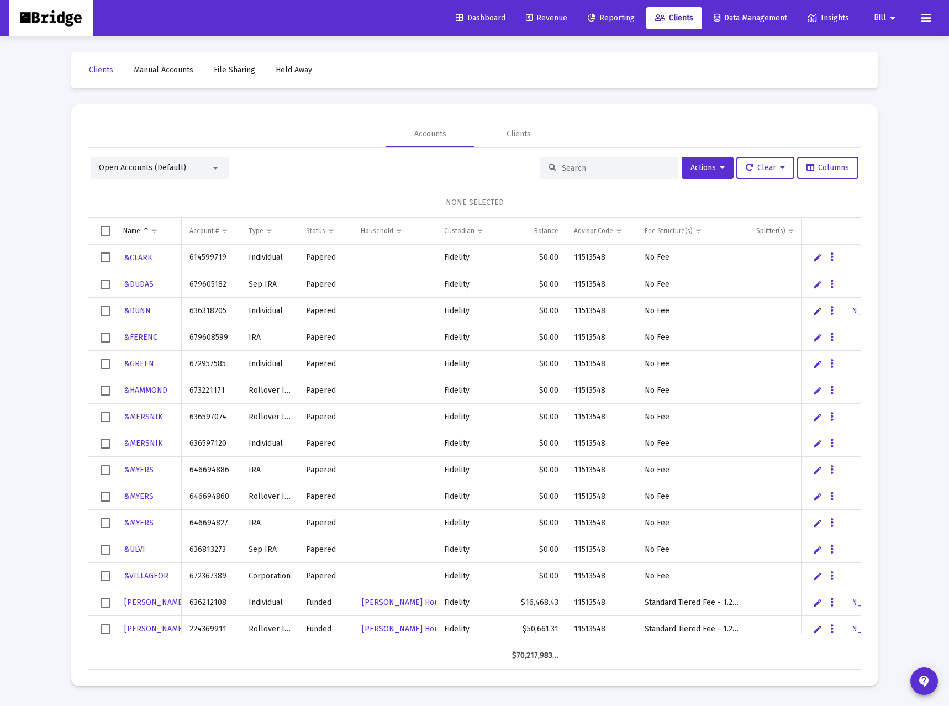
click at [743, 16] on span "Data Management" at bounding box center [749, 17] width 73 height 9
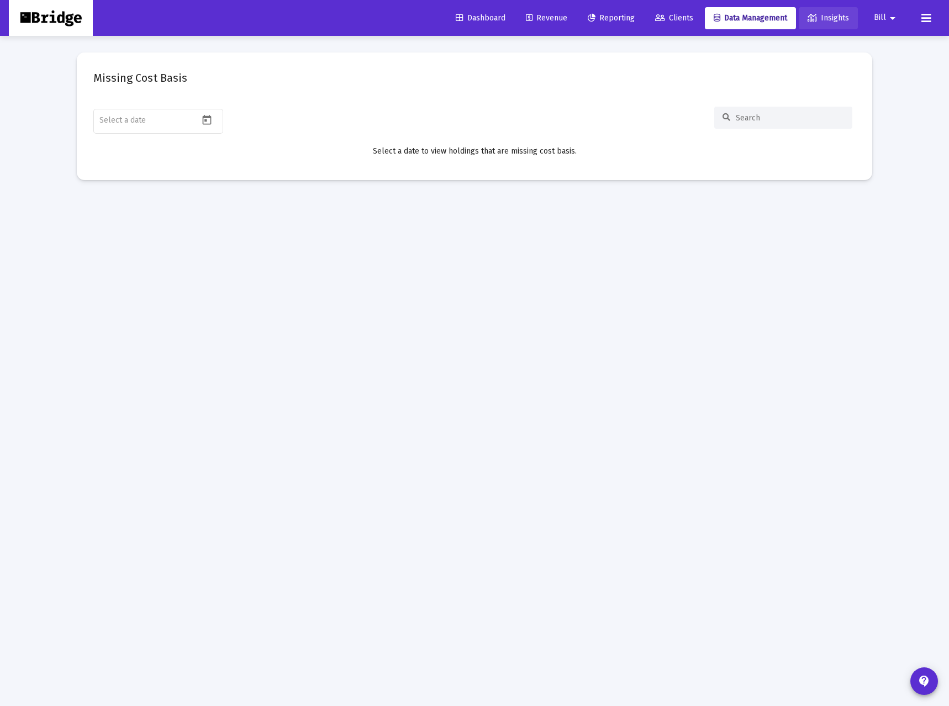
click at [844, 19] on span "Insights" at bounding box center [827, 17] width 41 height 9
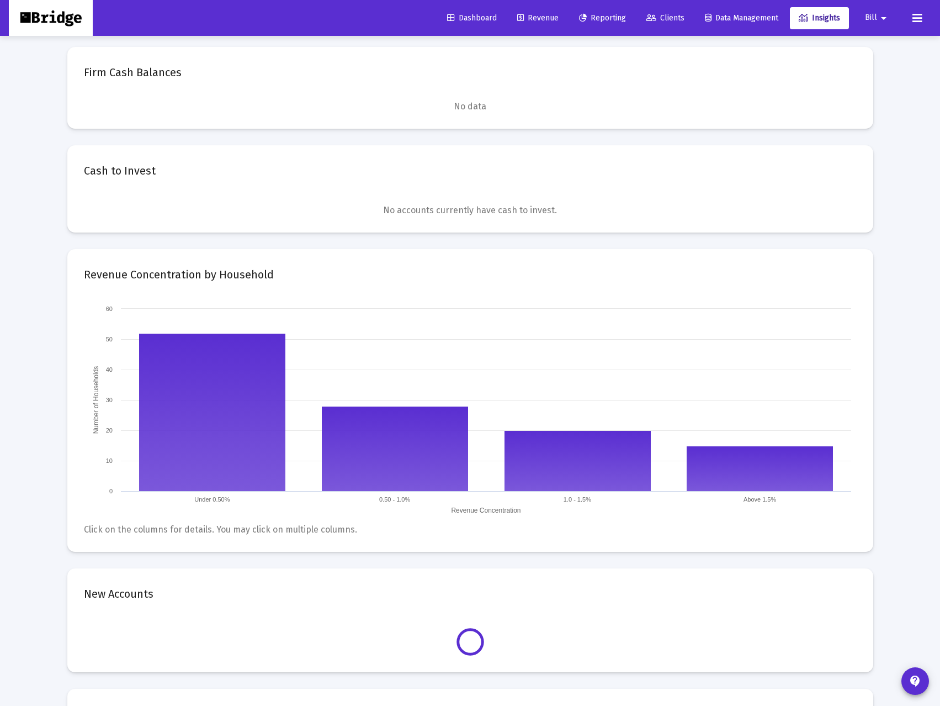
click at [886, 17] on mat-icon "arrow_drop_down" at bounding box center [883, 18] width 13 height 22
click at [475, 18] on div at bounding box center [470, 353] width 940 height 706
click at [467, 18] on span "Dashboard" at bounding box center [472, 17] width 50 height 9
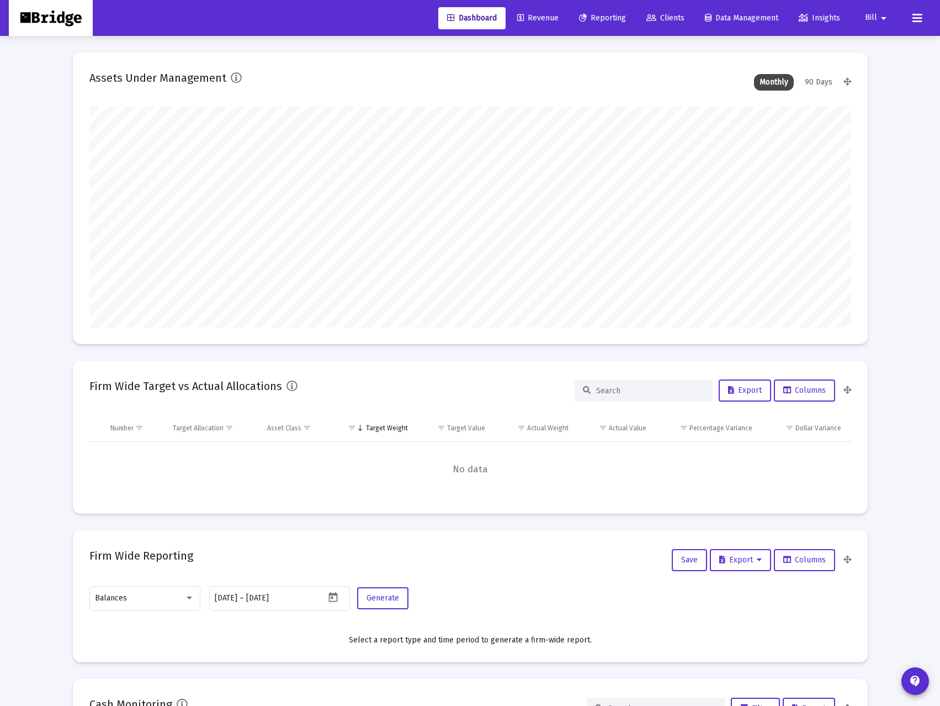
click at [532, 13] on link "Revenue" at bounding box center [538, 18] width 59 height 22
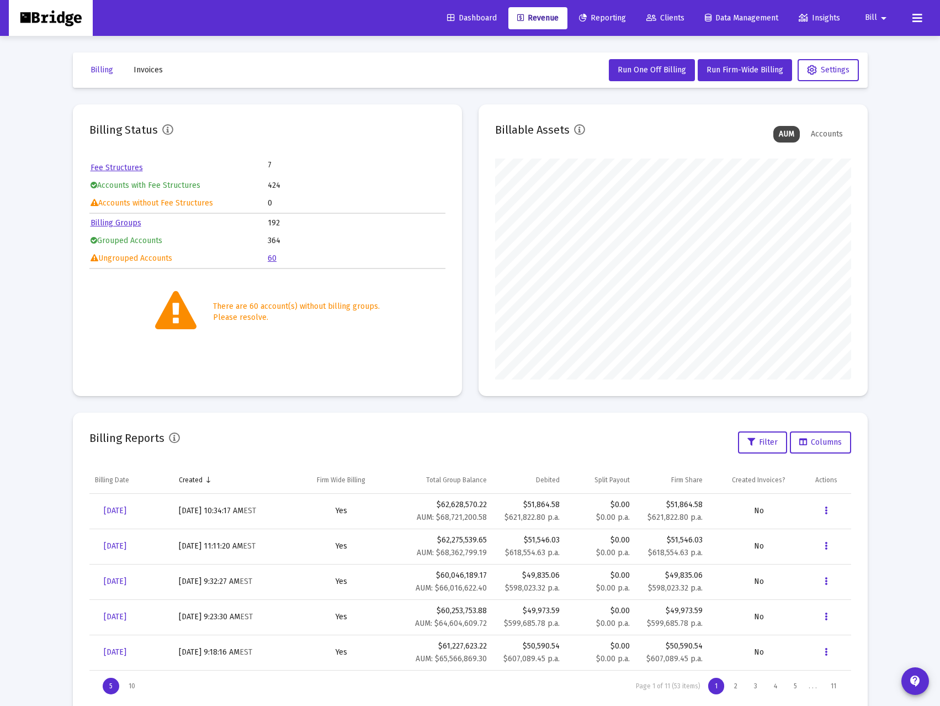
click at [271, 258] on link "60" at bounding box center [272, 257] width 9 height 9
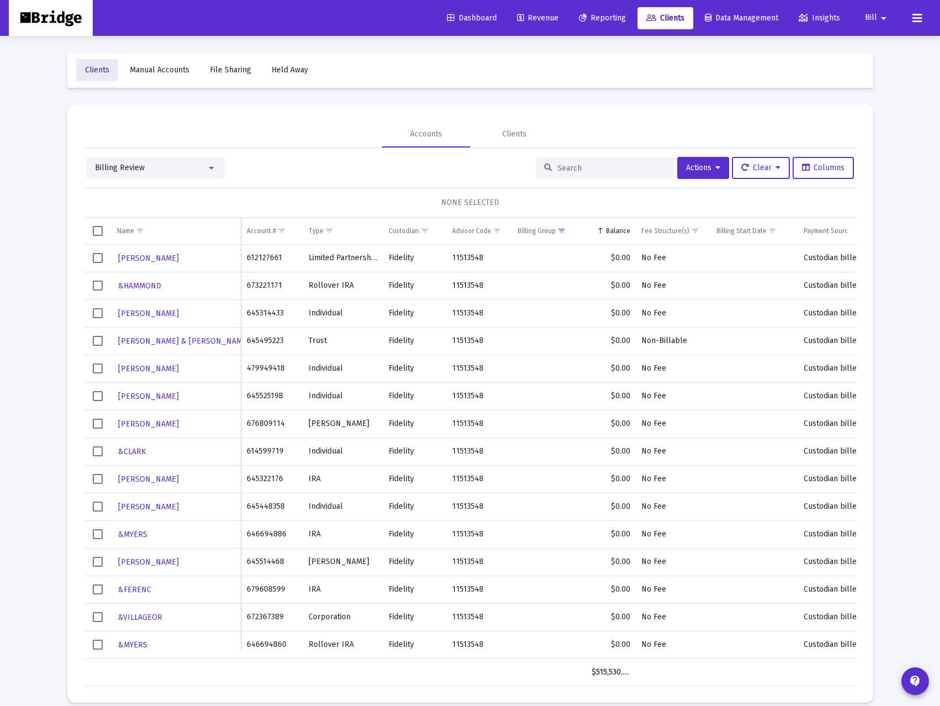
click at [98, 71] on span "Clients" at bounding box center [97, 69] width 24 height 9
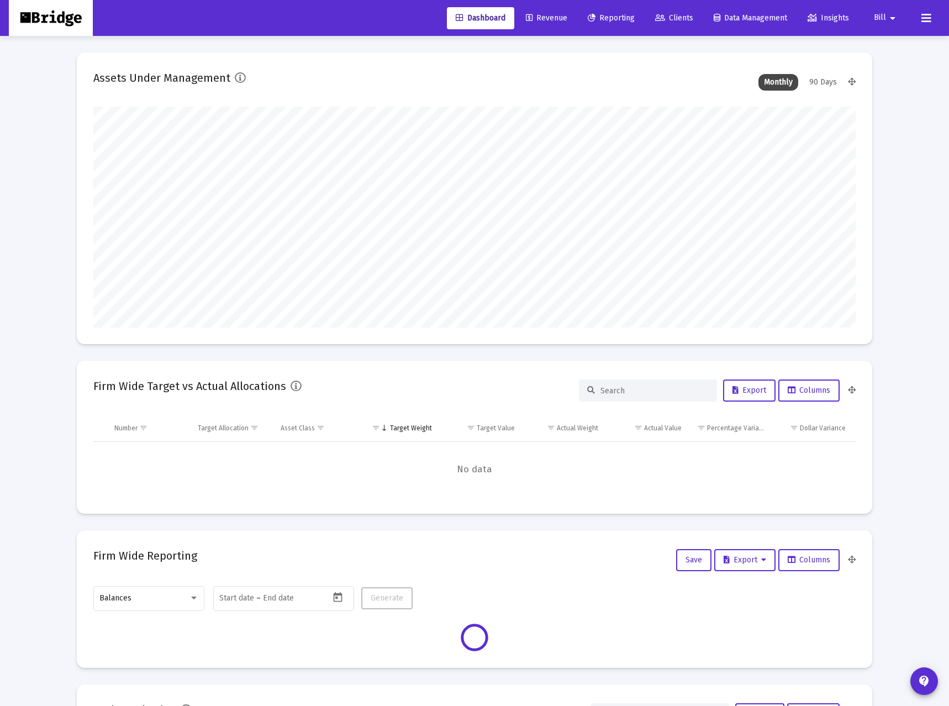
type input "[DATE]"
type input "2025-08-29"
type input "[DATE]"
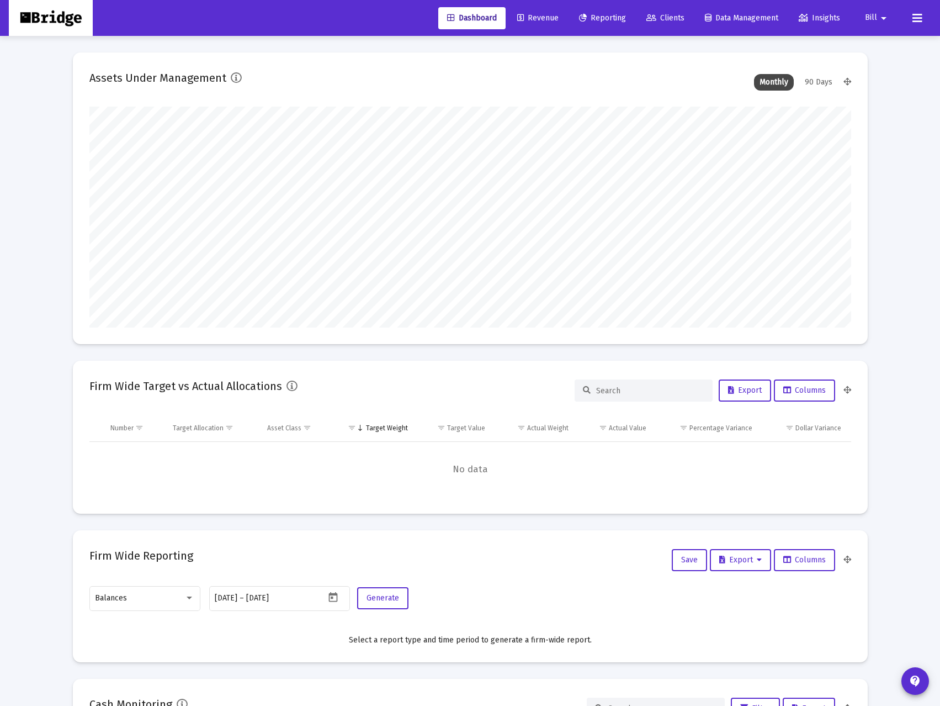
click at [551, 20] on span "Revenue" at bounding box center [537, 17] width 41 height 9
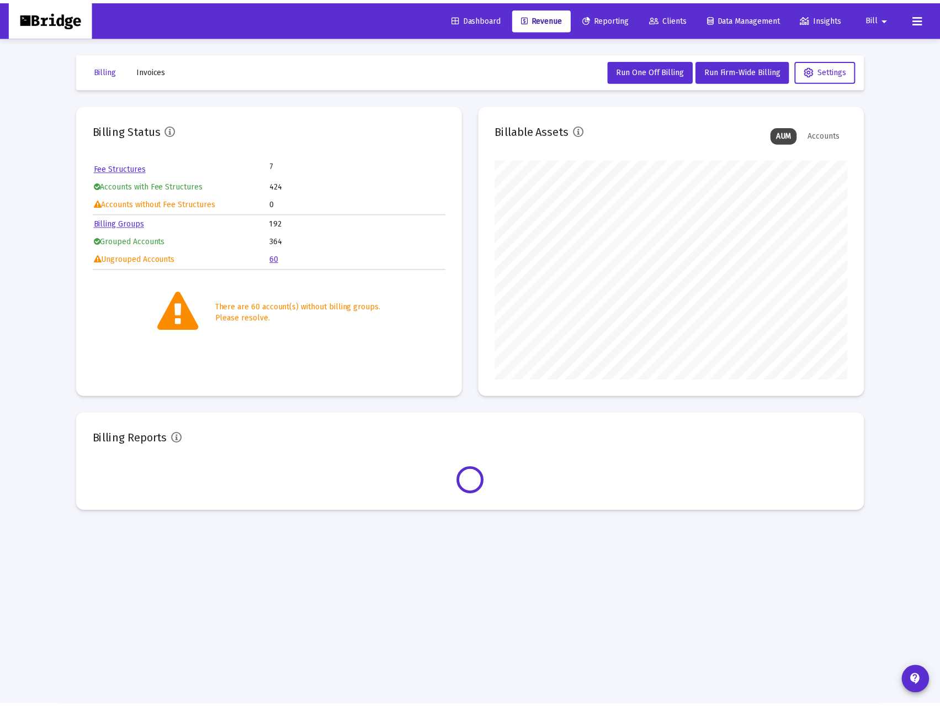
scroll to position [221, 356]
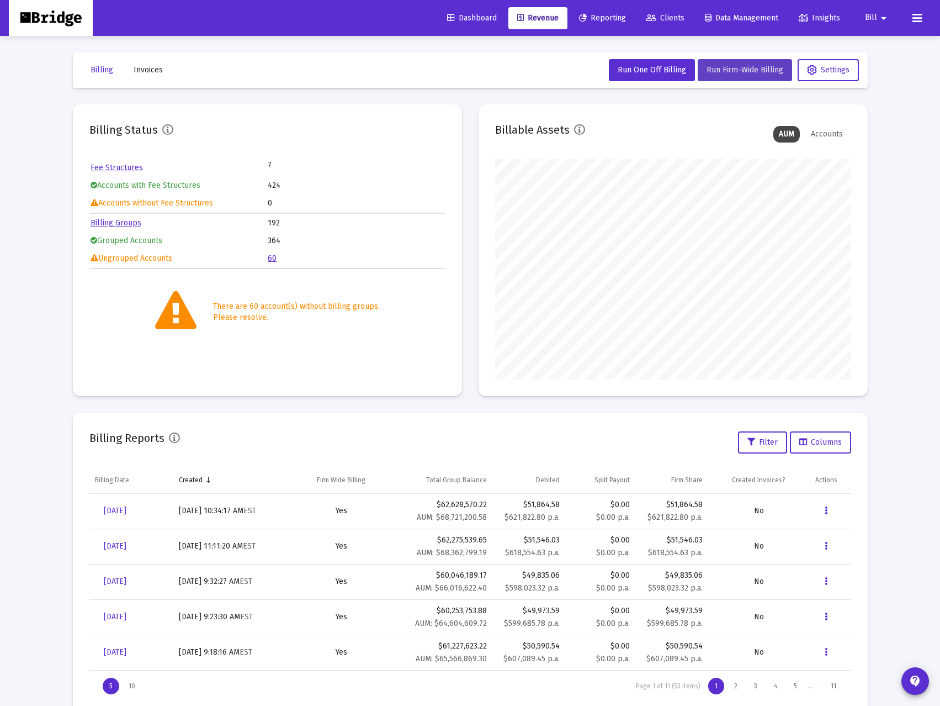
click at [752, 67] on span "Run Firm-Wide Billing" at bounding box center [745, 69] width 77 height 9
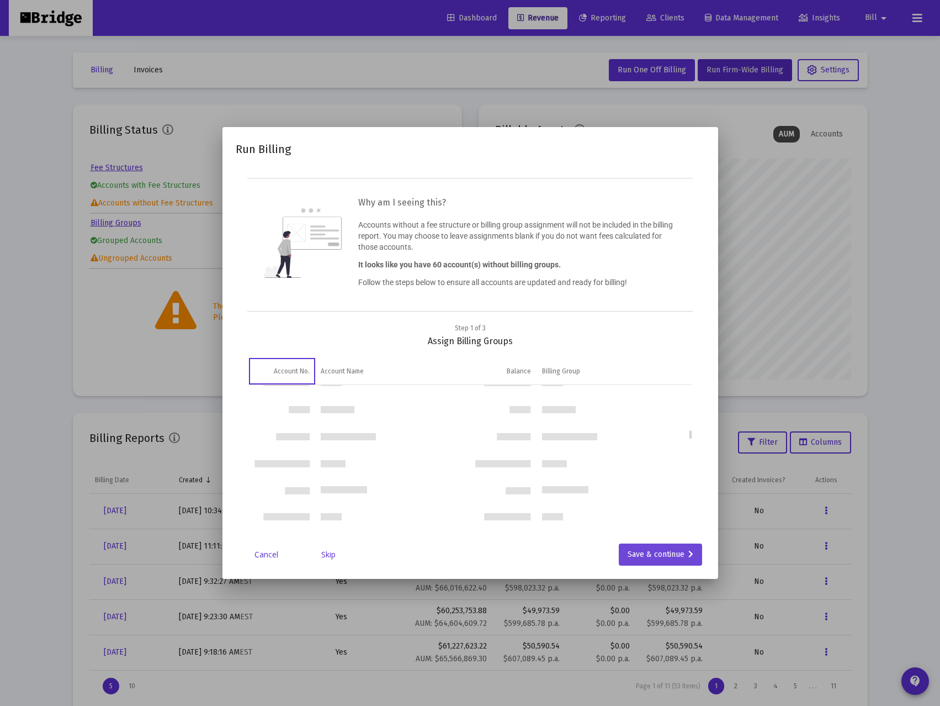
scroll to position [621, 0]
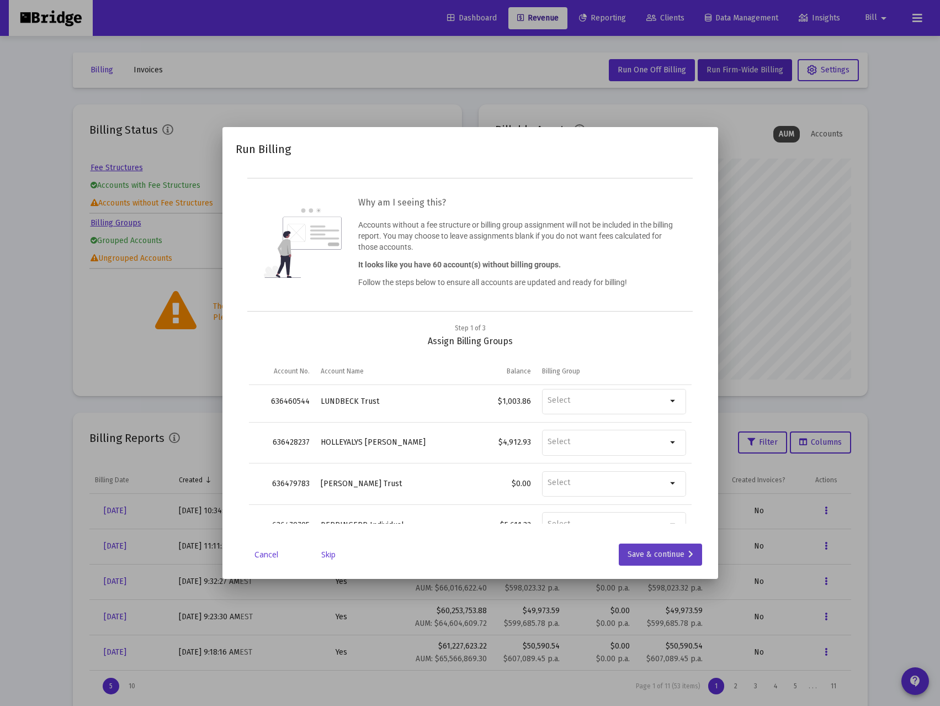
click at [667, 554] on div "Save & continue" at bounding box center [661, 554] width 66 height 22
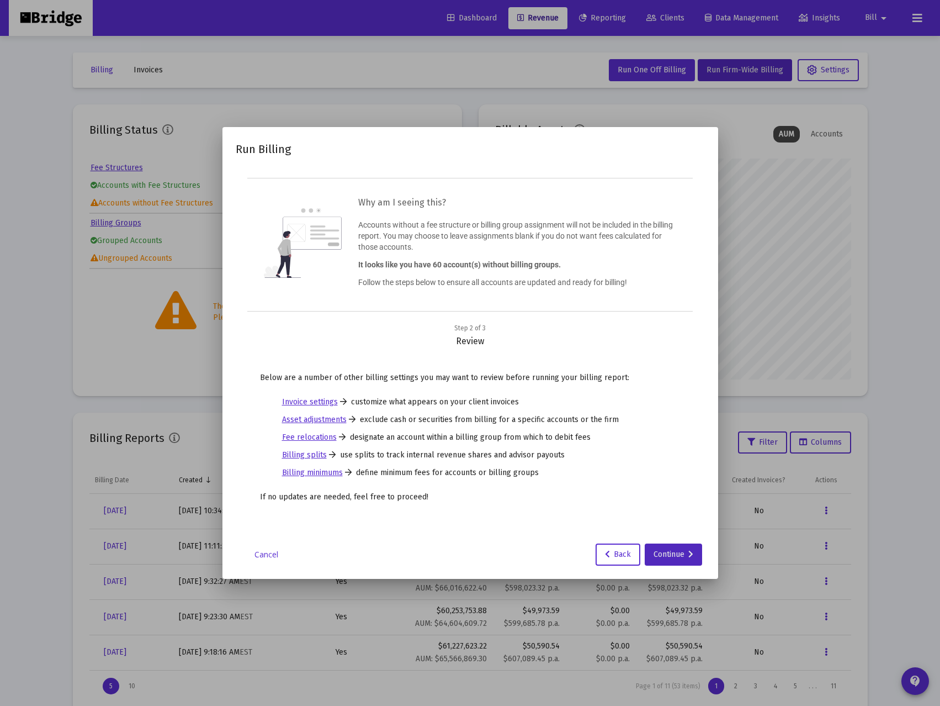
click at [667, 554] on div "Continue" at bounding box center [674, 554] width 40 height 22
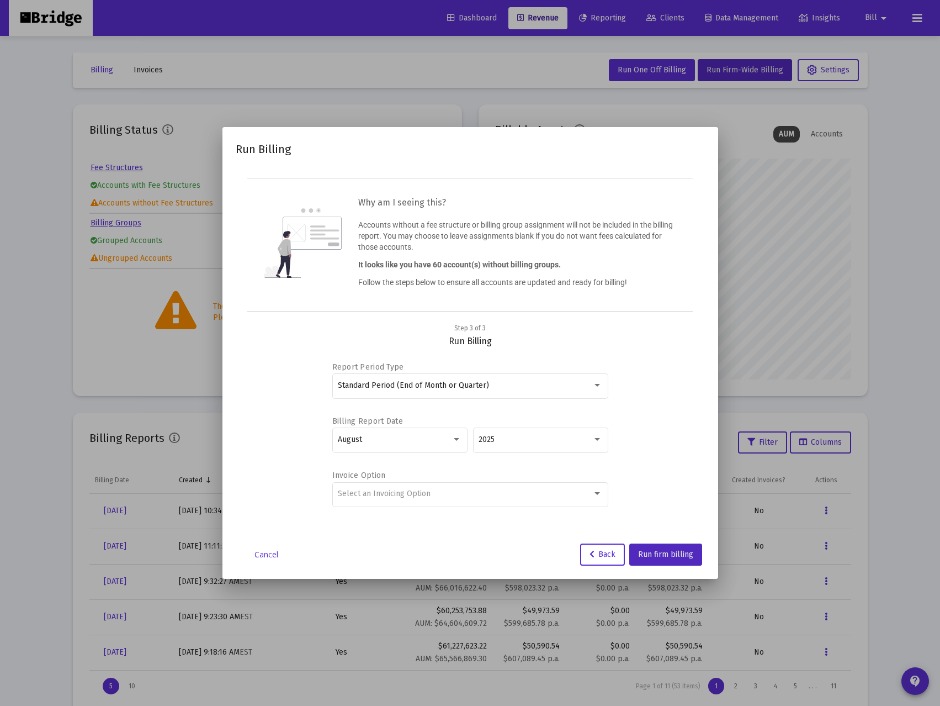
click at [667, 554] on span "Run firm billing" at bounding box center [665, 553] width 55 height 9
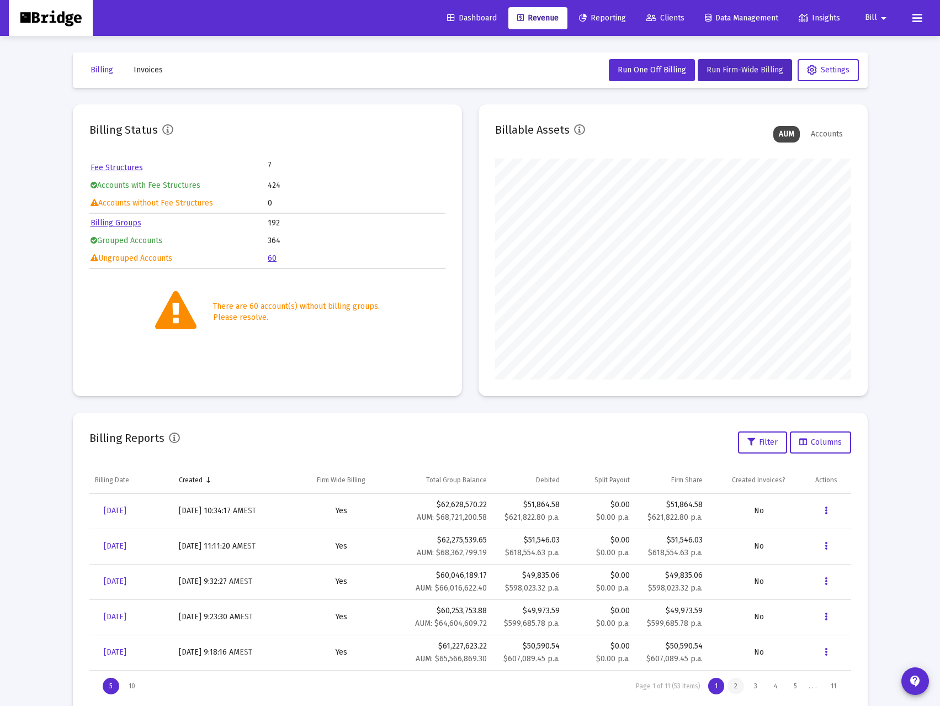
click at [741, 689] on div "2" at bounding box center [736, 686] width 17 height 17
click at [756, 690] on div "3" at bounding box center [756, 686] width 17 height 17
click at [718, 689] on div "1" at bounding box center [716, 686] width 16 height 17
click at [882, 21] on mat-icon "arrow_drop_down" at bounding box center [883, 18] width 13 height 22
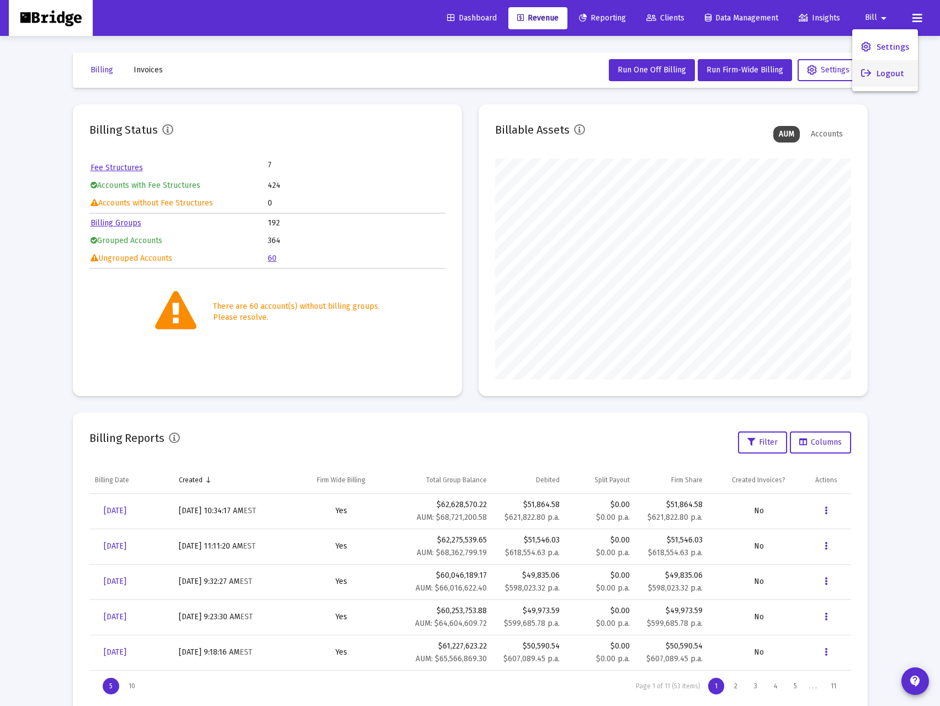
click at [875, 77] on button "Logout" at bounding box center [886, 73] width 66 height 27
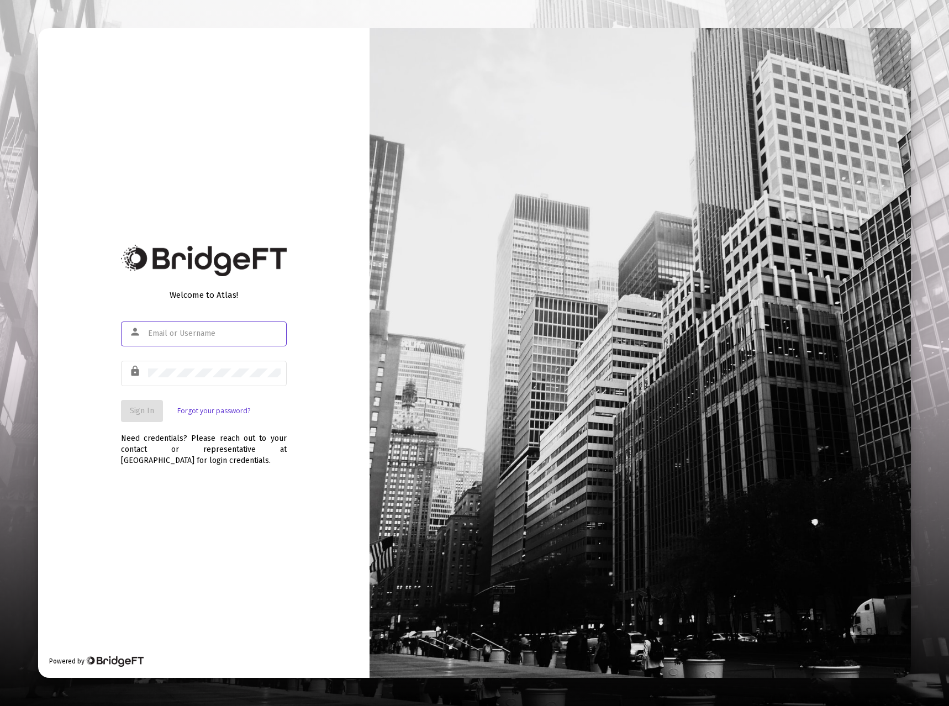
type input "[EMAIL_ADDRESS][DOMAIN_NAME]"
click at [125, 401] on button "Sign In" at bounding box center [142, 411] width 42 height 22
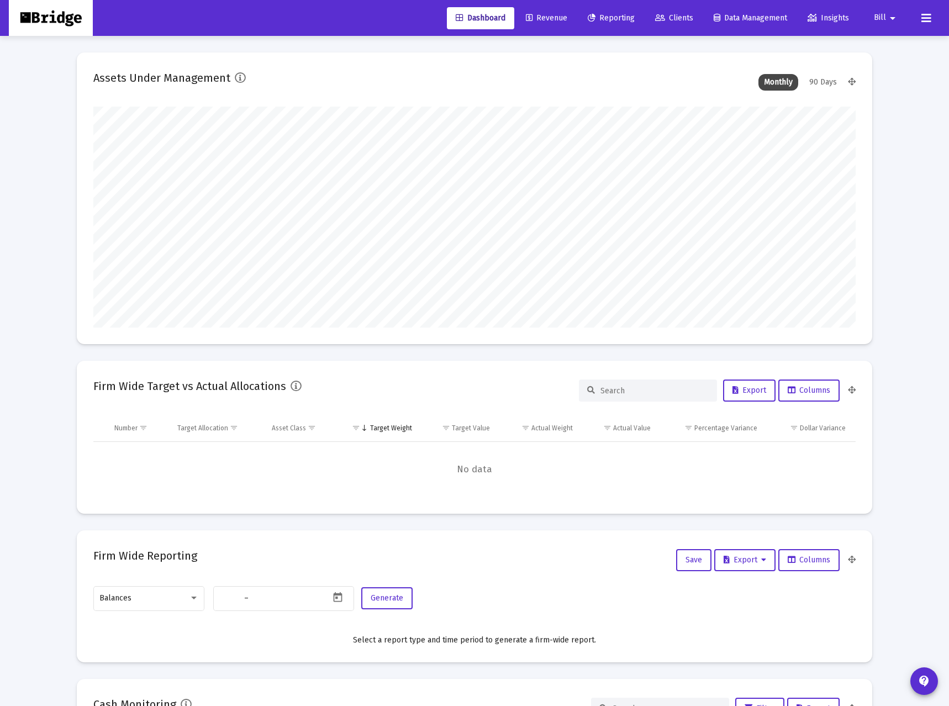
type input "[DATE]"
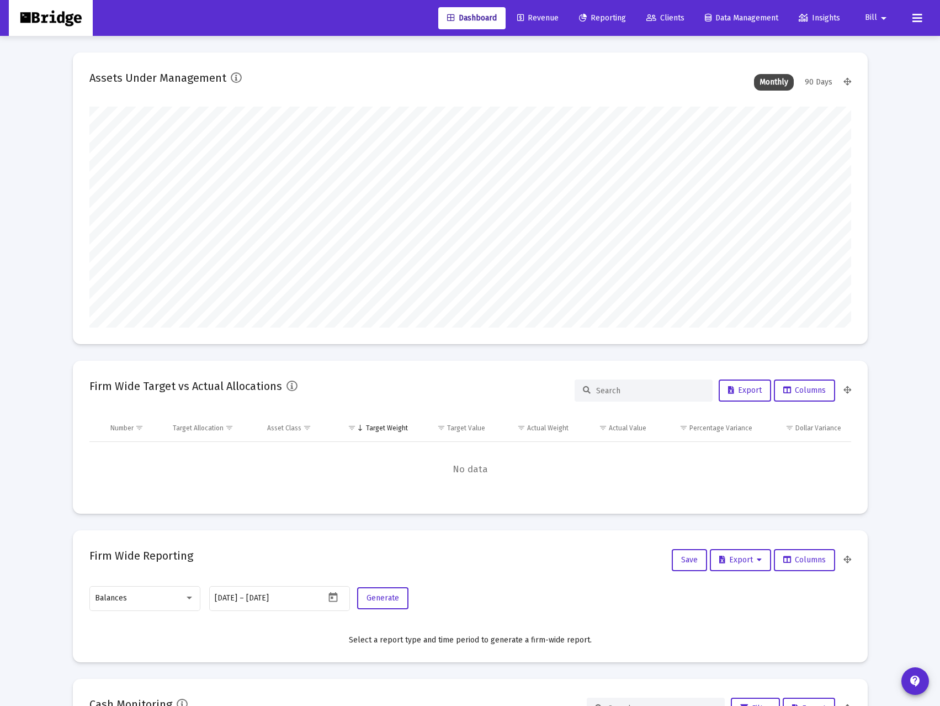
click at [544, 19] on span "Revenue" at bounding box center [537, 17] width 41 height 9
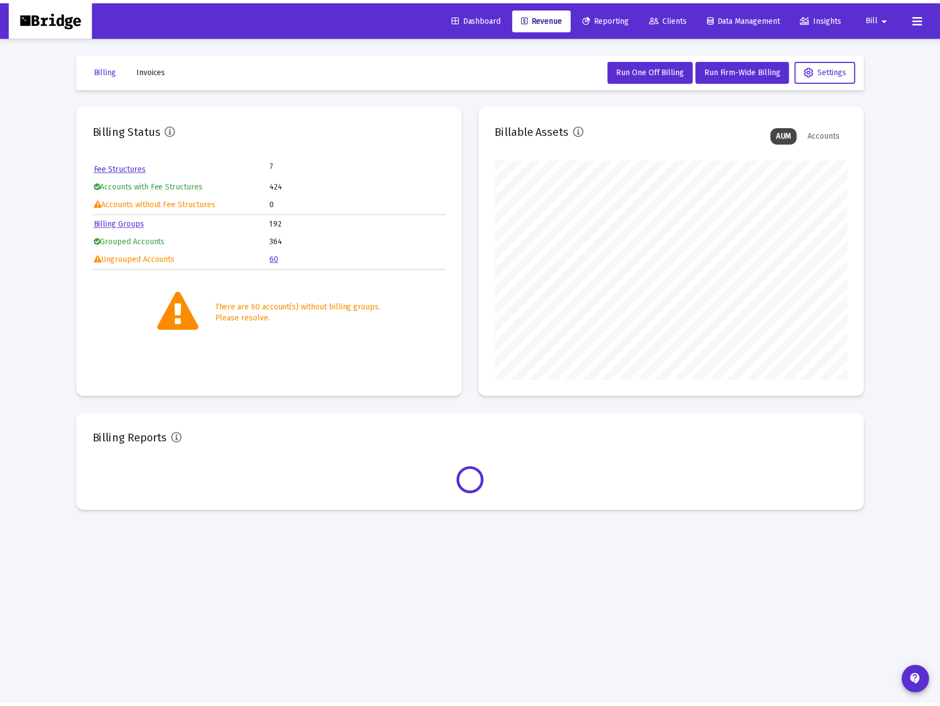
scroll to position [221, 356]
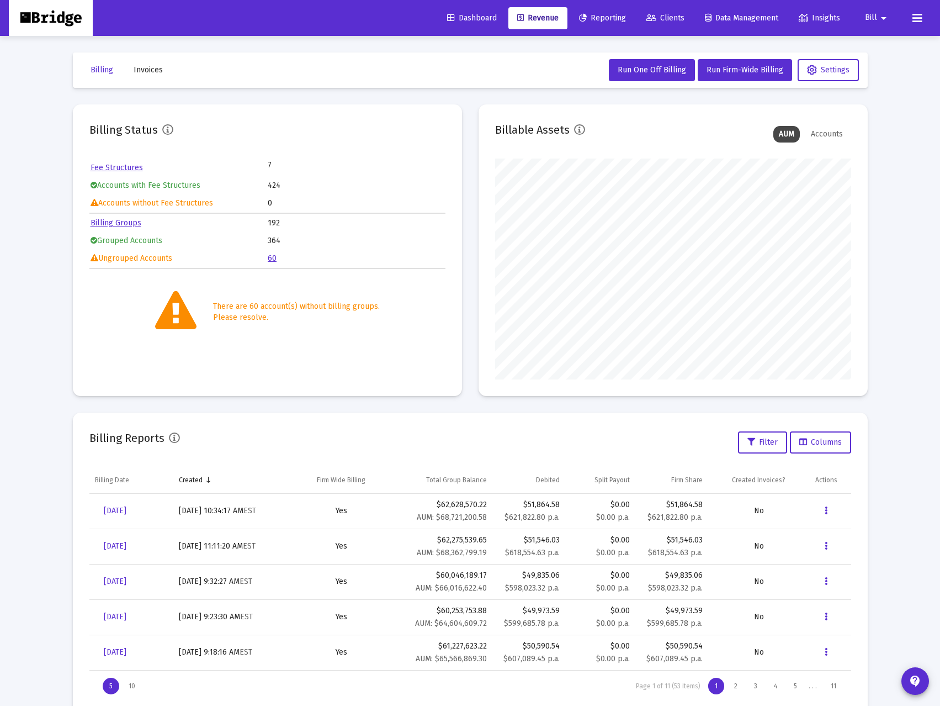
scroll to position [221, 356]
click at [866, 17] on span "Bill" at bounding box center [871, 17] width 12 height 9
click at [871, 81] on button "Logout" at bounding box center [886, 73] width 66 height 27
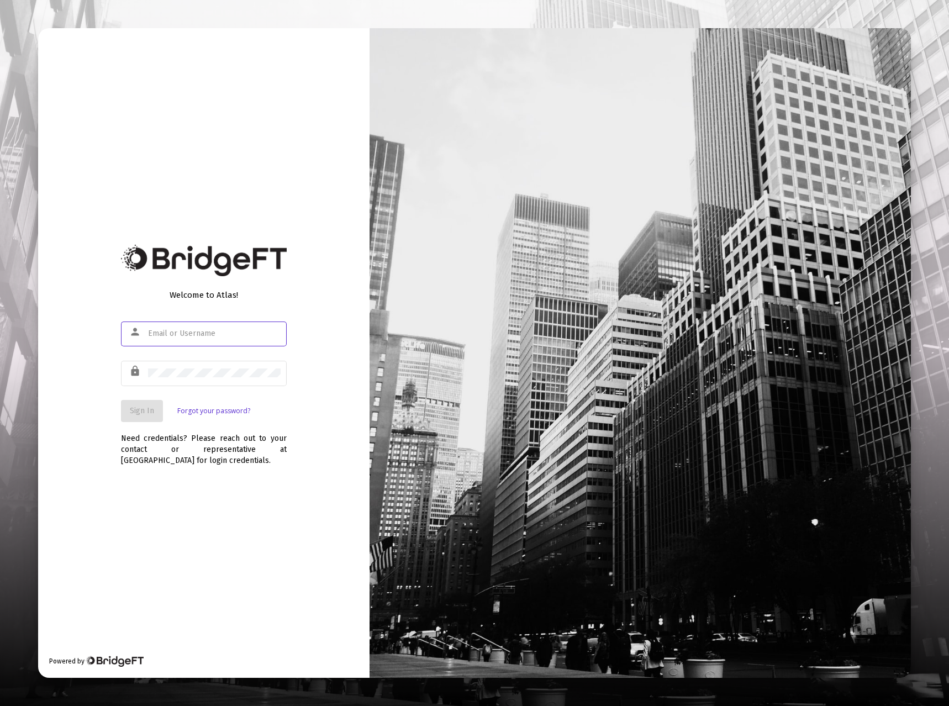
type input "[EMAIL_ADDRESS][DOMAIN_NAME]"
click at [145, 411] on span "Sign In" at bounding box center [142, 410] width 24 height 9
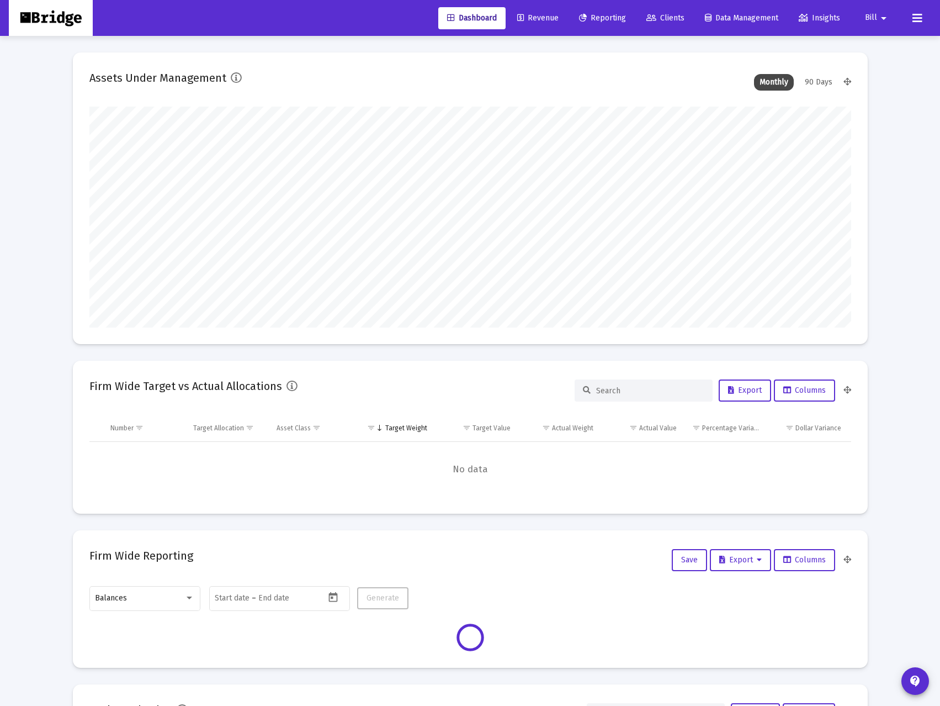
type input "[DATE]"
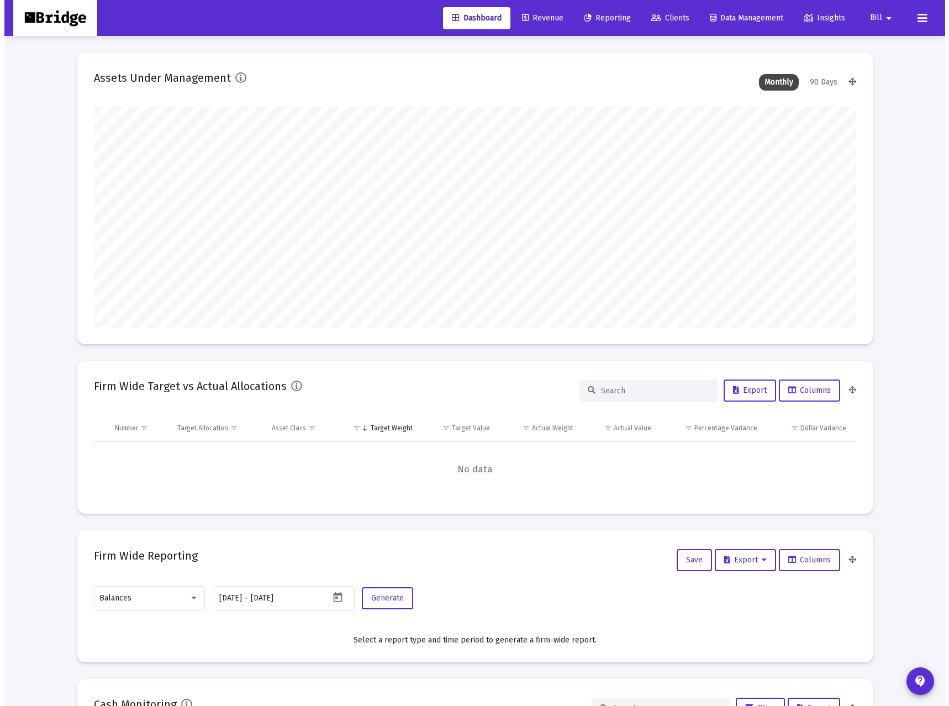
scroll to position [221, 356]
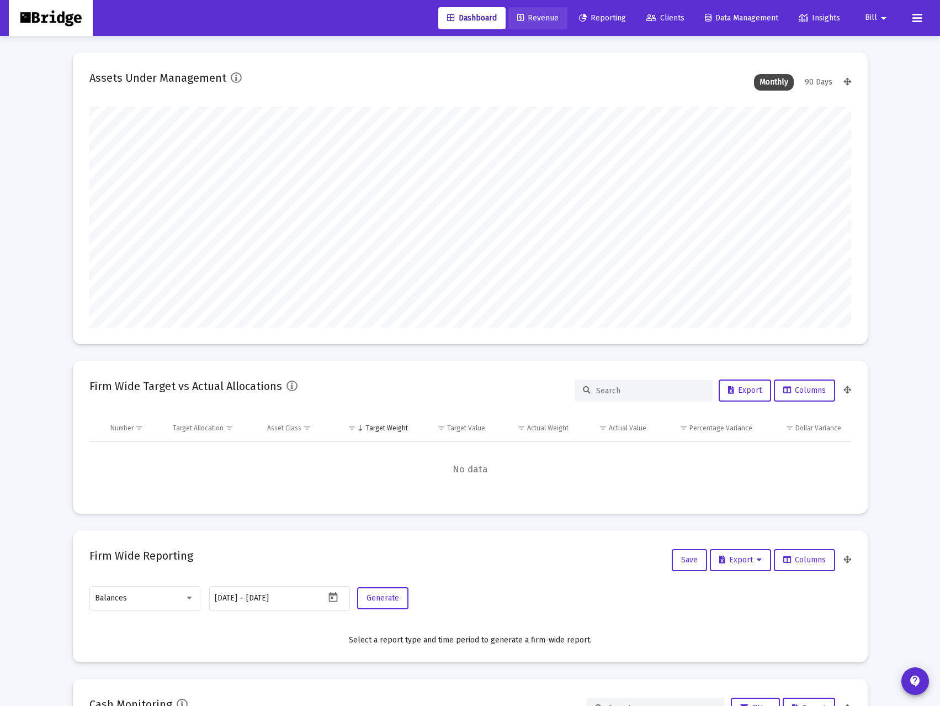
click at [532, 22] on span "Revenue" at bounding box center [537, 17] width 41 height 9
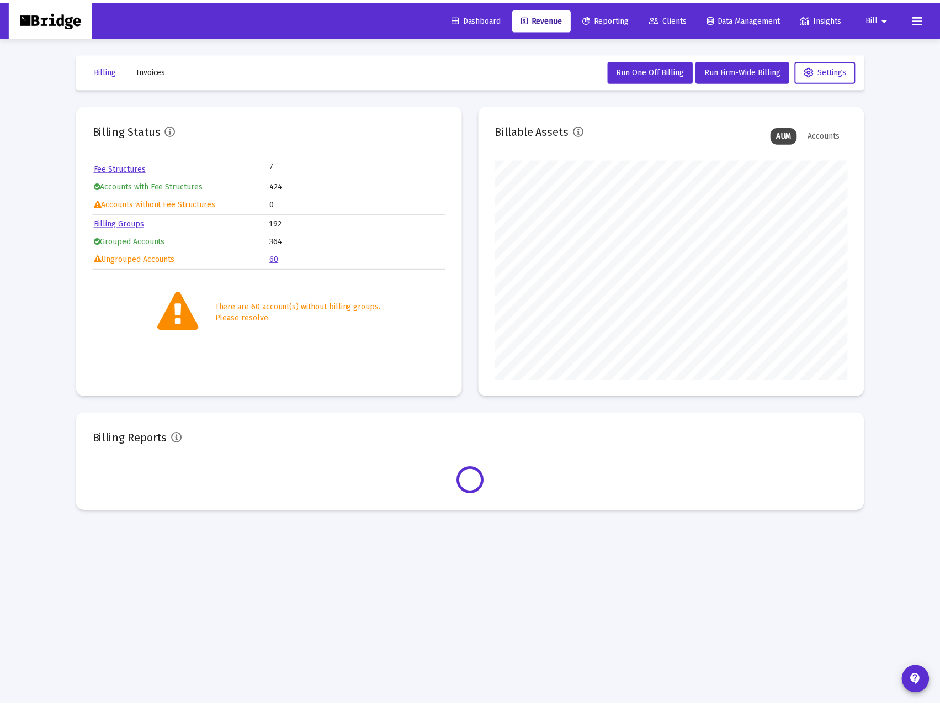
scroll to position [221, 356]
